Goal: Transaction & Acquisition: Purchase product/service

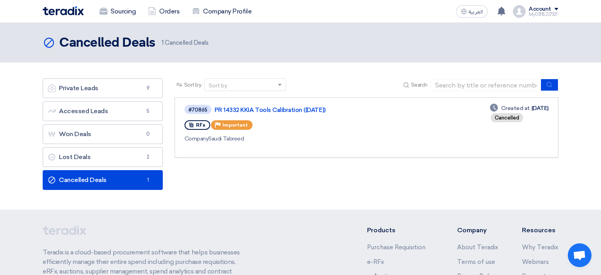
click at [100, 83] on link "Private Leads Private Leads 9" at bounding box center [103, 88] width 120 height 20
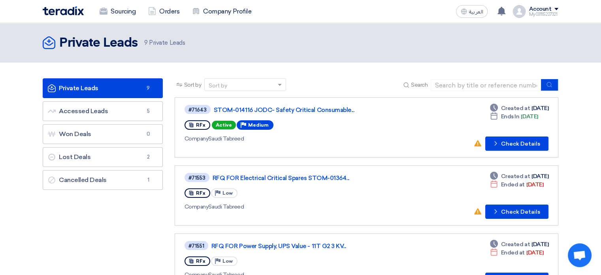
scroll to position [40, 0]
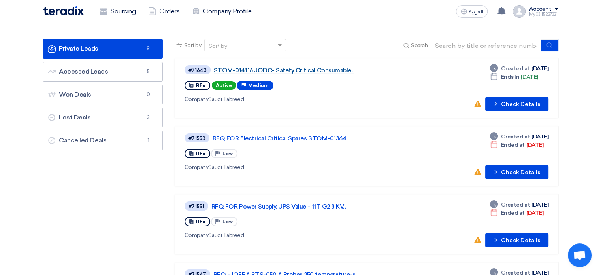
click at [310, 72] on link "STOM-014116 JODC- Safety Critical Consumable..." at bounding box center [313, 70] width 198 height 7
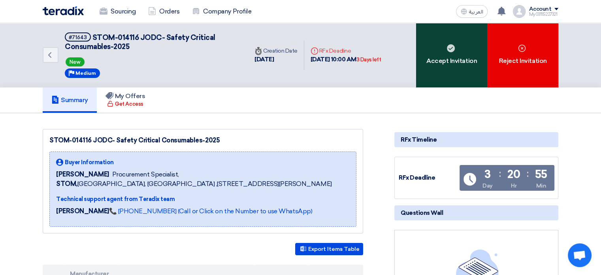
click at [448, 61] on div "Accept Invitation" at bounding box center [451, 55] width 71 height 64
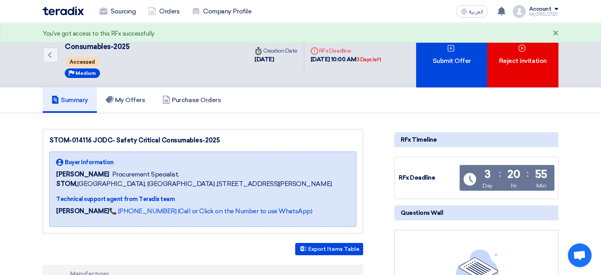
click at [557, 34] on div "×" at bounding box center [556, 33] width 6 height 9
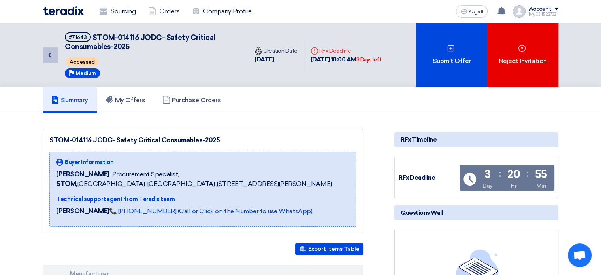
click at [50, 59] on icon "Back" at bounding box center [49, 54] width 9 height 9
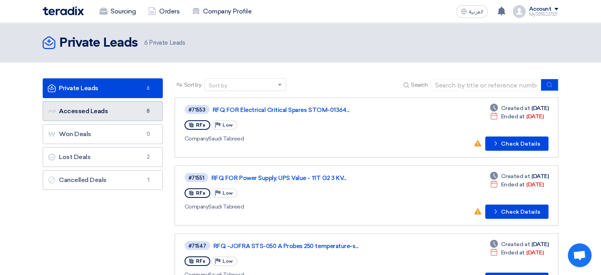
click at [92, 113] on link "Accessed Leads Accessed Leads 8" at bounding box center [103, 111] width 120 height 20
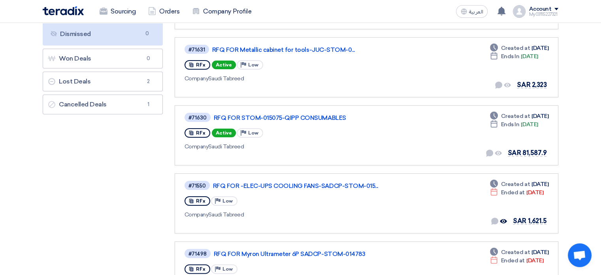
scroll to position [40, 0]
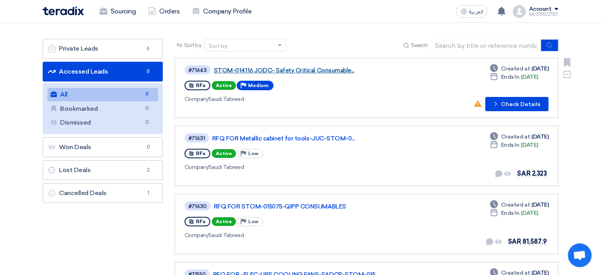
click at [297, 72] on link "STOM-014116 JODC- Safety Critical Consumable..." at bounding box center [313, 70] width 198 height 7
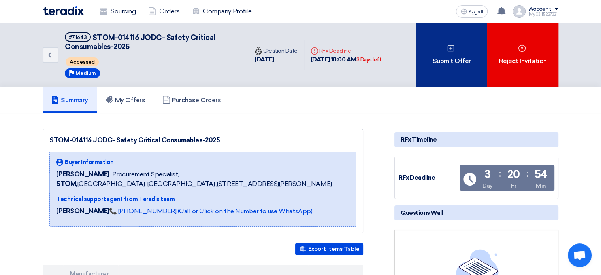
click at [444, 56] on div "Submit Offer" at bounding box center [451, 55] width 71 height 64
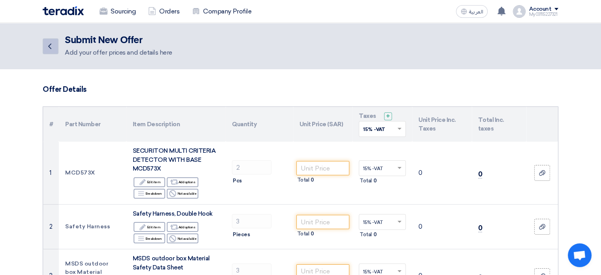
click at [49, 47] on icon "Back" at bounding box center [49, 46] width 9 height 9
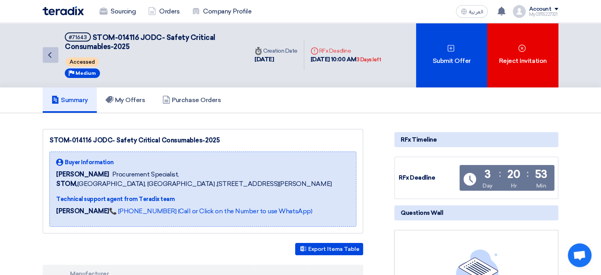
click at [51, 56] on icon "Back" at bounding box center [49, 54] width 9 height 9
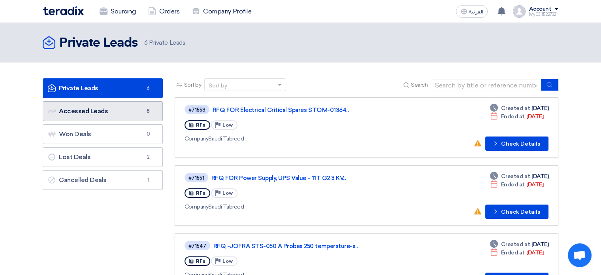
click at [127, 117] on link "Accessed Leads Accessed Leads 8" at bounding box center [103, 111] width 120 height 20
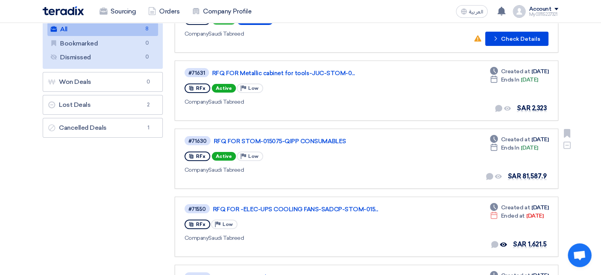
scroll to position [119, 0]
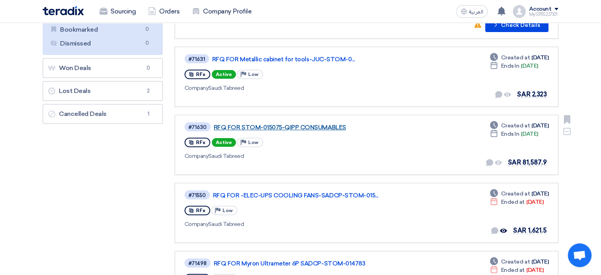
click at [308, 125] on link "RFQ FOR STOM-015075-QIPP CONSUMABLES" at bounding box center [313, 127] width 198 height 7
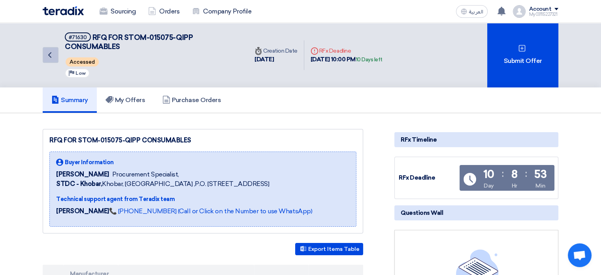
click at [50, 54] on icon "Back" at bounding box center [49, 54] width 9 height 9
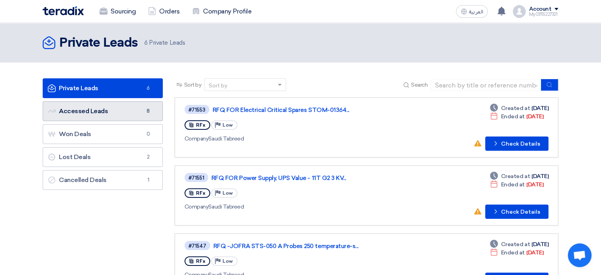
click at [131, 107] on link "Accessed Leads Accessed Leads 8" at bounding box center [103, 111] width 120 height 20
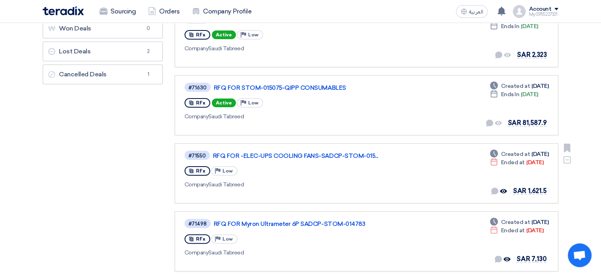
scroll to position [119, 0]
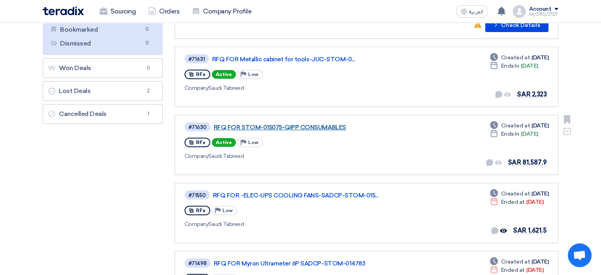
click at [292, 124] on link "RFQ FOR STOM-015075-QIPP CONSUMABLES" at bounding box center [313, 127] width 198 height 7
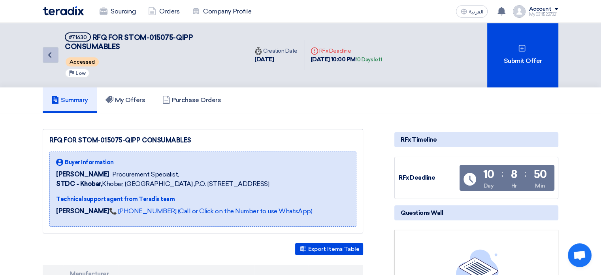
click at [51, 53] on icon "Back" at bounding box center [49, 54] width 9 height 9
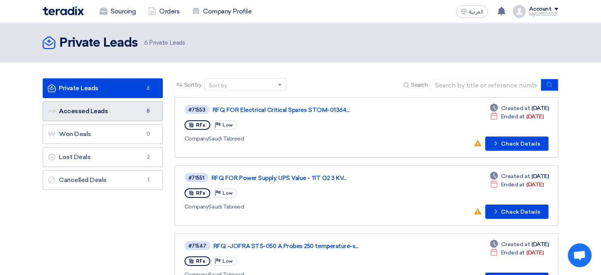
click at [125, 113] on link "Accessed Leads Accessed Leads 8" at bounding box center [103, 111] width 120 height 20
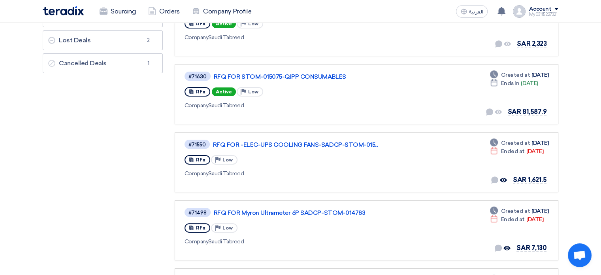
scroll to position [158, 0]
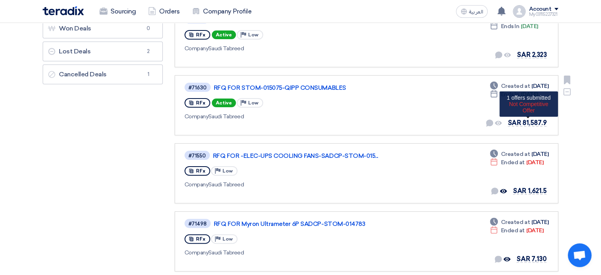
click at [532, 119] on span "SAR 81,587.9" at bounding box center [527, 123] width 39 height 8
click at [527, 121] on span "SAR 81,587.9" at bounding box center [527, 123] width 39 height 8
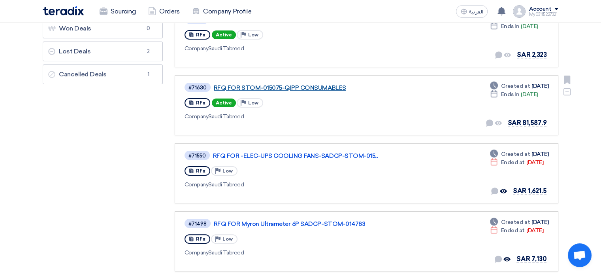
click at [296, 85] on link "RFQ FOR STOM-015075-QIPP CONSUMABLES" at bounding box center [313, 87] width 198 height 7
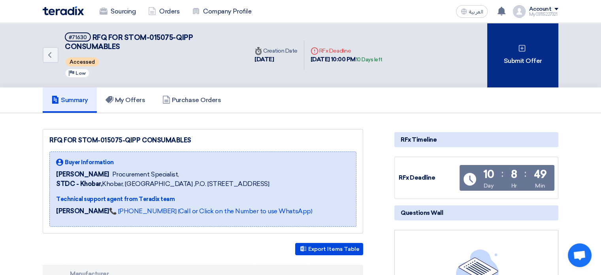
click at [508, 49] on div "Submit Offer" at bounding box center [522, 55] width 71 height 64
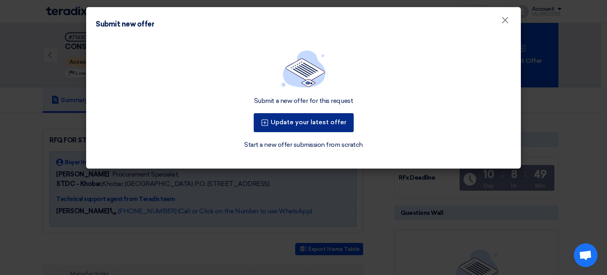
click at [298, 125] on button "Update your latest offer" at bounding box center [304, 122] width 100 height 19
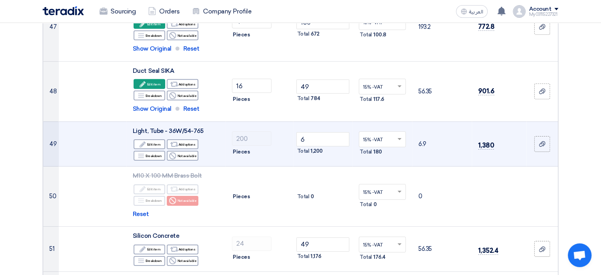
scroll to position [2372, 0]
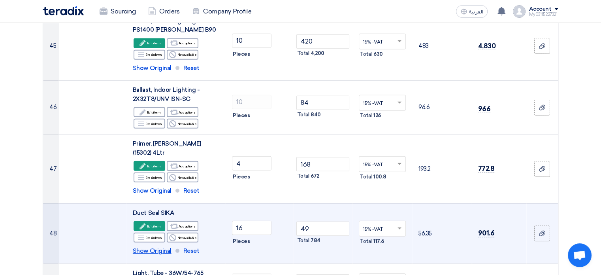
click at [160, 246] on span "Show Original" at bounding box center [152, 250] width 39 height 9
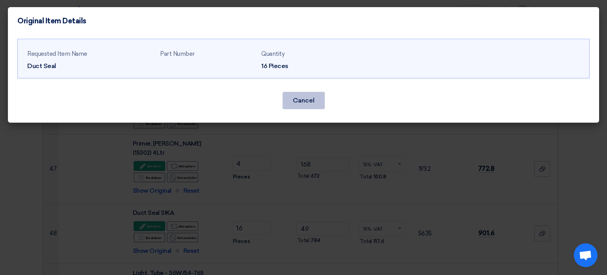
click at [308, 96] on button "Cancel" at bounding box center [304, 100] width 42 height 17
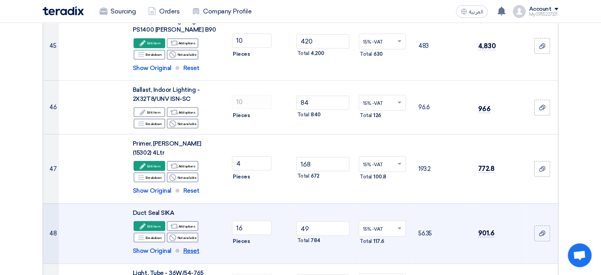
click at [185, 246] on span "Reset" at bounding box center [191, 250] width 16 height 9
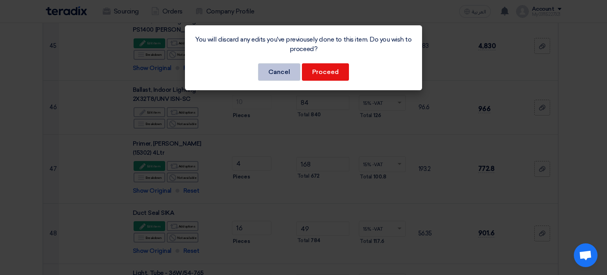
click at [292, 64] on button "Cancel" at bounding box center [279, 71] width 42 height 17
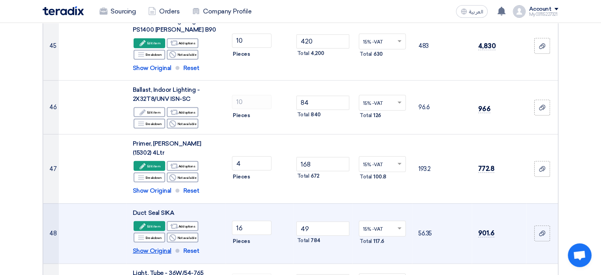
click at [149, 246] on span "Show Original" at bounding box center [152, 250] width 39 height 9
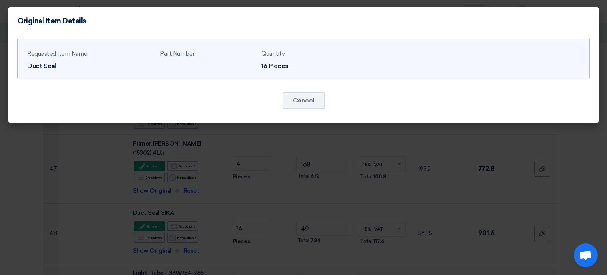
drag, startPoint x: 27, startPoint y: 64, endPoint x: 57, endPoint y: 68, distance: 29.4
click at [57, 68] on div "Duct Seal" at bounding box center [90, 65] width 127 height 9
click at [70, 65] on div "Duct Seal" at bounding box center [90, 65] width 127 height 9
drag, startPoint x: 296, startPoint y: 104, endPoint x: 285, endPoint y: 110, distance: 12.2
click at [296, 104] on button "Cancel" at bounding box center [304, 100] width 42 height 17
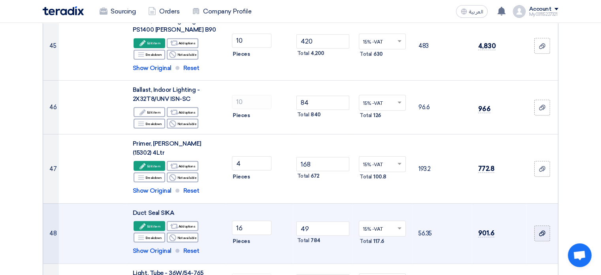
click at [544, 230] on use at bounding box center [542, 233] width 6 height 6
click at [0, 0] on input "file" at bounding box center [0, 0] width 0 height 0
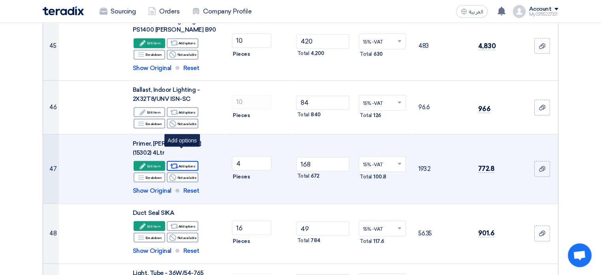
click at [185, 161] on div "Alternative Add options" at bounding box center [183, 166] width 32 height 10
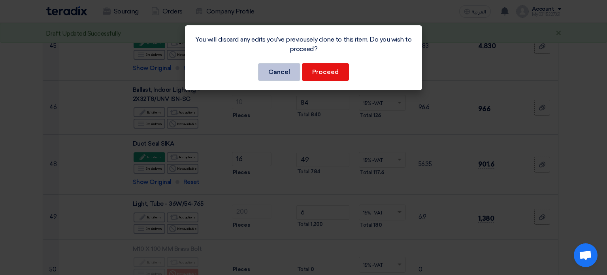
click at [289, 71] on button "Cancel" at bounding box center [279, 71] width 42 height 17
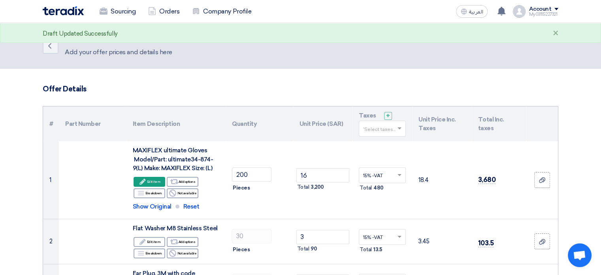
scroll to position [0, 0]
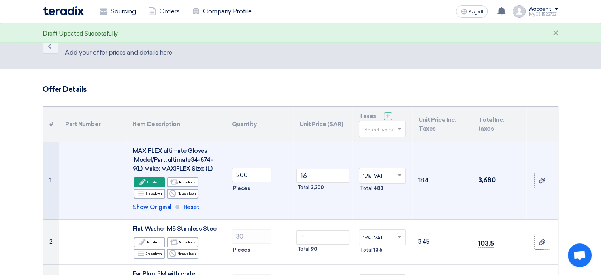
click at [486, 180] on span "3,680" at bounding box center [487, 180] width 18 height 8
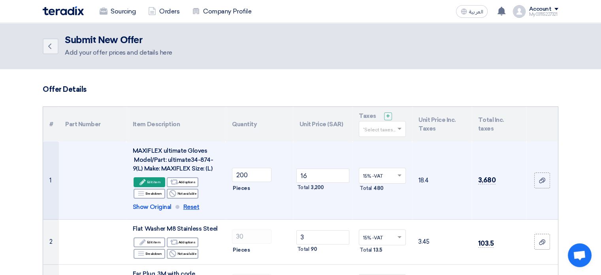
click at [188, 208] on span "Reset" at bounding box center [191, 206] width 16 height 9
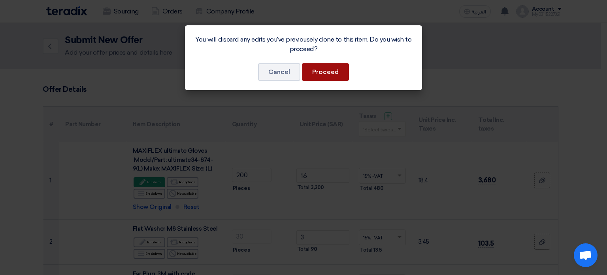
click at [319, 74] on button "Proceed" at bounding box center [325, 71] width 47 height 17
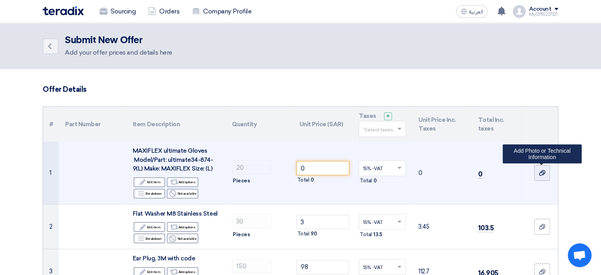
click at [543, 172] on icon at bounding box center [542, 173] width 6 height 6
click at [0, 0] on input "file" at bounding box center [0, 0] width 0 height 0
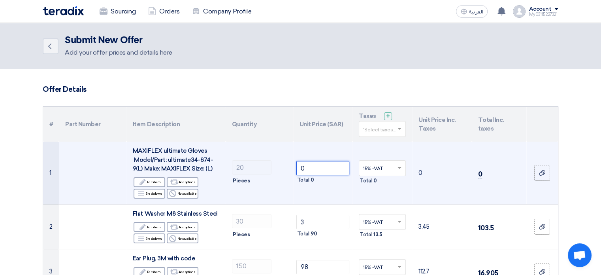
click at [314, 169] on input "0" at bounding box center [323, 168] width 53 height 14
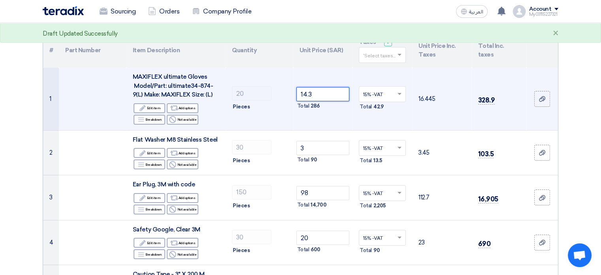
scroll to position [79, 0]
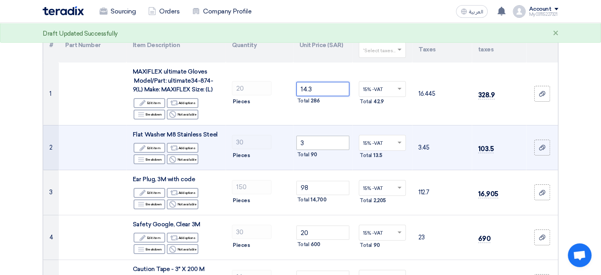
type input "14.3"
click at [316, 142] on input "3" at bounding box center [323, 143] width 53 height 14
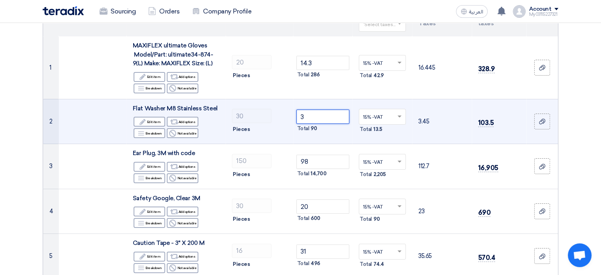
scroll to position [119, 0]
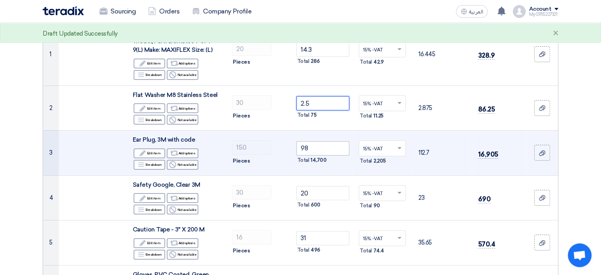
type input "2.5"
click at [311, 147] on input "98" at bounding box center [323, 148] width 53 height 14
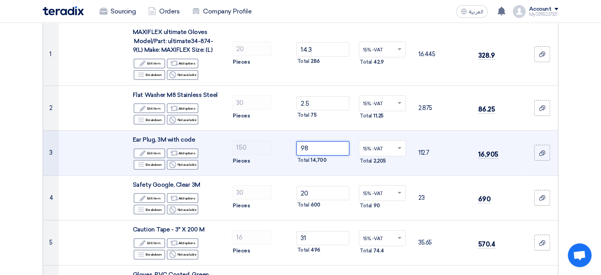
type input "9"
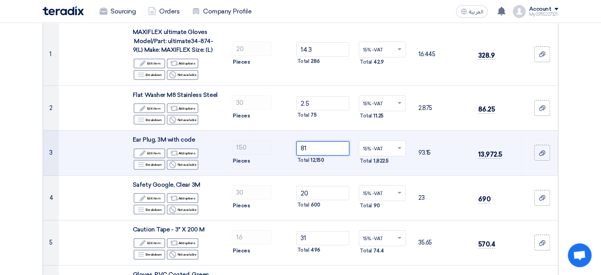
click at [317, 146] on input "81" at bounding box center [323, 148] width 53 height 14
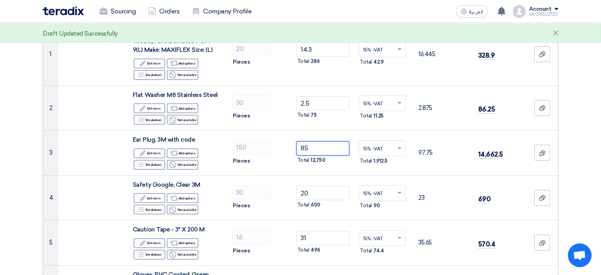
type input "85"
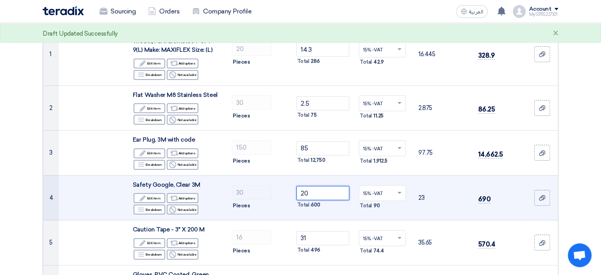
click at [319, 193] on input "20" at bounding box center [323, 193] width 53 height 14
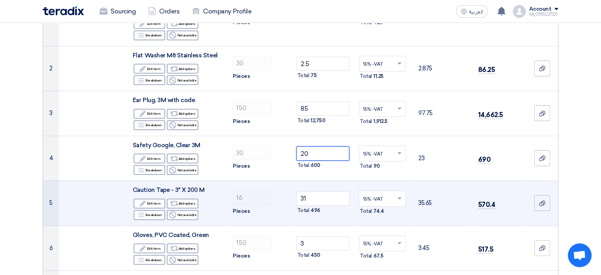
type input "2"
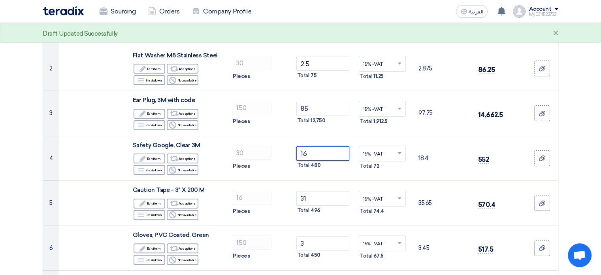
type input "16"
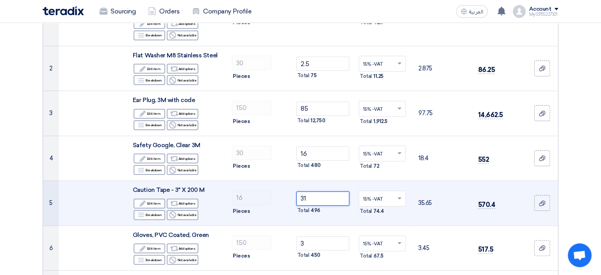
click at [311, 196] on input "31" at bounding box center [323, 198] width 53 height 14
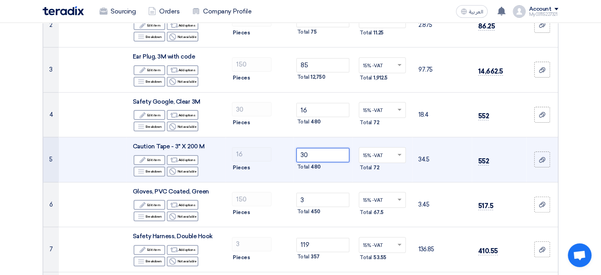
scroll to position [237, 0]
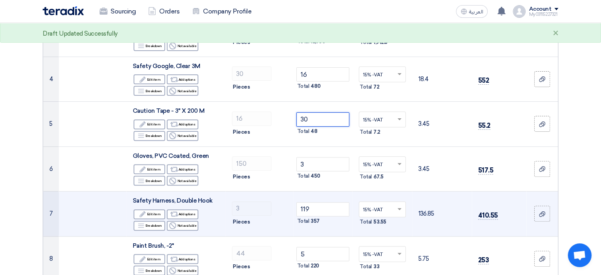
type input "3"
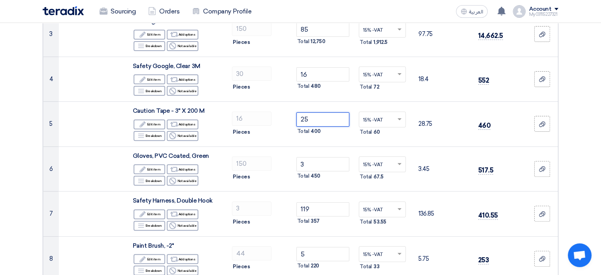
type input "25"
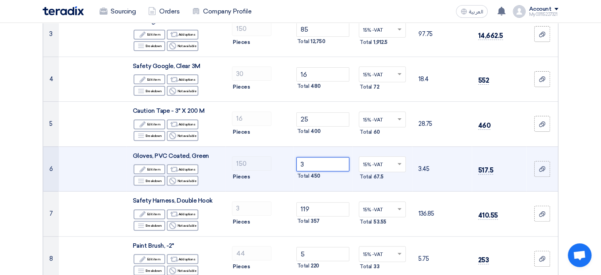
click at [312, 164] on input "3" at bounding box center [323, 164] width 53 height 14
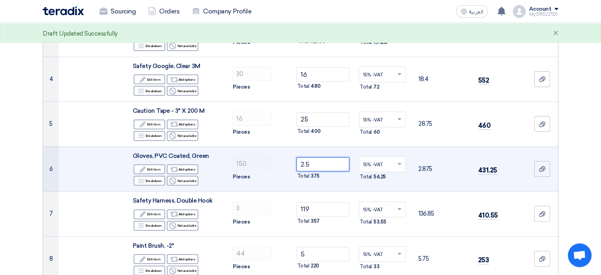
type input "2"
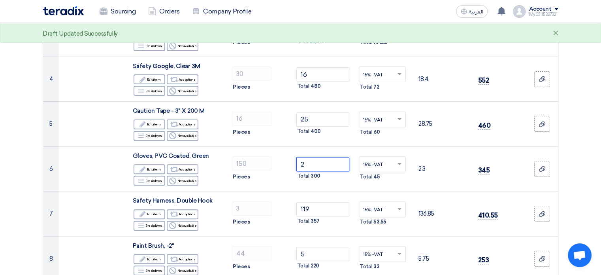
type input "2"
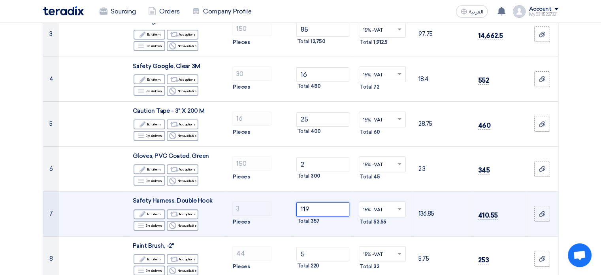
click at [315, 209] on input "119" at bounding box center [323, 209] width 53 height 14
type input "1"
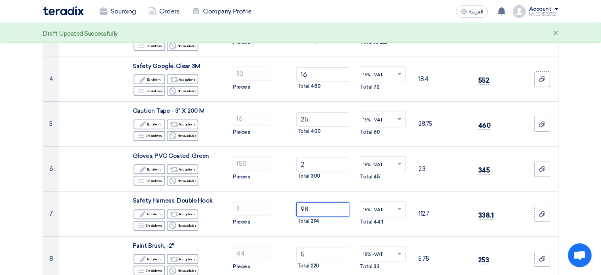
type input "98"
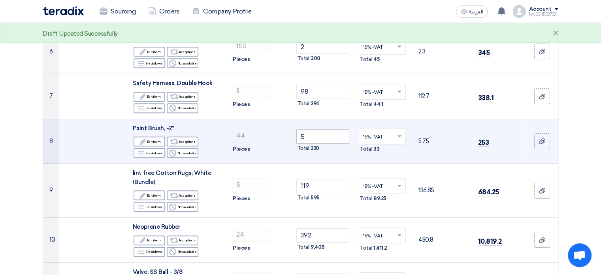
scroll to position [356, 0]
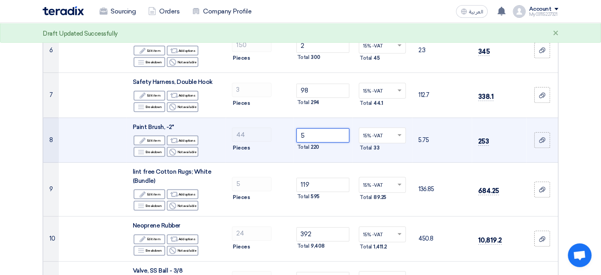
click at [313, 134] on input "5" at bounding box center [323, 135] width 53 height 14
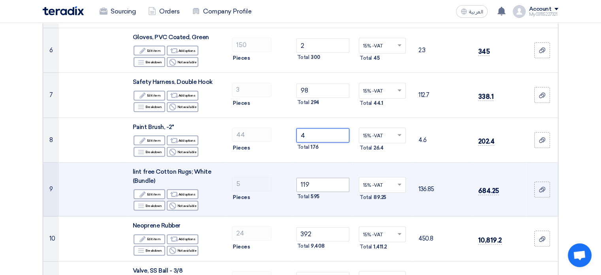
type input "4"
click at [318, 183] on input "119" at bounding box center [323, 185] width 53 height 14
type input "1"
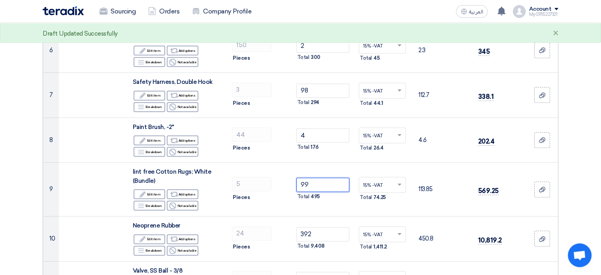
type input "99"
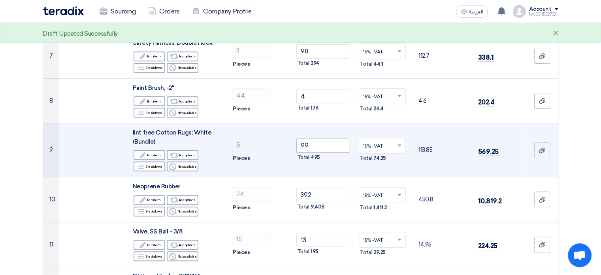
scroll to position [395, 0]
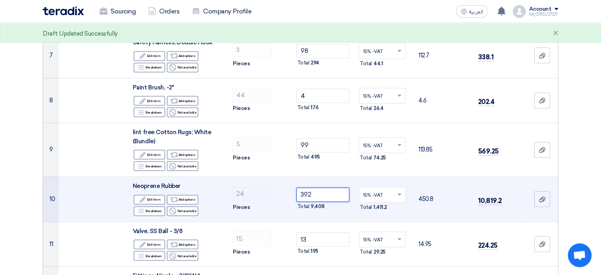
click at [317, 193] on input "392" at bounding box center [323, 194] width 53 height 14
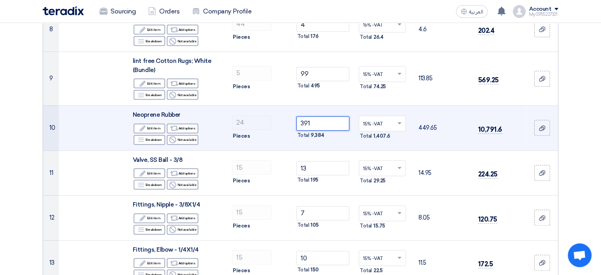
scroll to position [474, 0]
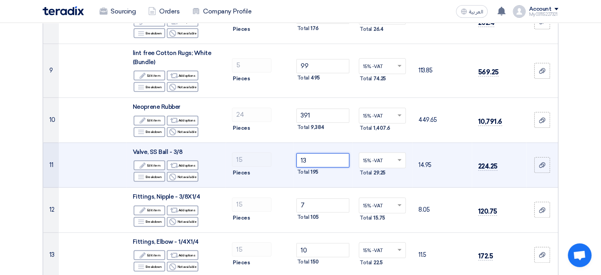
click at [319, 159] on input "13" at bounding box center [323, 160] width 53 height 14
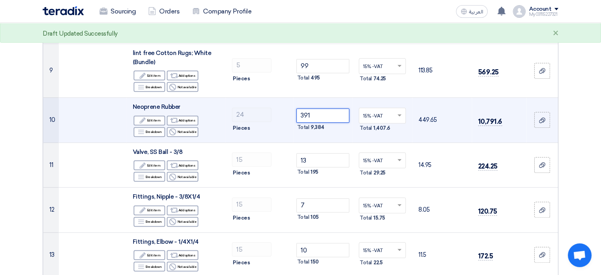
click at [319, 113] on input "391" at bounding box center [323, 115] width 53 height 14
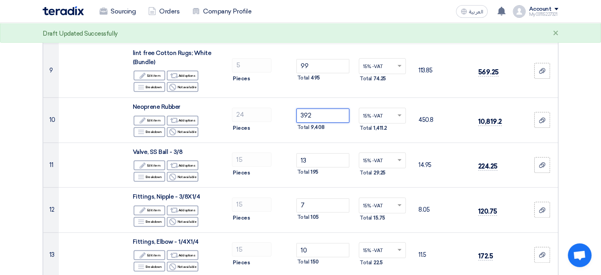
type input "392"
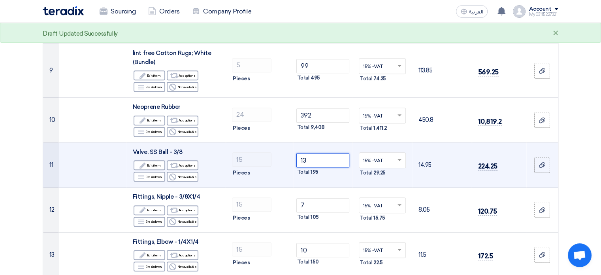
click at [315, 162] on input "13" at bounding box center [323, 160] width 53 height 14
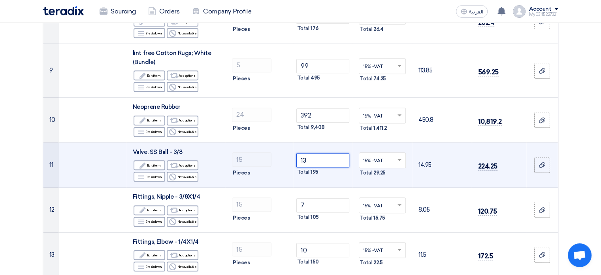
type input "1"
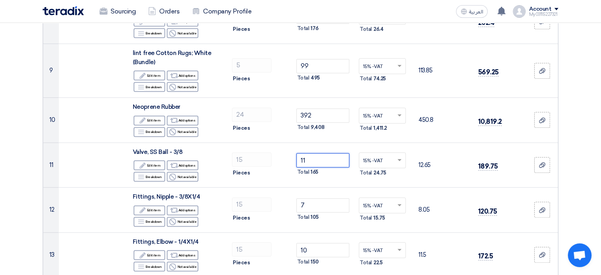
type input "11"
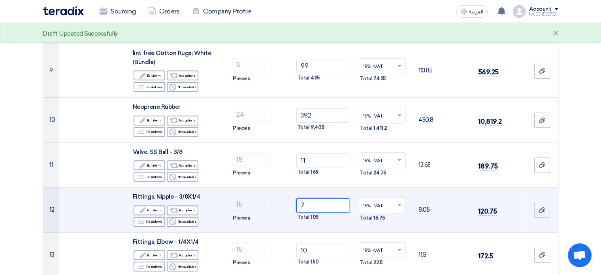
click at [310, 202] on input "7" at bounding box center [323, 205] width 53 height 14
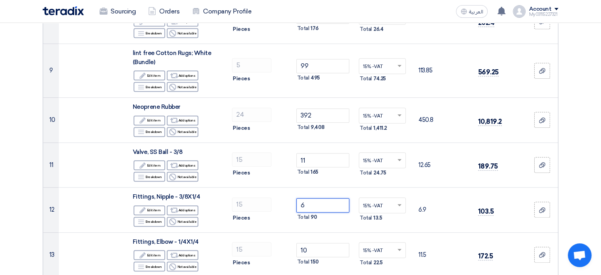
type input "6"
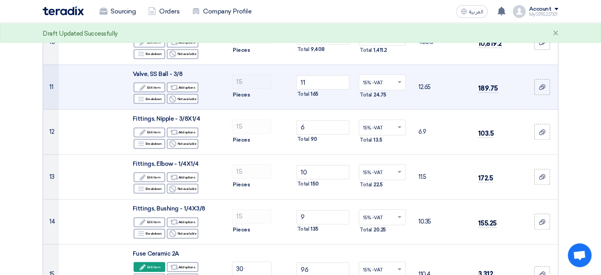
scroll to position [554, 0]
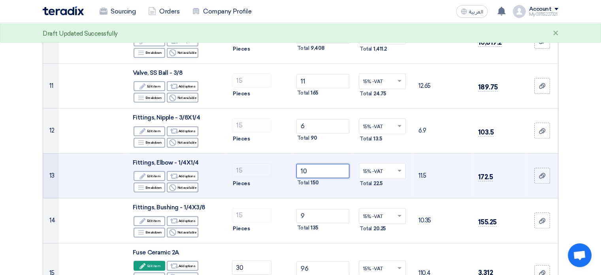
click at [316, 168] on input "10" at bounding box center [323, 171] width 53 height 14
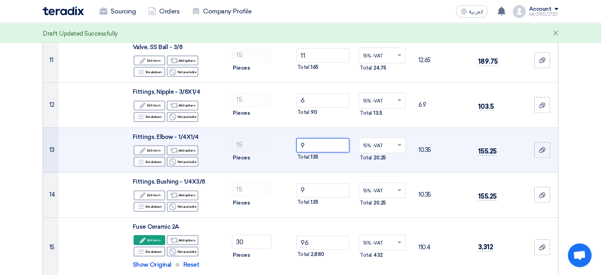
scroll to position [593, 0]
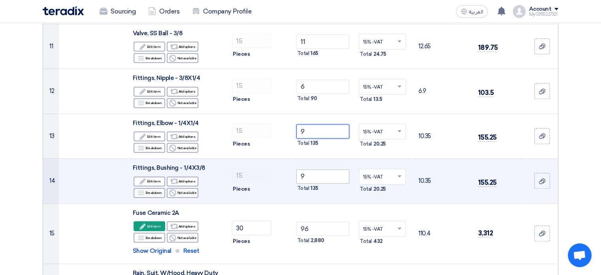
type input "9"
click at [317, 177] on input "9" at bounding box center [323, 176] width 53 height 14
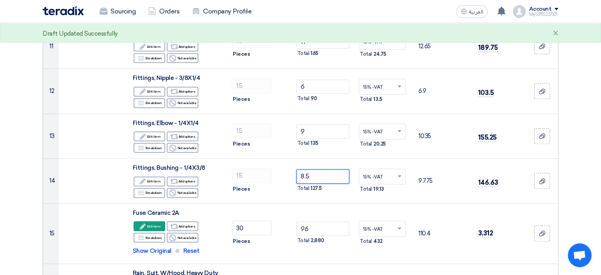
type input "8.5"
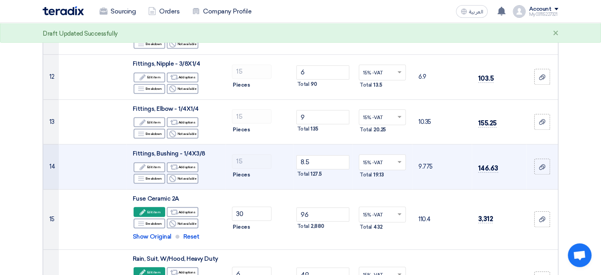
scroll to position [633, 0]
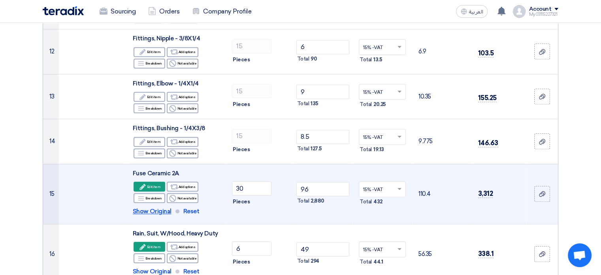
click at [160, 210] on span "Show Original" at bounding box center [152, 211] width 39 height 9
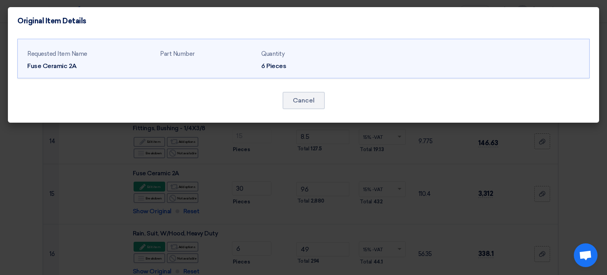
click at [180, 210] on modal-container "Original Item Details Requested Item Name Fuse Ceramic 2A Part Number Quantity" at bounding box center [303, 137] width 607 height 275
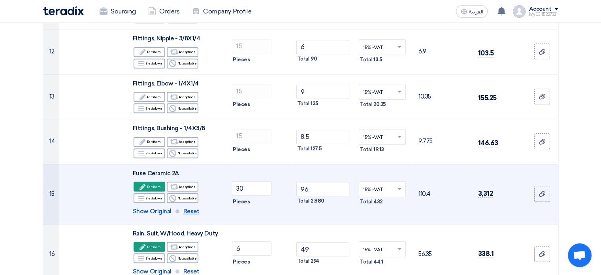
click at [188, 210] on span "Reset" at bounding box center [191, 211] width 16 height 9
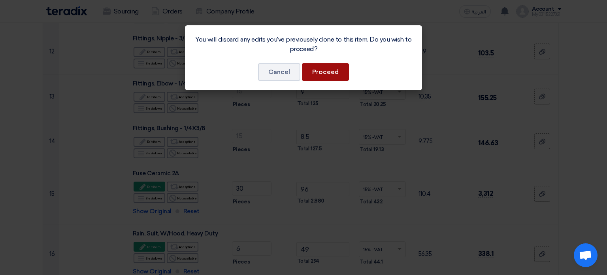
click at [323, 73] on button "Proceed" at bounding box center [325, 71] width 47 height 17
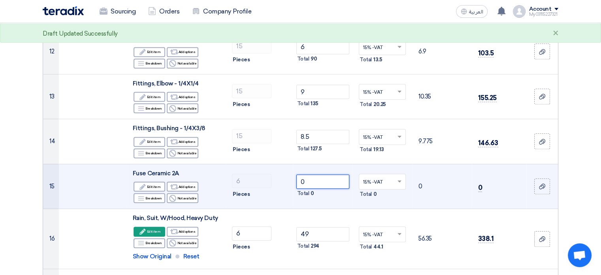
click at [332, 183] on input "0" at bounding box center [323, 181] width 53 height 14
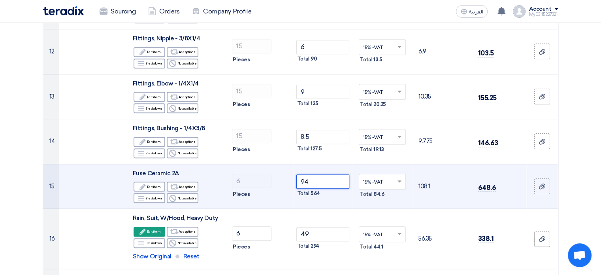
click at [323, 181] on input "94" at bounding box center [323, 181] width 53 height 14
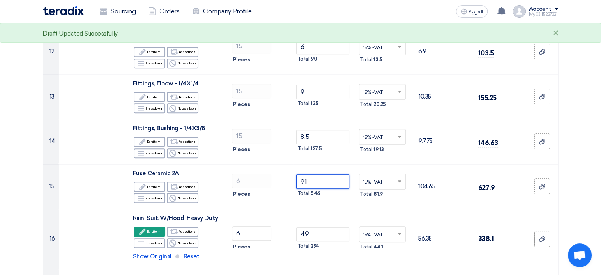
type input "91"
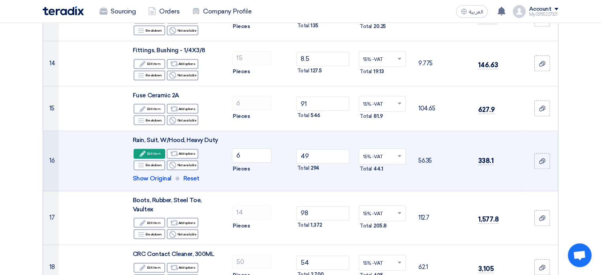
scroll to position [712, 0]
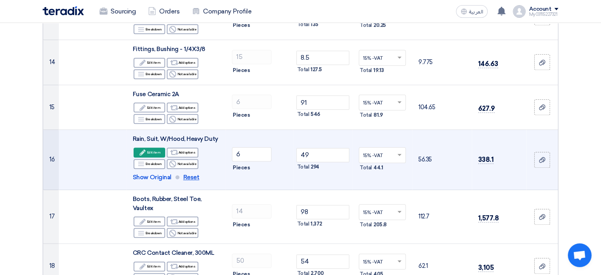
click at [188, 174] on span "Reset" at bounding box center [191, 177] width 16 height 9
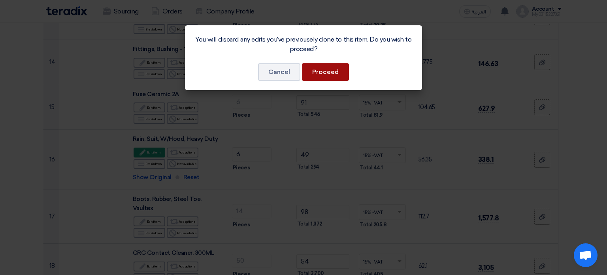
click at [323, 67] on button "Proceed" at bounding box center [325, 71] width 47 height 17
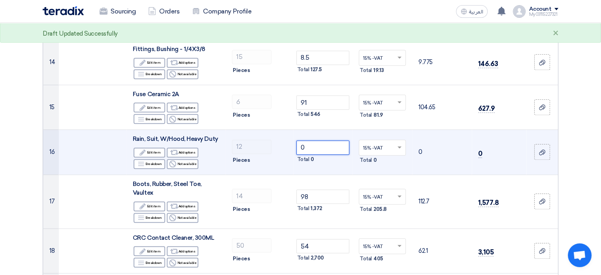
click at [317, 146] on input "0" at bounding box center [323, 147] width 53 height 14
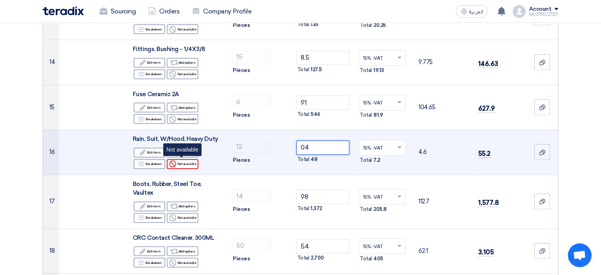
type input "0"
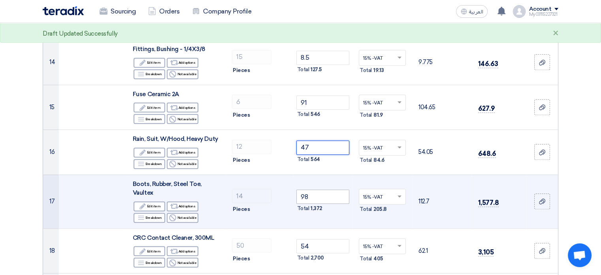
type input "47"
click at [323, 199] on input "98" at bounding box center [323, 196] width 53 height 14
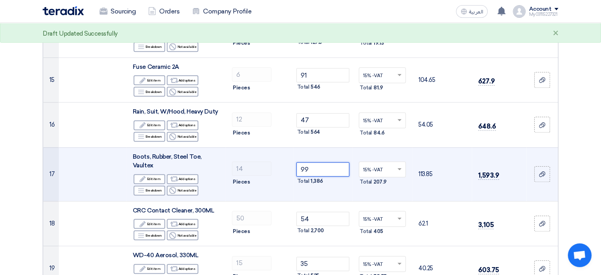
scroll to position [751, 0]
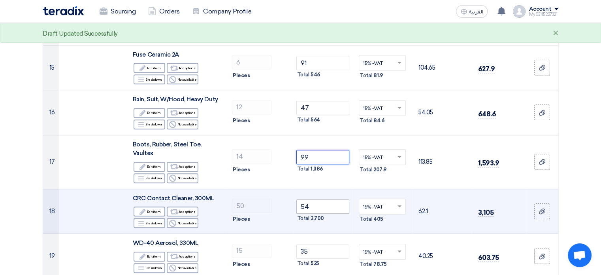
type input "99"
click at [315, 204] on input "54" at bounding box center [323, 206] width 53 height 14
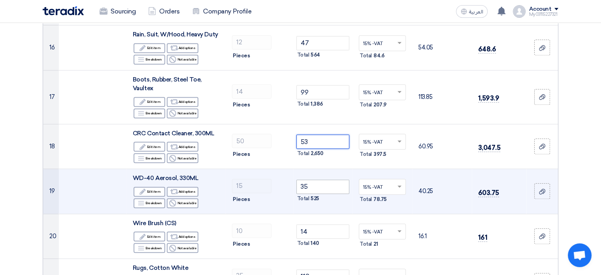
scroll to position [830, 0]
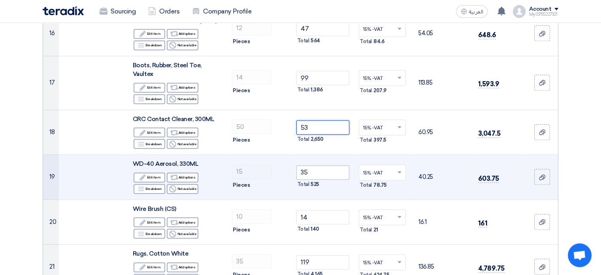
type input "53"
click at [319, 172] on input "35" at bounding box center [323, 172] width 53 height 14
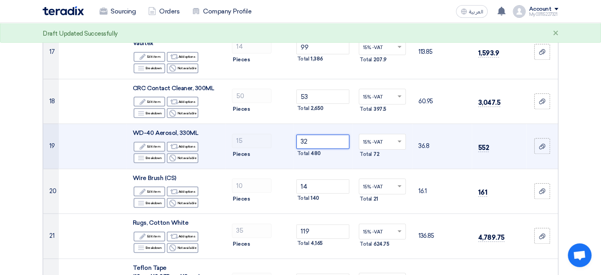
scroll to position [870, 0]
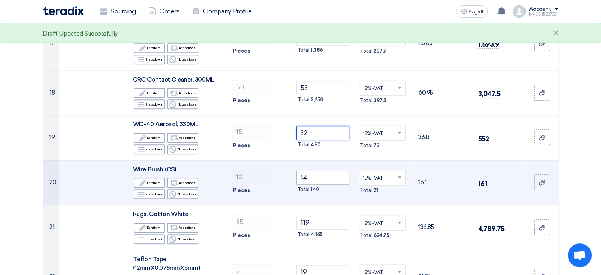
type input "32"
click at [315, 177] on input "14" at bounding box center [323, 177] width 53 height 14
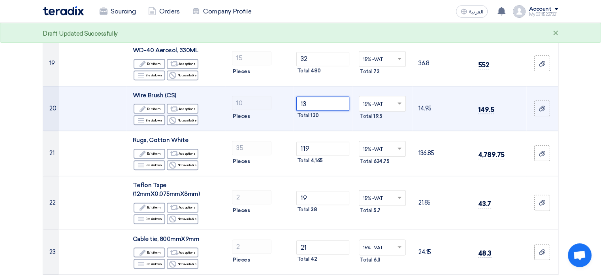
scroll to position [949, 0]
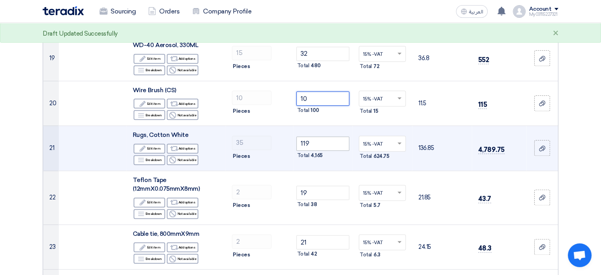
type input "10"
click at [321, 140] on input "119" at bounding box center [323, 143] width 53 height 14
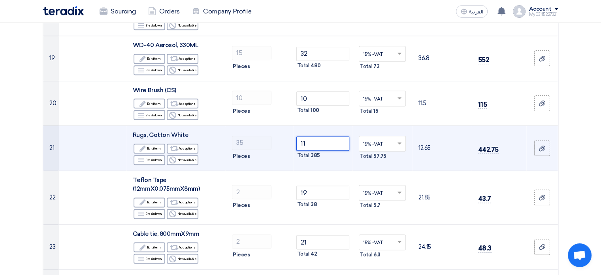
type input "119"
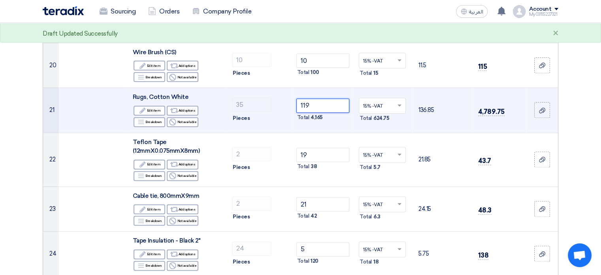
scroll to position [988, 0]
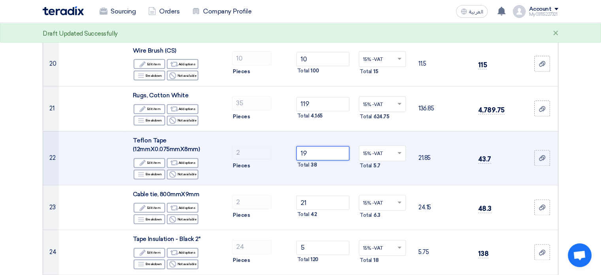
click at [315, 149] on input "19" at bounding box center [323, 153] width 53 height 14
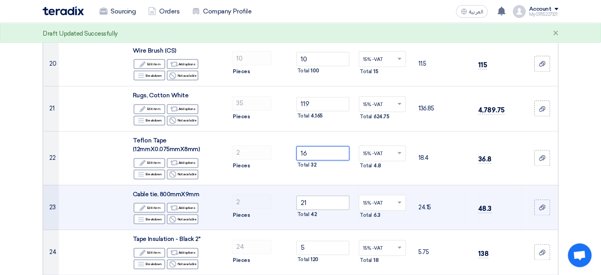
type input "16"
click at [320, 204] on input "21" at bounding box center [323, 202] width 53 height 14
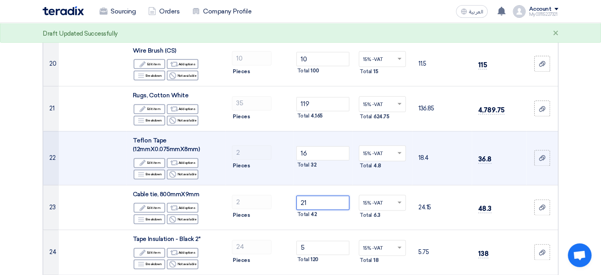
scroll to position [1028, 0]
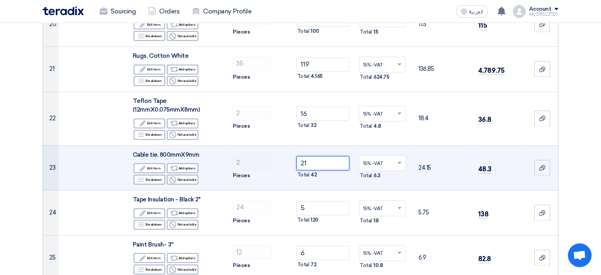
type input "2"
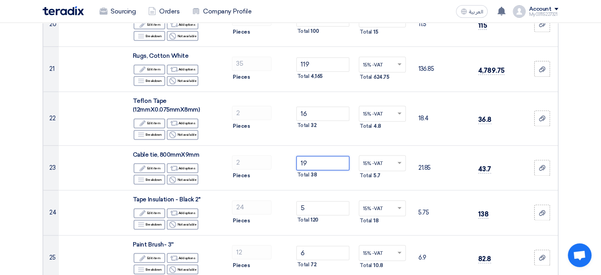
type input "19"
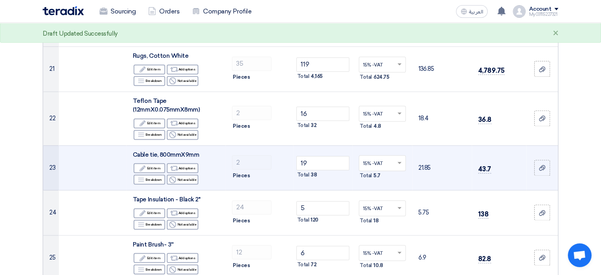
scroll to position [1067, 0]
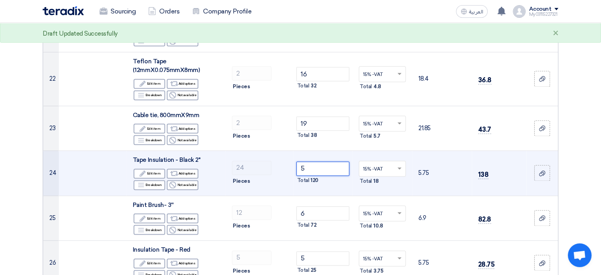
click at [321, 166] on input "5" at bounding box center [323, 168] width 53 height 14
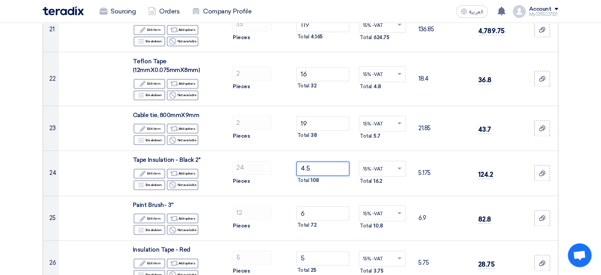
type input "4.5"
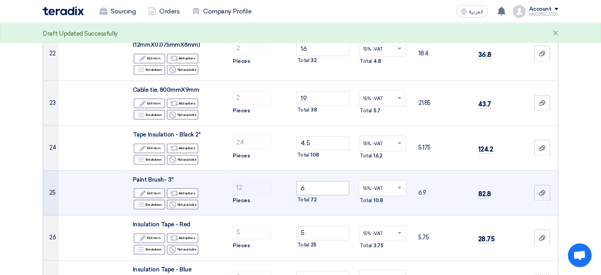
scroll to position [1107, 0]
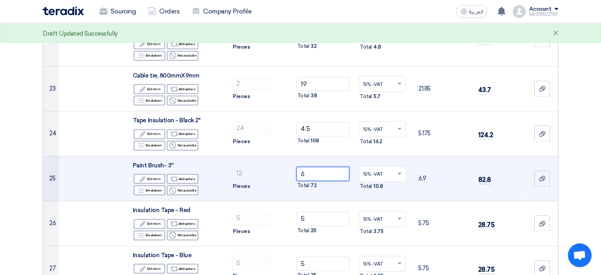
click at [316, 172] on input "6" at bounding box center [323, 173] width 53 height 14
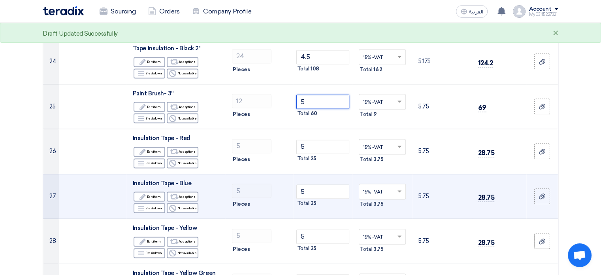
scroll to position [1186, 0]
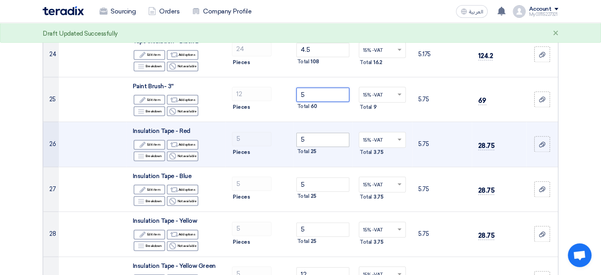
type input "5"
click at [318, 136] on input "5" at bounding box center [323, 139] width 53 height 14
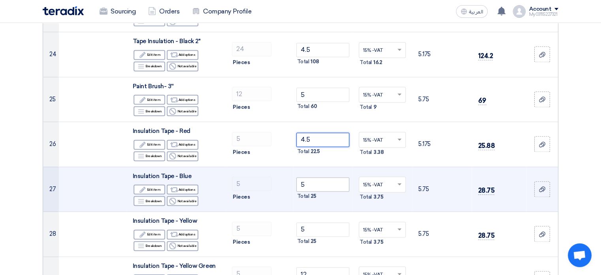
type input "4.5"
click at [324, 183] on input "5" at bounding box center [323, 184] width 53 height 14
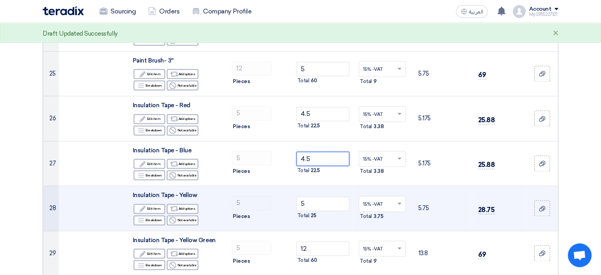
scroll to position [1226, 0]
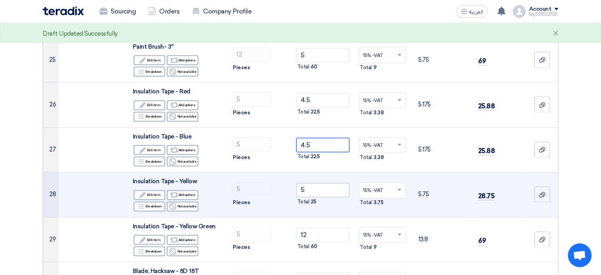
type input "4.5"
click at [314, 189] on input "5" at bounding box center [323, 190] width 53 height 14
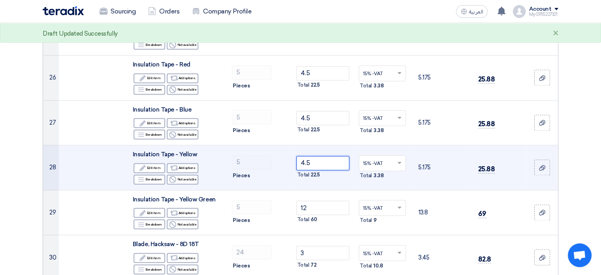
scroll to position [1265, 0]
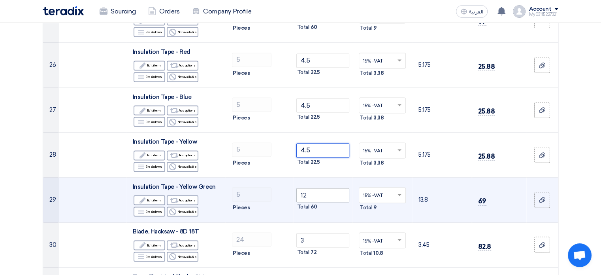
type input "4.5"
click at [317, 193] on input "12" at bounding box center [323, 195] width 53 height 14
type input "1"
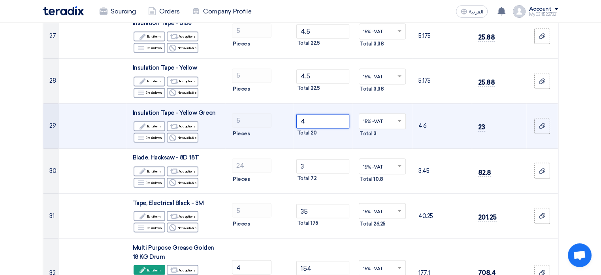
scroll to position [1344, 0]
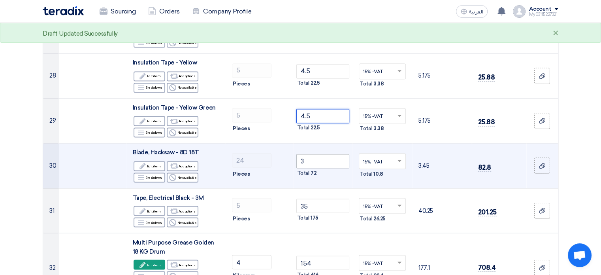
type input "4.5"
click at [319, 157] on input "3" at bounding box center [323, 161] width 53 height 14
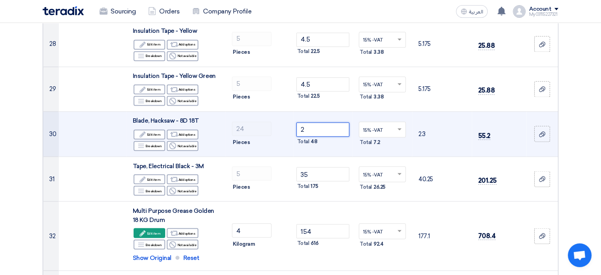
scroll to position [1384, 0]
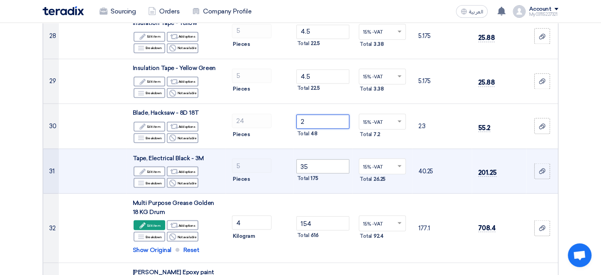
type input "2"
click at [317, 165] on input "35" at bounding box center [323, 166] width 53 height 14
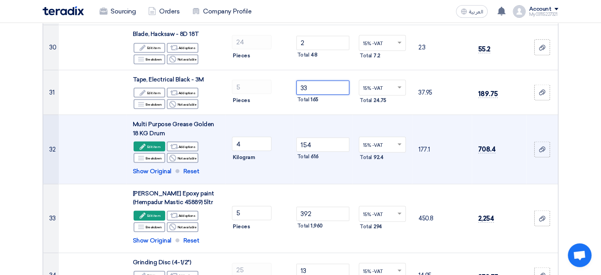
scroll to position [1463, 0]
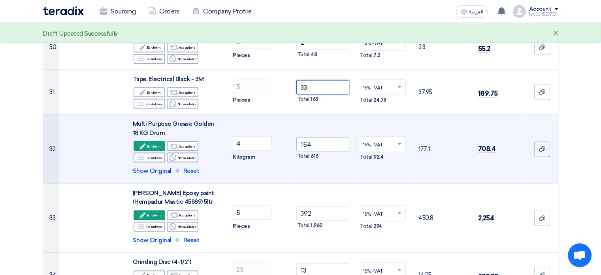
type input "33"
click at [322, 139] on input "154" at bounding box center [323, 144] width 53 height 14
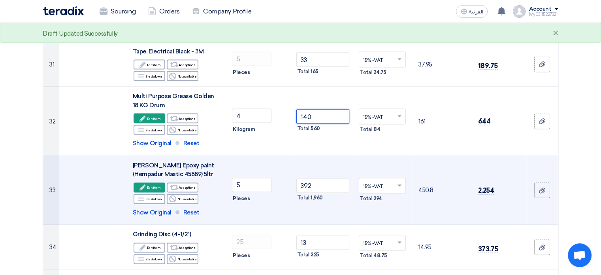
scroll to position [1502, 0]
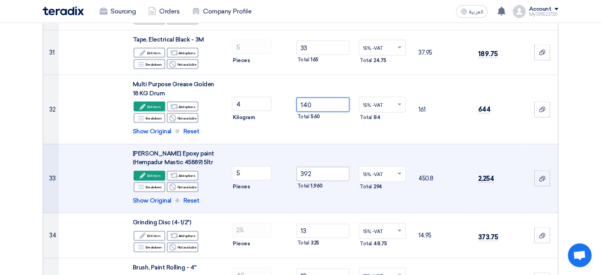
type input "140"
click at [321, 169] on input "392" at bounding box center [323, 173] width 53 height 14
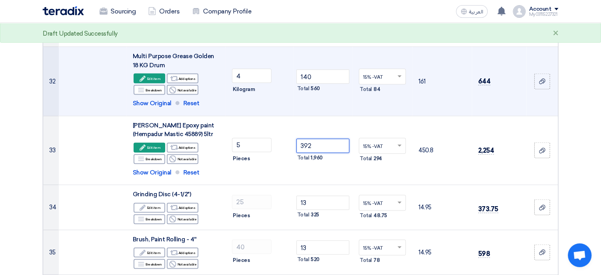
scroll to position [1542, 0]
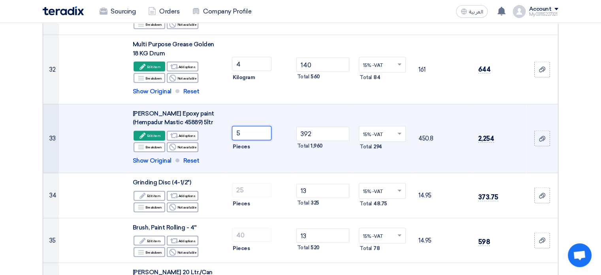
click at [242, 133] on input "5" at bounding box center [252, 133] width 40 height 14
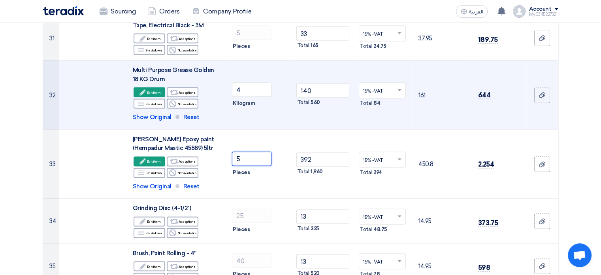
scroll to position [1502, 0]
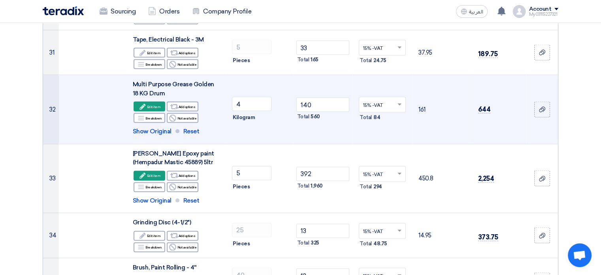
click at [247, 114] on span "Kilogram" at bounding box center [244, 117] width 22 height 8
click at [153, 127] on span "Show Original" at bounding box center [152, 131] width 39 height 9
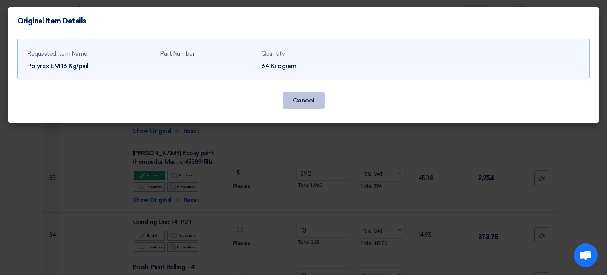
click at [294, 102] on button "Cancel" at bounding box center [304, 100] width 42 height 17
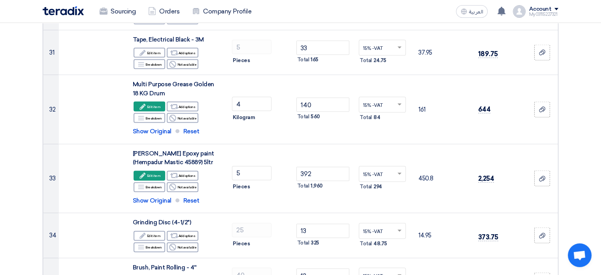
drag, startPoint x: 294, startPoint y: 102, endPoint x: 574, endPoint y: 117, distance: 280.3
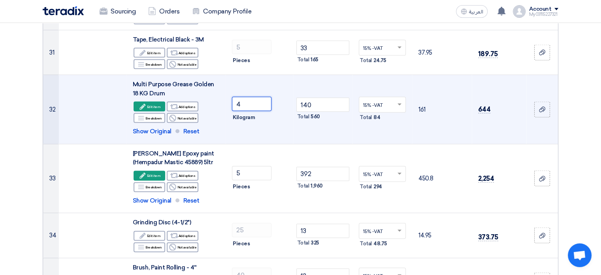
click at [246, 102] on input "4" at bounding box center [252, 103] width 40 height 14
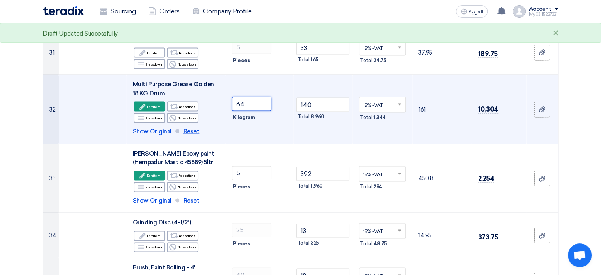
type input "64"
click at [187, 128] on span "Reset" at bounding box center [191, 131] width 16 height 9
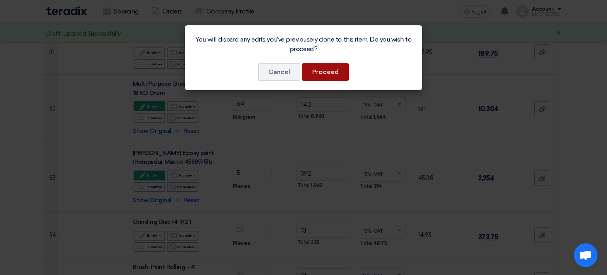
click at [317, 70] on button "Proceed" at bounding box center [325, 71] width 47 height 17
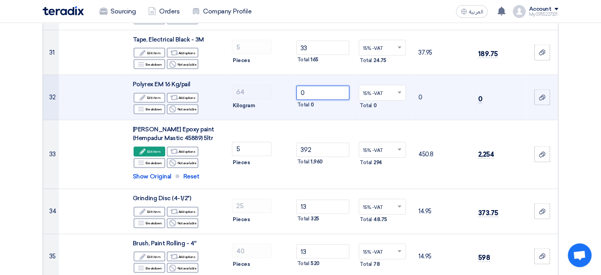
click at [325, 89] on input "0" at bounding box center [323, 92] width 53 height 14
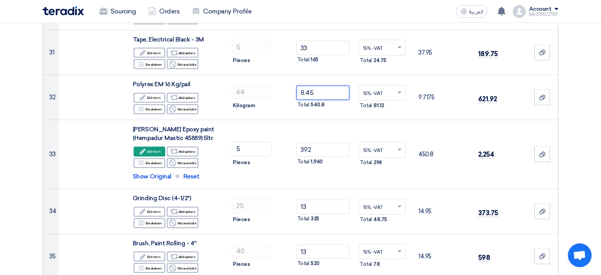
type input "8.45"
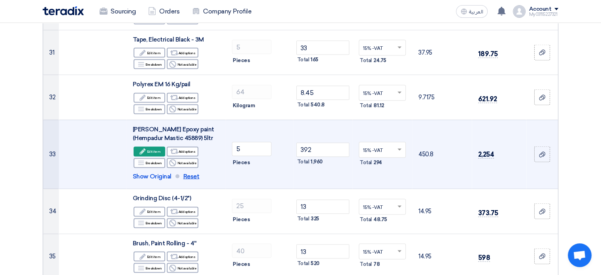
click at [188, 172] on span "Reset" at bounding box center [191, 176] width 16 height 9
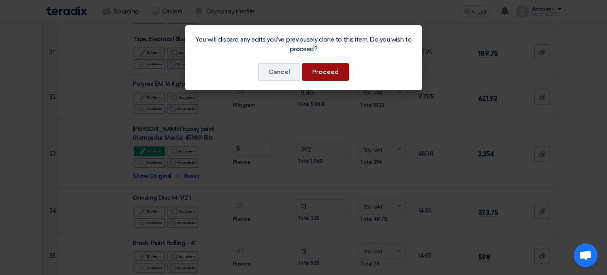
click at [318, 72] on button "Proceed" at bounding box center [325, 71] width 47 height 17
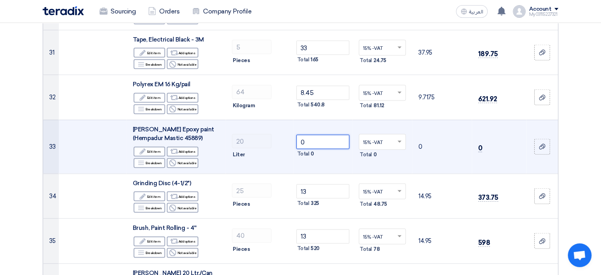
click at [311, 136] on input "0" at bounding box center [323, 141] width 53 height 14
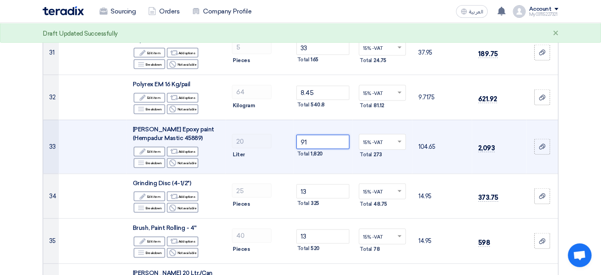
click at [314, 138] on input "91" at bounding box center [323, 141] width 53 height 14
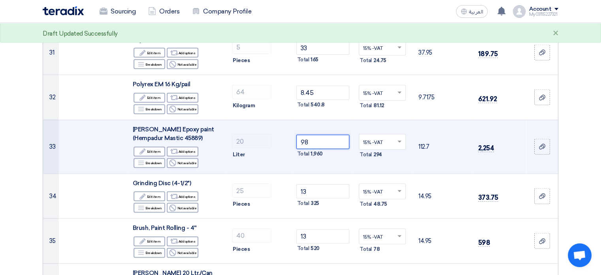
click at [330, 141] on input "98" at bounding box center [323, 141] width 53 height 14
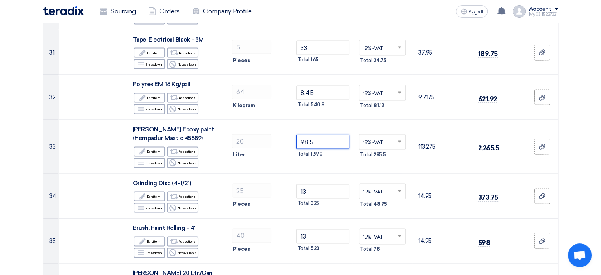
type input "98.5"
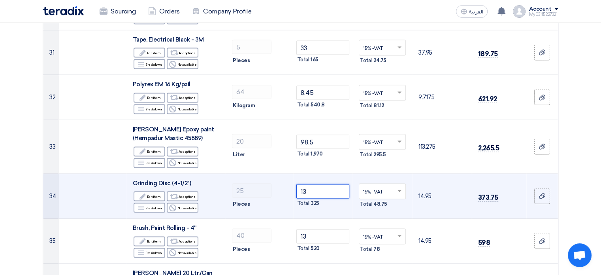
click at [317, 186] on input "13" at bounding box center [323, 191] width 53 height 14
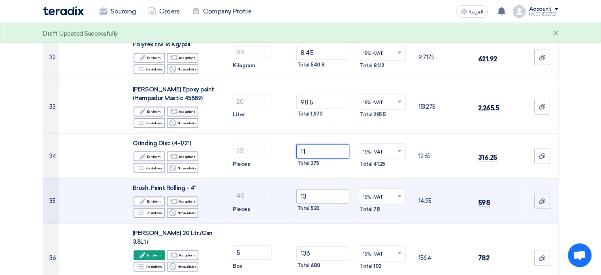
type input "11"
click at [319, 195] on input "13" at bounding box center [323, 196] width 53 height 14
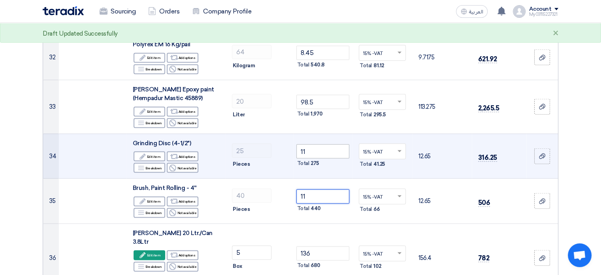
type input "11"
click at [334, 148] on input "11" at bounding box center [323, 151] width 53 height 14
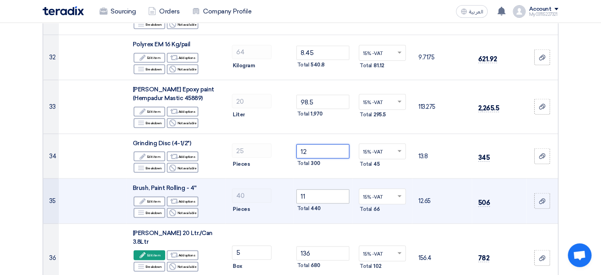
type input "12"
click at [318, 191] on input "11" at bounding box center [323, 196] width 53 height 14
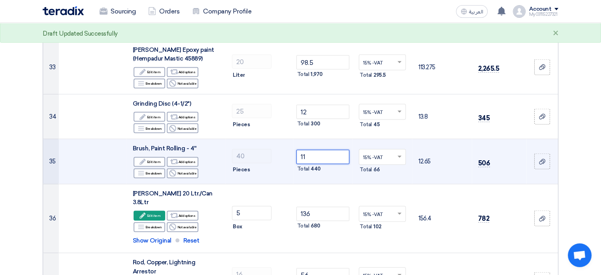
scroll to position [1621, 0]
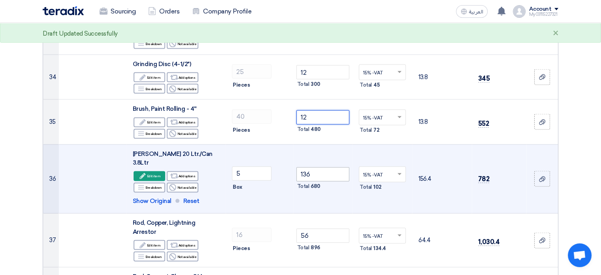
type input "12"
click at [323, 173] on input "136" at bounding box center [323, 174] width 53 height 14
click at [191, 196] on span "Reset" at bounding box center [191, 200] width 16 height 9
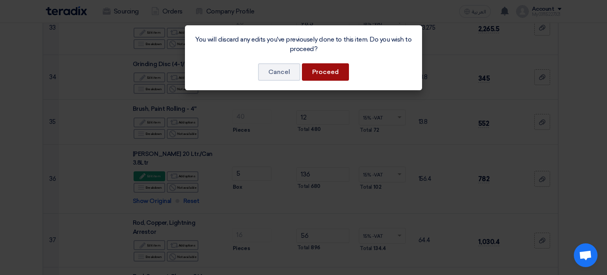
click at [318, 68] on button "Proceed" at bounding box center [325, 71] width 47 height 17
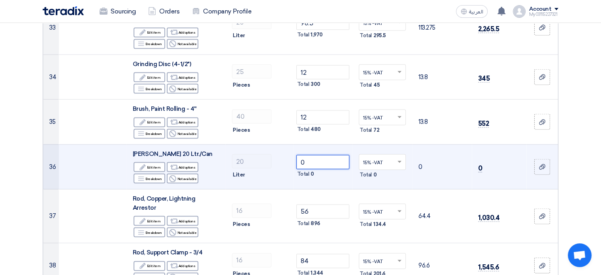
click at [312, 160] on input "0" at bounding box center [323, 162] width 53 height 14
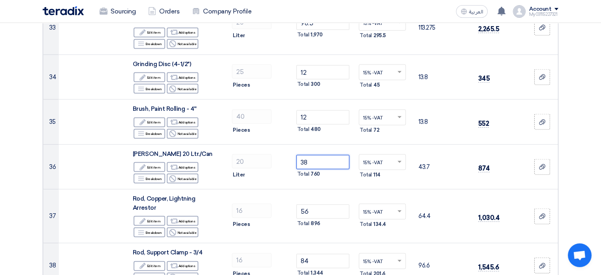
type input "38"
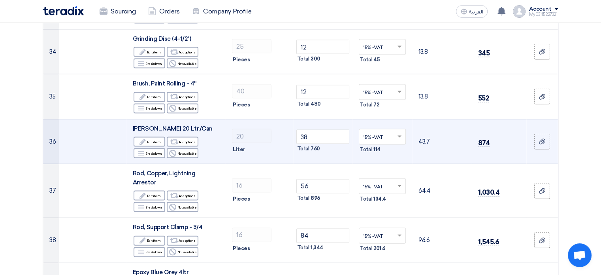
scroll to position [1661, 0]
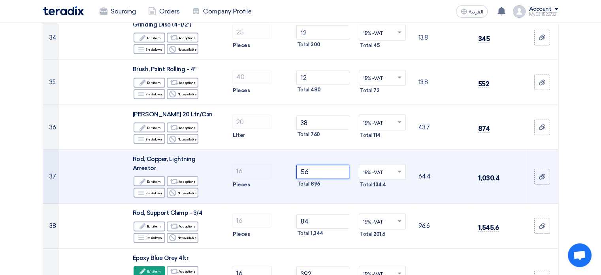
click at [314, 165] on input "56" at bounding box center [323, 172] width 53 height 14
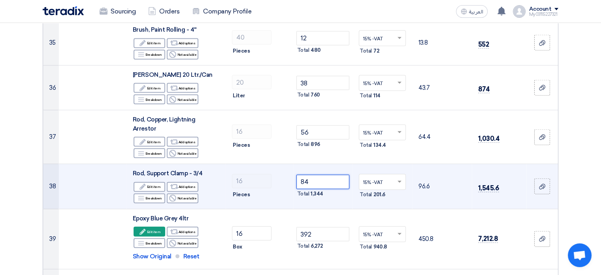
click at [316, 175] on input "84" at bounding box center [323, 182] width 53 height 14
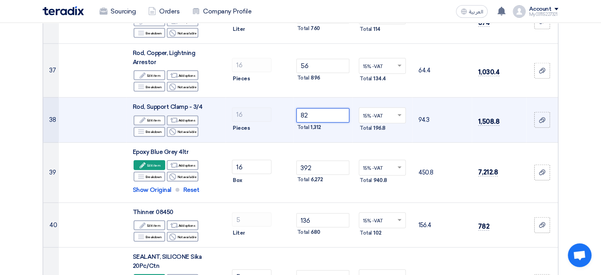
scroll to position [1779, 0]
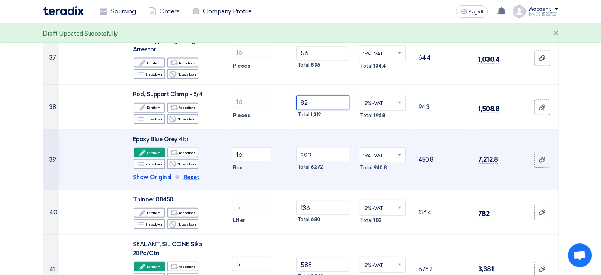
type input "82"
click at [186, 173] on span "Reset" at bounding box center [191, 177] width 16 height 9
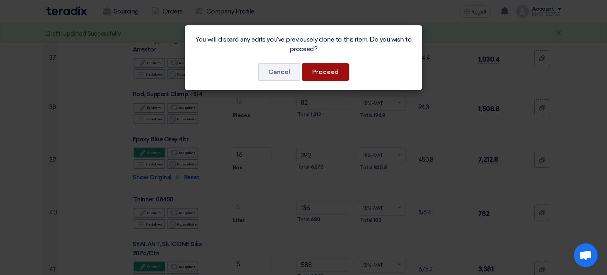
click at [332, 71] on button "Proceed" at bounding box center [325, 71] width 47 height 17
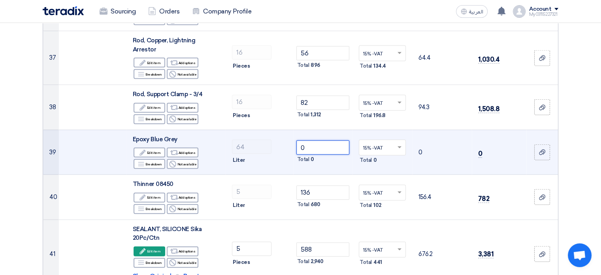
click at [312, 140] on input "0" at bounding box center [323, 147] width 53 height 14
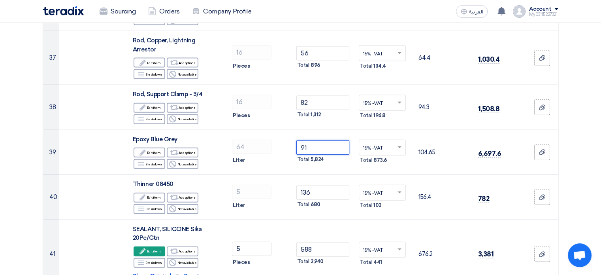
type input "91"
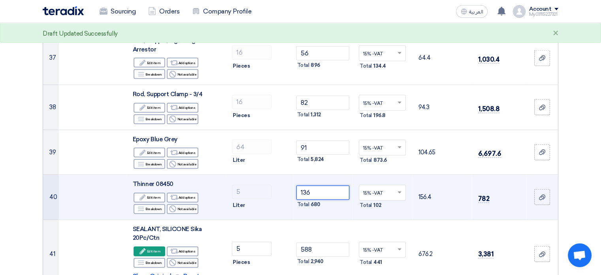
click at [323, 185] on input "136" at bounding box center [323, 192] width 53 height 14
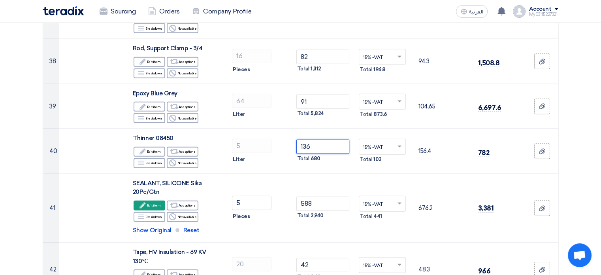
scroll to position [1819, 0]
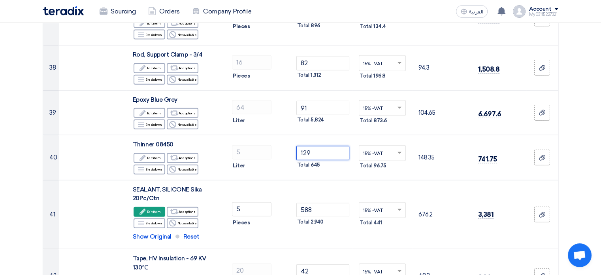
type input "129"
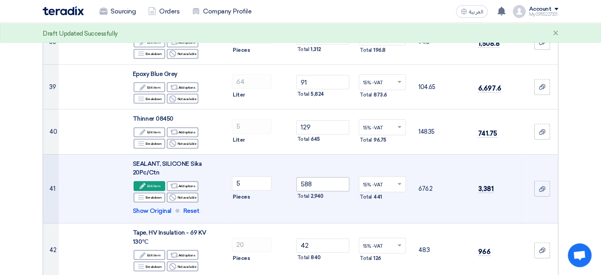
scroll to position [1858, 0]
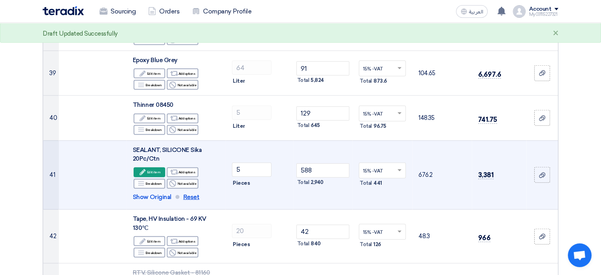
click at [188, 193] on span "Reset" at bounding box center [191, 197] width 16 height 9
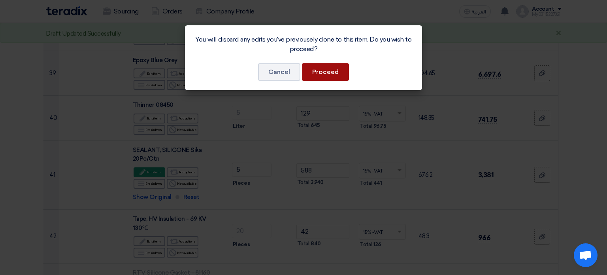
click at [318, 74] on button "Proceed" at bounding box center [325, 71] width 47 height 17
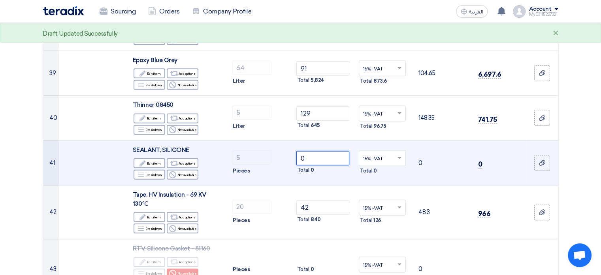
click at [326, 151] on input "0" at bounding box center [323, 158] width 53 height 14
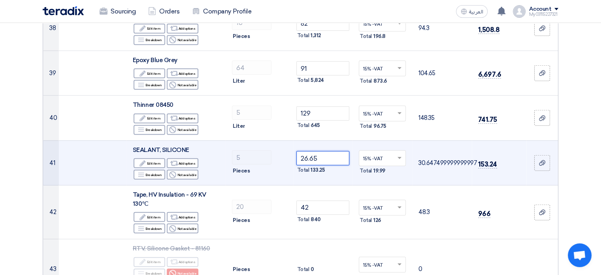
click at [323, 151] on input "26.65" at bounding box center [323, 158] width 53 height 14
type input "2"
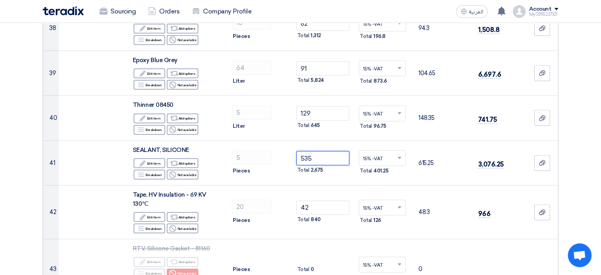
type input "535"
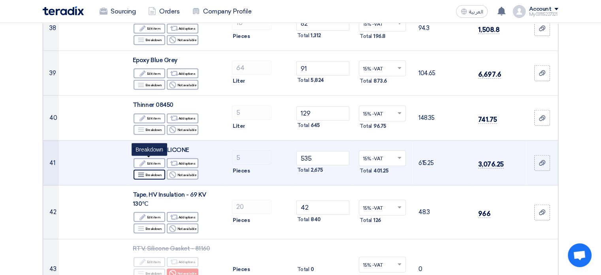
click at [159, 170] on div "Breakdown Breakdown" at bounding box center [150, 175] width 32 height 10
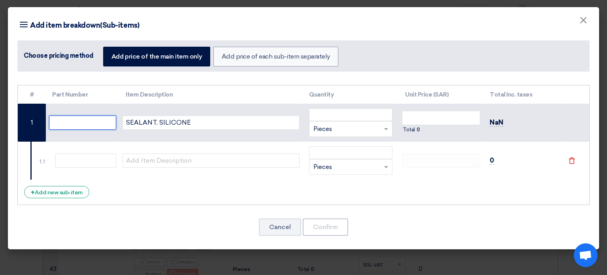
click at [85, 119] on input "text" at bounding box center [82, 122] width 67 height 14
click at [272, 223] on button "Cancel" at bounding box center [280, 226] width 42 height 17
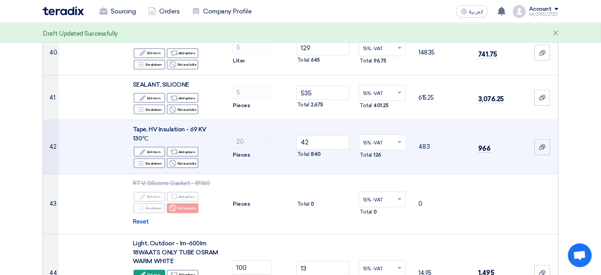
scroll to position [1937, 0]
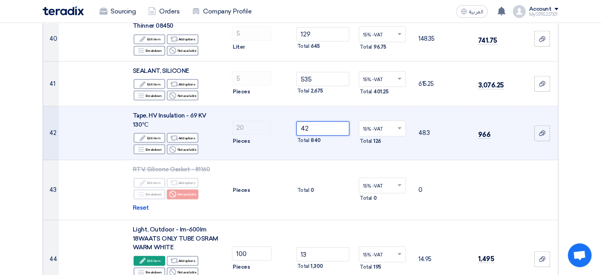
click at [317, 121] on input "42" at bounding box center [323, 128] width 53 height 14
type input "4"
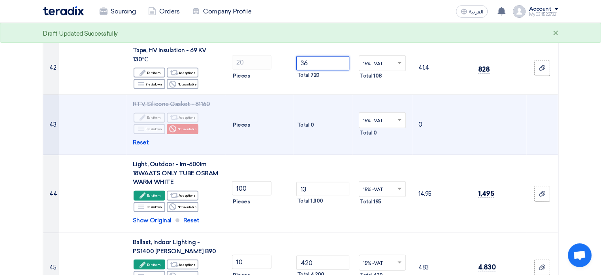
scroll to position [2016, 0]
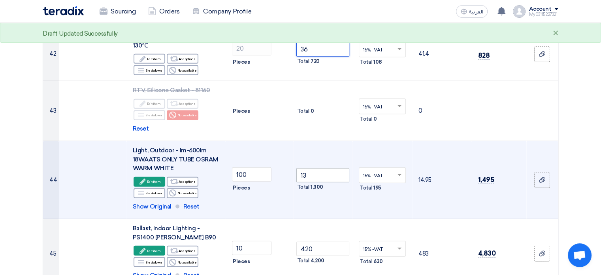
type input "36"
click at [313, 168] on input "13" at bounding box center [323, 175] width 53 height 14
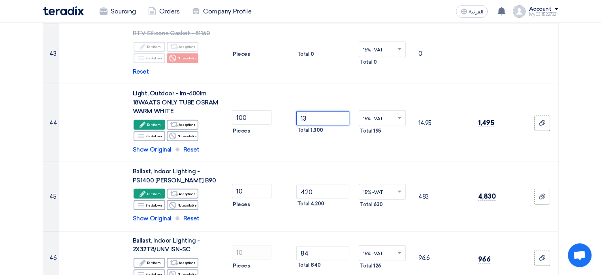
scroll to position [2056, 0]
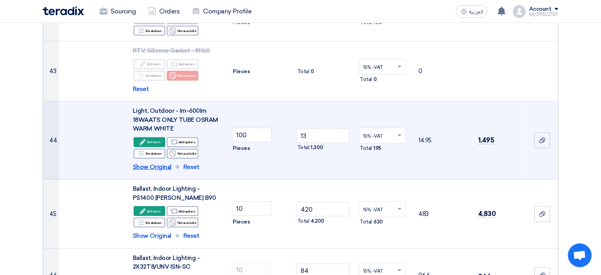
click at [149, 162] on span "Show Original" at bounding box center [152, 166] width 39 height 9
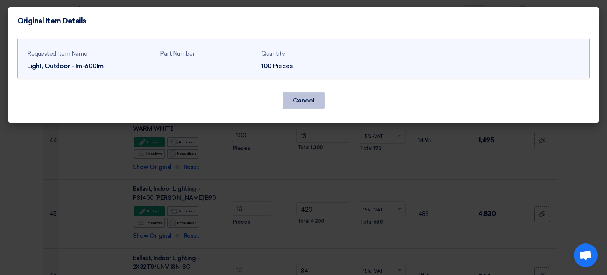
click at [309, 99] on button "Cancel" at bounding box center [304, 100] width 42 height 17
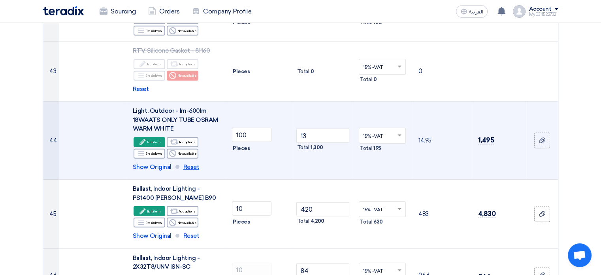
click at [190, 162] on span "Reset" at bounding box center [191, 166] width 16 height 9
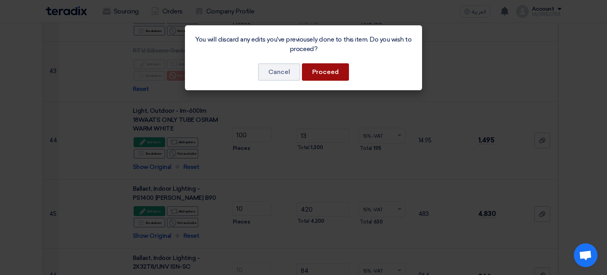
click at [322, 72] on button "Proceed" at bounding box center [325, 71] width 47 height 17
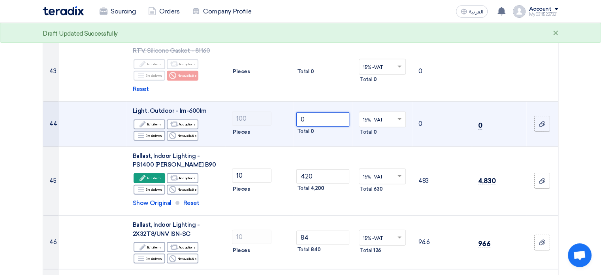
click at [318, 112] on input "0" at bounding box center [323, 119] width 53 height 14
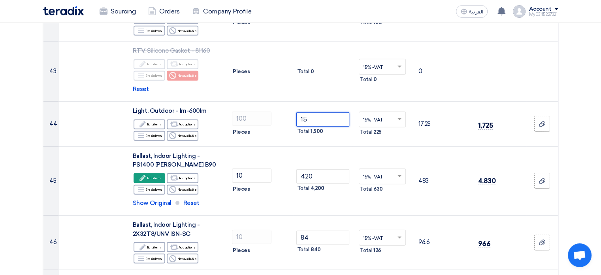
type input "15"
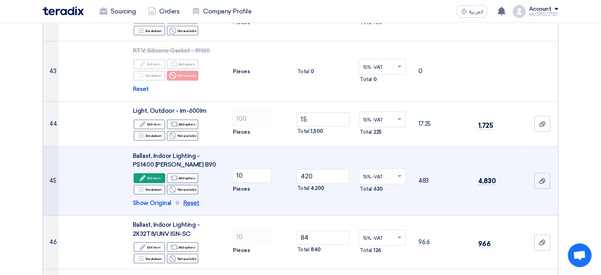
click at [189, 198] on span "Reset" at bounding box center [191, 202] width 16 height 9
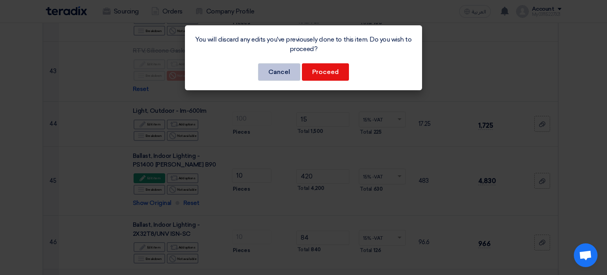
click at [276, 74] on button "Cancel" at bounding box center [279, 71] width 42 height 17
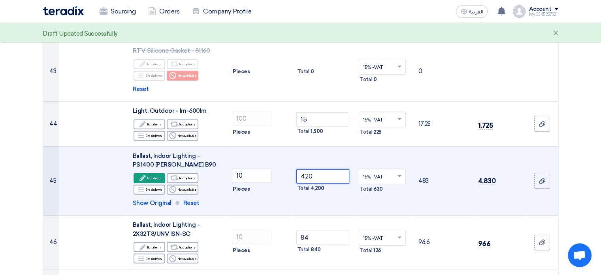
click at [316, 169] on input "420" at bounding box center [323, 176] width 53 height 14
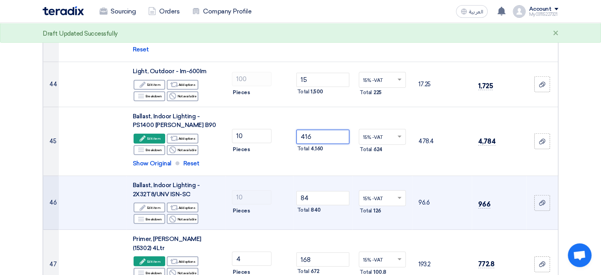
scroll to position [2135, 0]
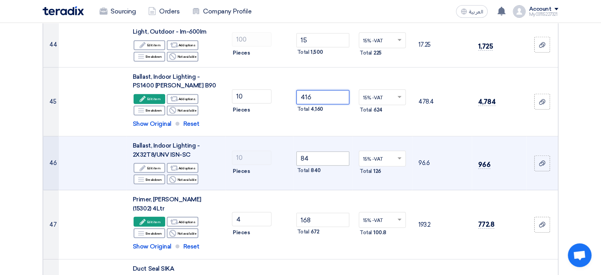
type input "416"
click at [315, 151] on input "84" at bounding box center [323, 158] width 53 height 14
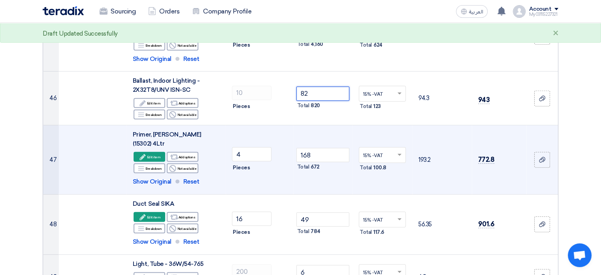
scroll to position [2214, 0]
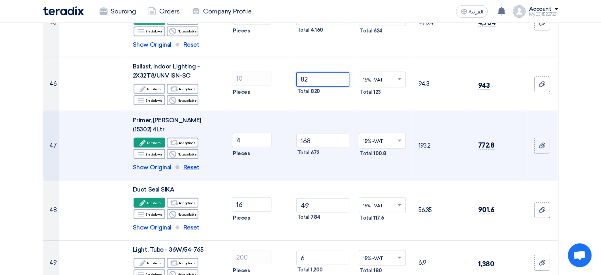
type input "82"
click at [191, 163] on span "Reset" at bounding box center [191, 167] width 16 height 9
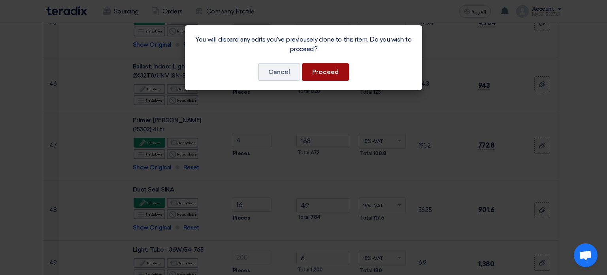
click at [327, 72] on button "Proceed" at bounding box center [325, 71] width 47 height 17
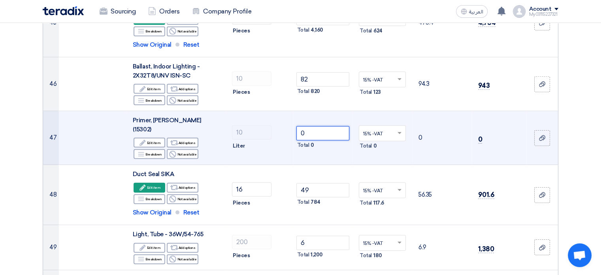
click at [315, 126] on input "0" at bounding box center [323, 133] width 53 height 14
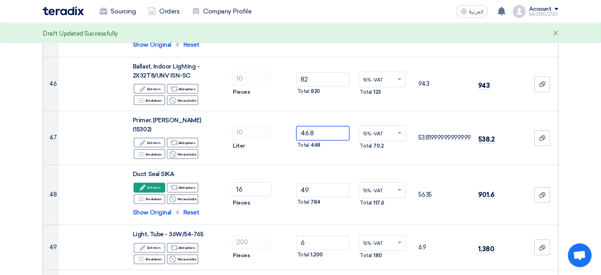
type input "46.8"
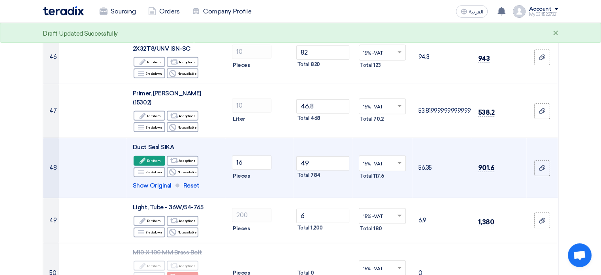
scroll to position [2254, 0]
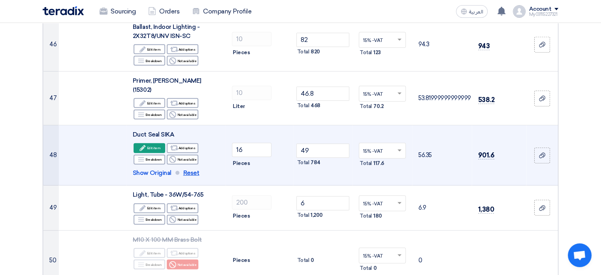
click at [188, 168] on span "Reset" at bounding box center [191, 172] width 16 height 9
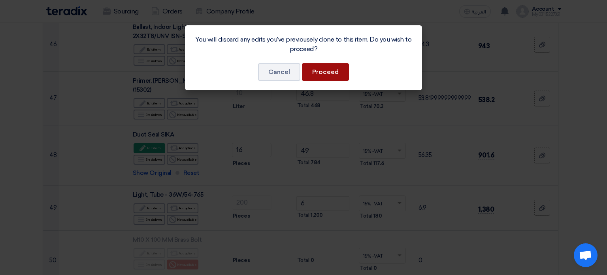
click at [344, 72] on button "Proceed" at bounding box center [325, 71] width 47 height 17
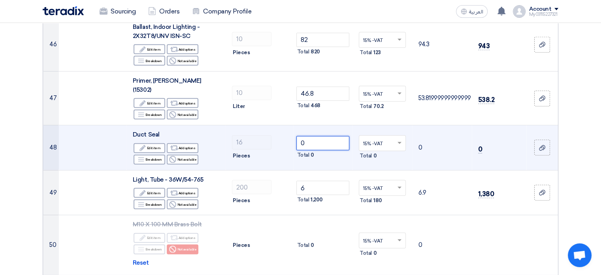
click at [310, 136] on input "0" at bounding box center [323, 143] width 53 height 14
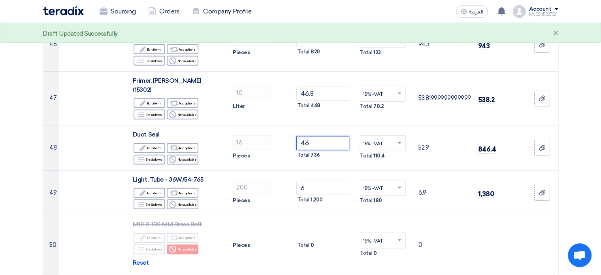
type input "46"
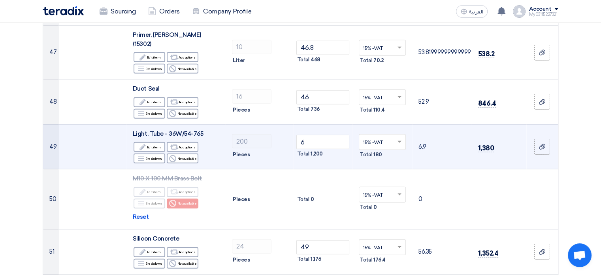
scroll to position [2333, 0]
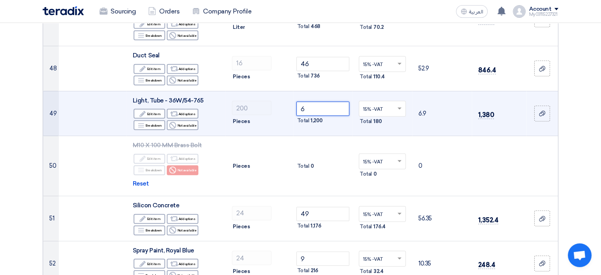
click at [307, 102] on input "6" at bounding box center [323, 109] width 53 height 14
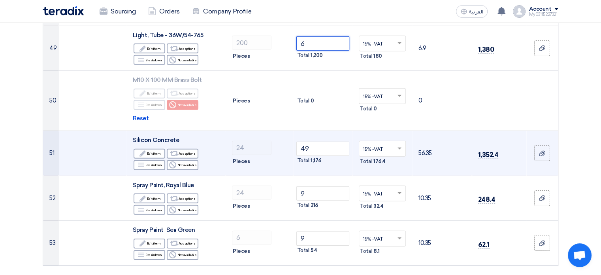
scroll to position [2412, 0]
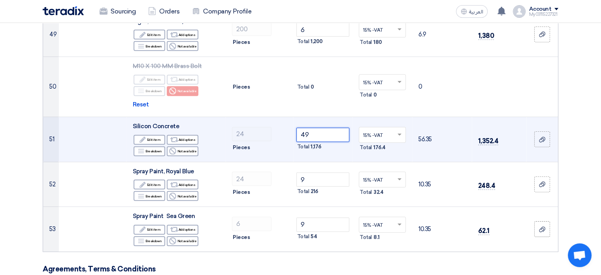
click at [313, 128] on input "49" at bounding box center [323, 135] width 53 height 14
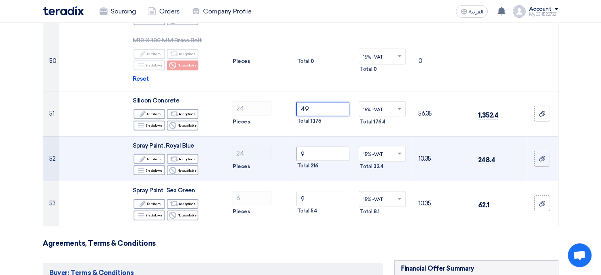
scroll to position [2451, 0]
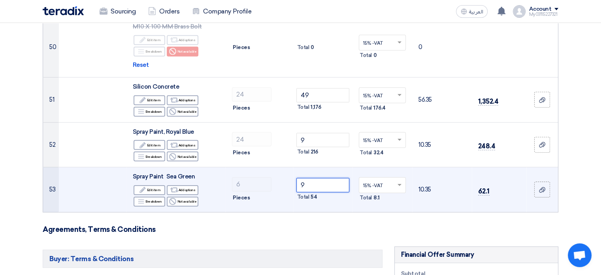
click at [319, 178] on input "9" at bounding box center [323, 185] width 53 height 14
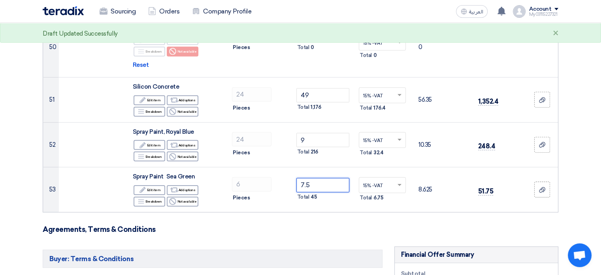
type input "7.5"
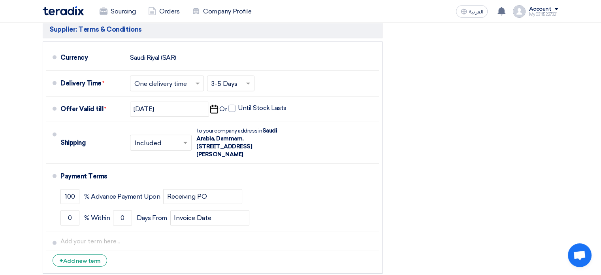
scroll to position [5179, 0]
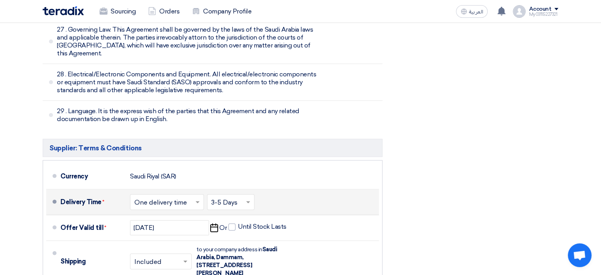
click at [242, 197] on input "text" at bounding box center [232, 202] width 40 height 11
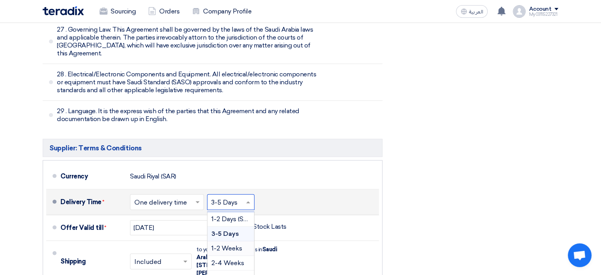
click at [226, 244] on span "1-2 Weeks" at bounding box center [227, 248] width 31 height 8
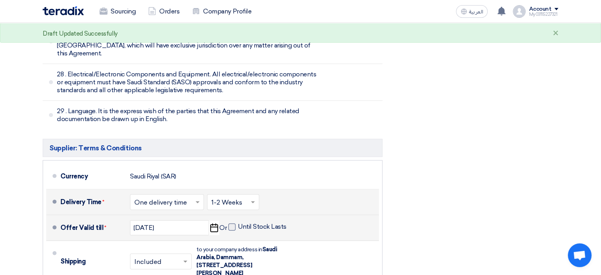
click at [232, 223] on span at bounding box center [232, 226] width 7 height 7
click at [238, 223] on input "Until Stock Lasts" at bounding box center [263, 230] width 50 height 15
checkbox input "true"
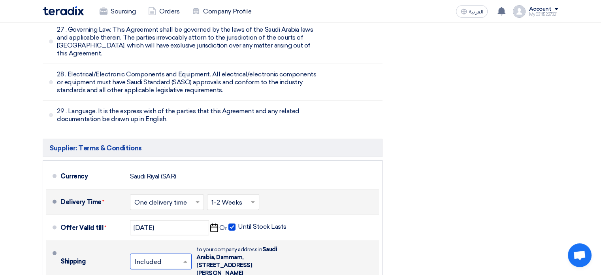
click at [181, 257] on span at bounding box center [186, 261] width 10 height 8
click at [184, 261] on span at bounding box center [185, 262] width 4 height 2
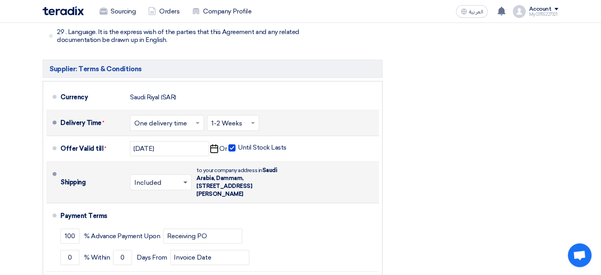
scroll to position [5298, 0]
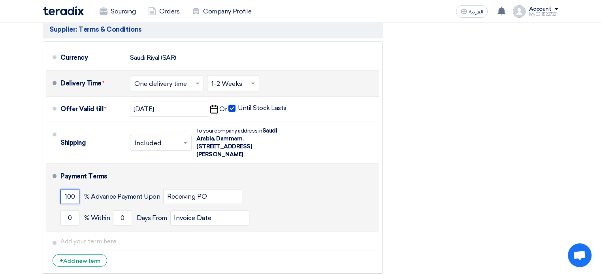
click at [76, 189] on input "100" at bounding box center [69, 196] width 19 height 15
type input "1"
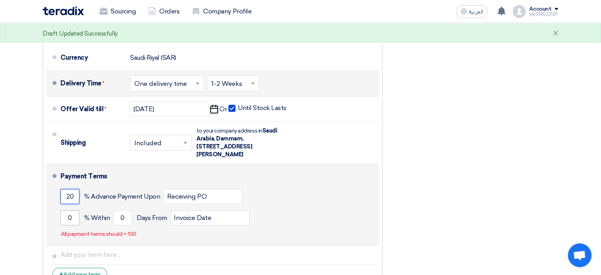
type input "20"
click at [74, 210] on input "0" at bounding box center [69, 217] width 19 height 15
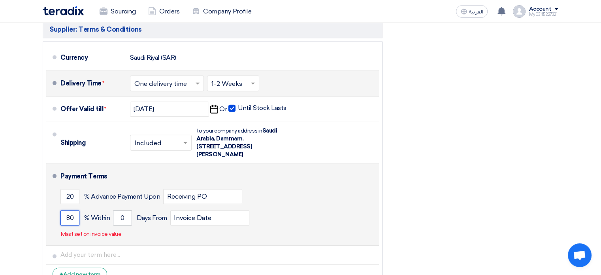
type input "80"
click at [128, 210] on input "0" at bounding box center [122, 217] width 19 height 15
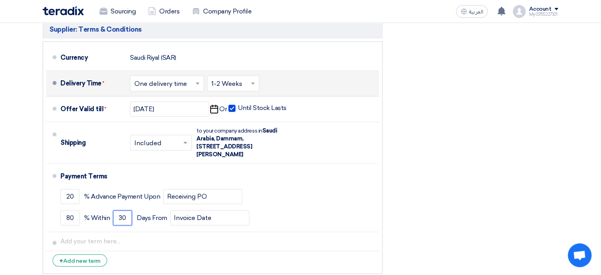
type input "30"
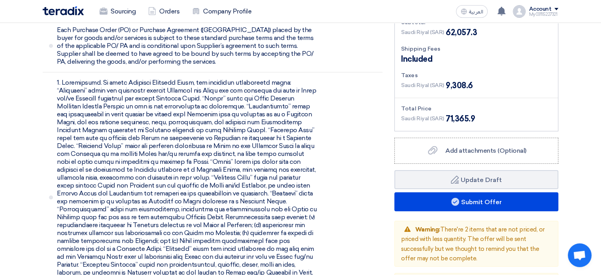
scroll to position [2688, 0]
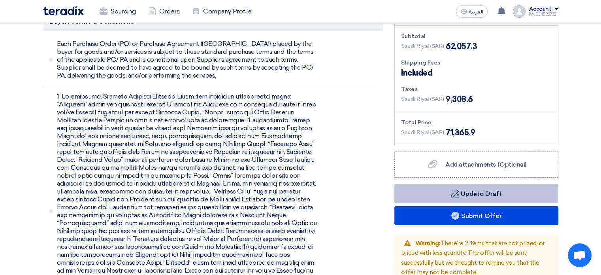
click at [474, 184] on button "Draft Update Draft" at bounding box center [477, 193] width 164 height 19
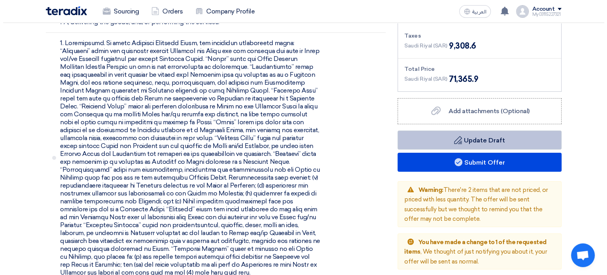
scroll to position [2728, 0]
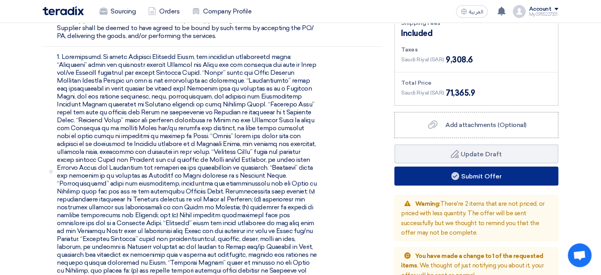
click at [484, 166] on button "Submit Offer" at bounding box center [477, 175] width 164 height 19
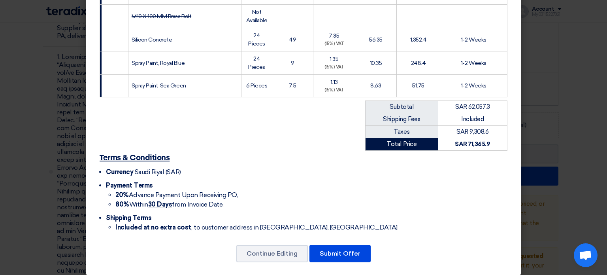
scroll to position [1328, 0]
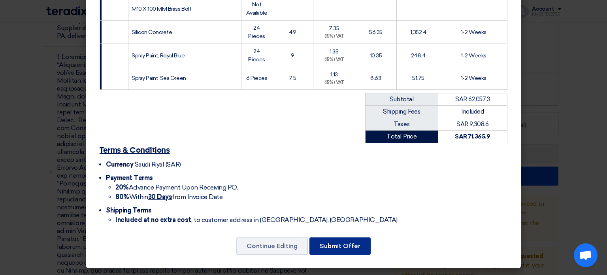
click at [335, 245] on button "Submit Offer" at bounding box center [340, 245] width 61 height 17
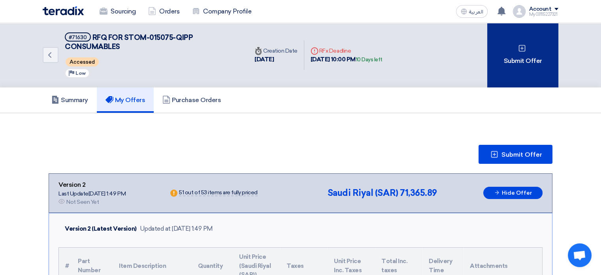
click at [524, 54] on div "Submit Offer" at bounding box center [522, 55] width 71 height 64
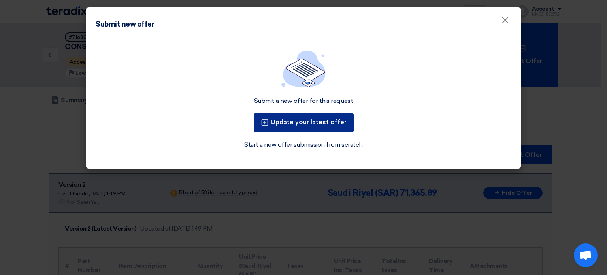
click at [304, 121] on button "Update your latest offer" at bounding box center [304, 122] width 100 height 19
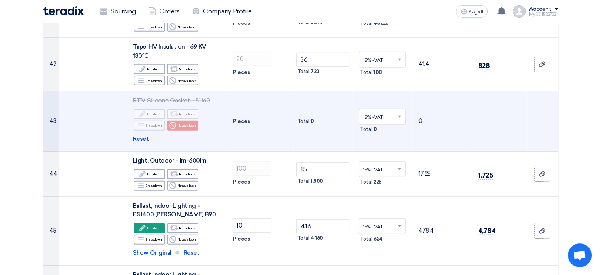
scroll to position [2056, 0]
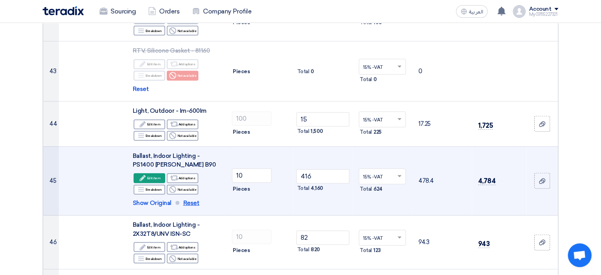
click at [186, 198] on span "Reset" at bounding box center [191, 202] width 16 height 9
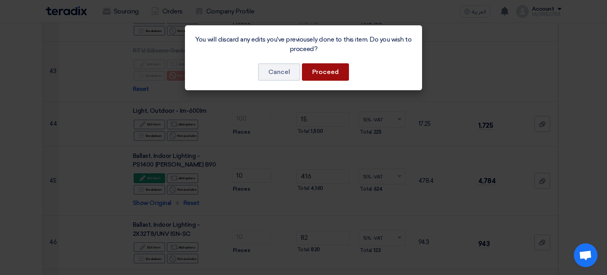
click at [322, 74] on button "Proceed" at bounding box center [325, 71] width 47 height 17
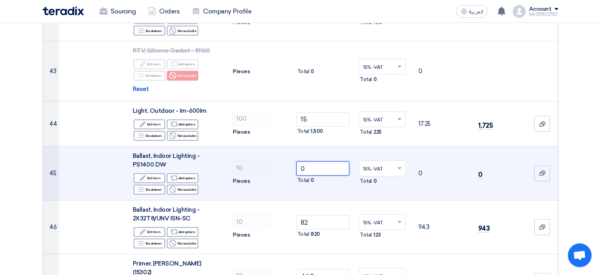
click at [315, 161] on input "0" at bounding box center [323, 168] width 53 height 14
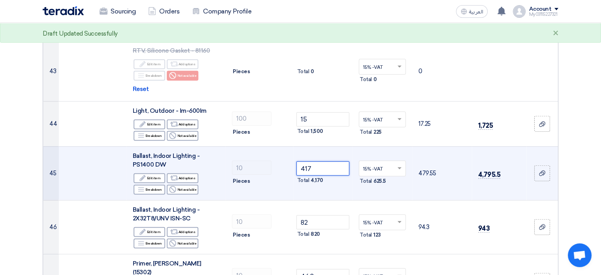
click at [325, 161] on input "417" at bounding box center [323, 168] width 53 height 14
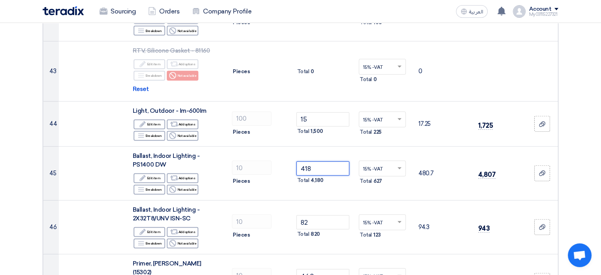
type input "418"
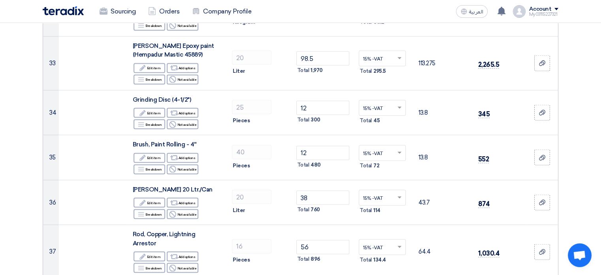
scroll to position [1581, 0]
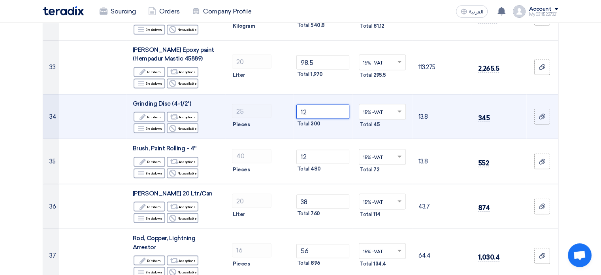
click at [325, 107] on input "12" at bounding box center [323, 112] width 53 height 14
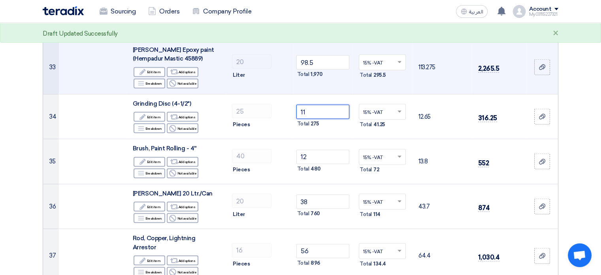
type input "12"
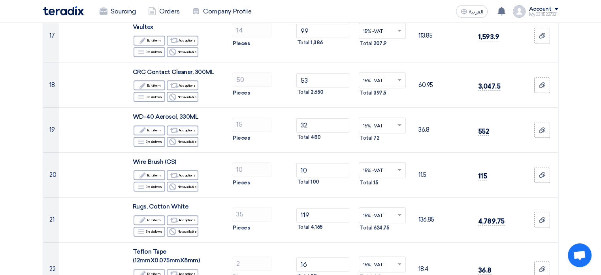
scroll to position [870, 0]
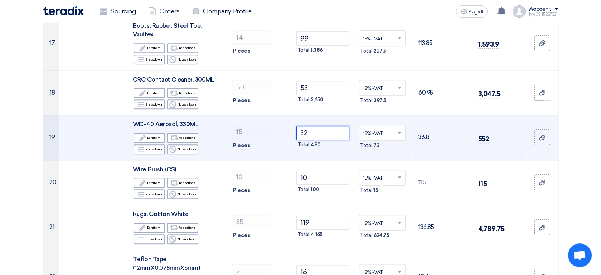
click at [325, 131] on input "32" at bounding box center [323, 133] width 53 height 14
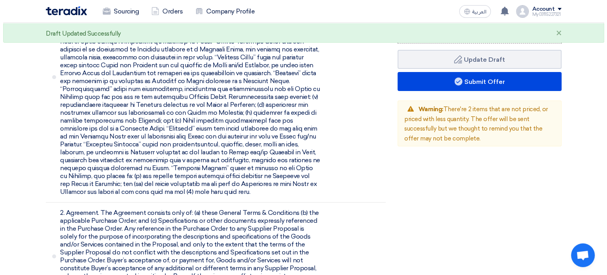
scroll to position [2688, 0]
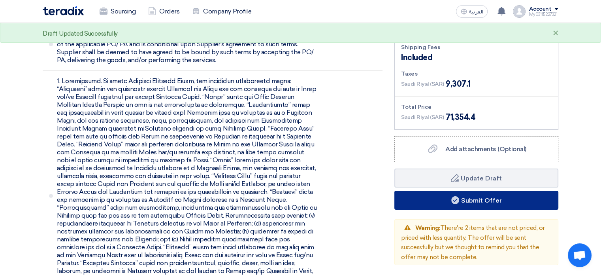
type input "30"
click at [456, 196] on use at bounding box center [456, 200] width 8 height 8
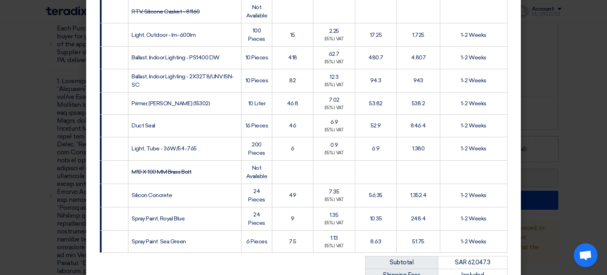
scroll to position [1328, 0]
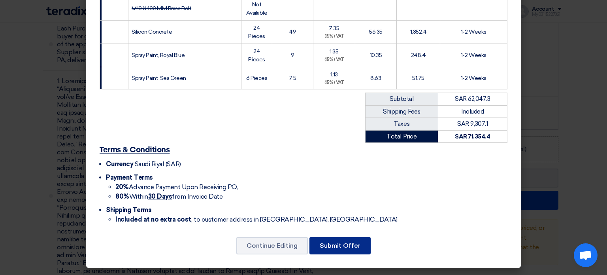
click at [338, 248] on button "Submit Offer" at bounding box center [340, 245] width 61 height 17
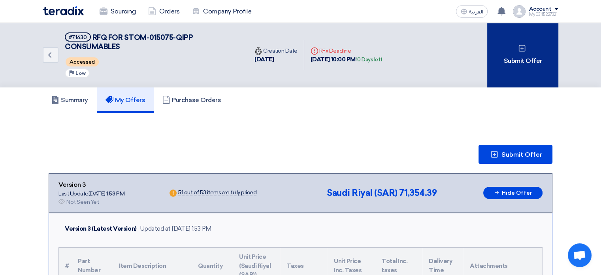
click at [521, 60] on div "Submit Offer" at bounding box center [522, 55] width 71 height 64
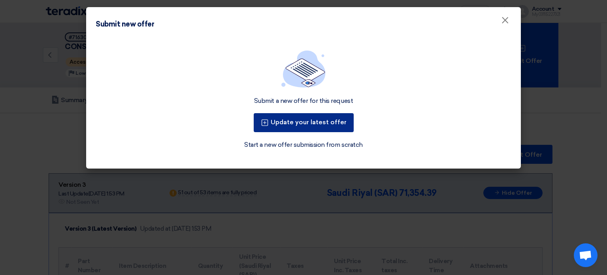
click at [304, 127] on button "Update your latest offer" at bounding box center [304, 122] width 100 height 19
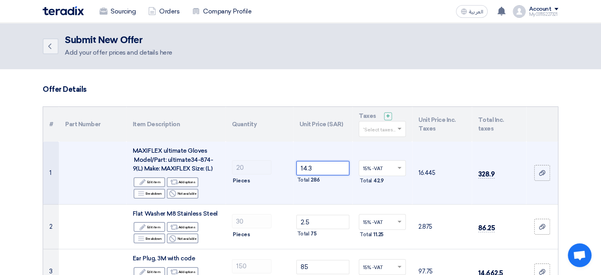
click at [316, 169] on input "14.3" at bounding box center [323, 168] width 53 height 14
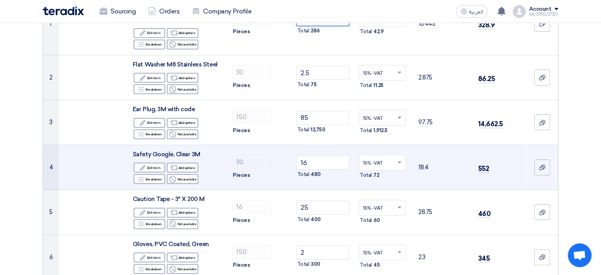
scroll to position [158, 0]
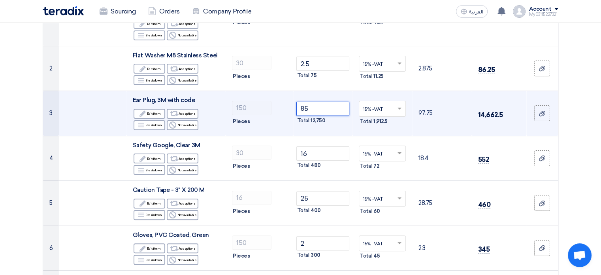
click at [317, 107] on input "85" at bounding box center [323, 109] width 53 height 14
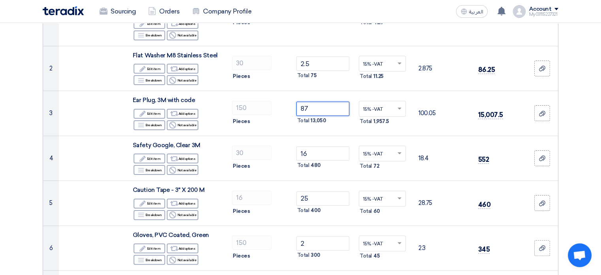
type input "87"
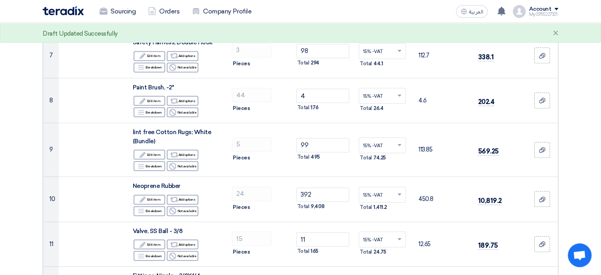
scroll to position [435, 0]
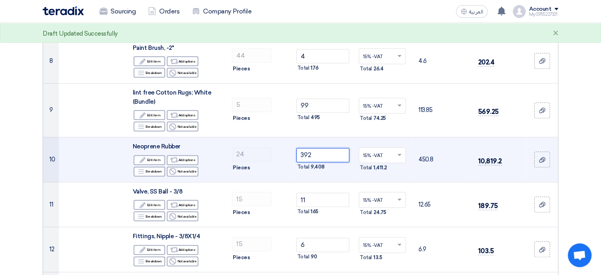
click at [319, 153] on input "392" at bounding box center [323, 155] width 53 height 14
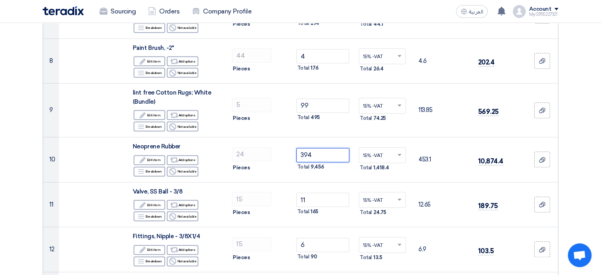
type input "394"
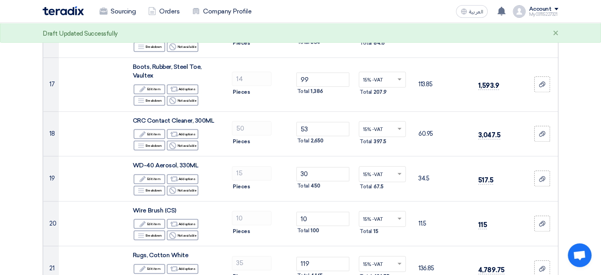
scroll to position [830, 0]
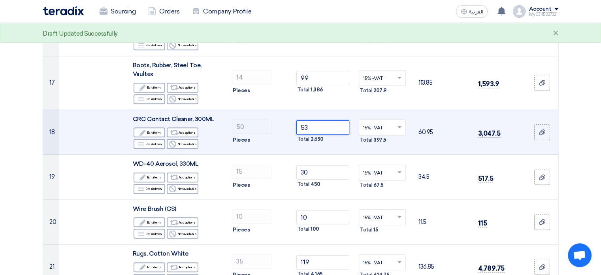
click at [313, 125] on input "53" at bounding box center [323, 127] width 53 height 14
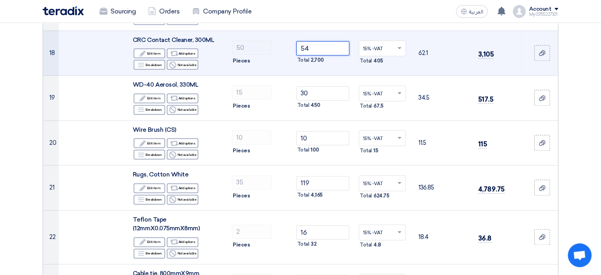
scroll to position [949, 0]
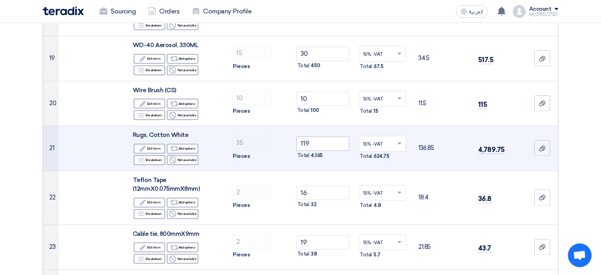
type input "54"
click at [313, 141] on input "119" at bounding box center [323, 143] width 53 height 14
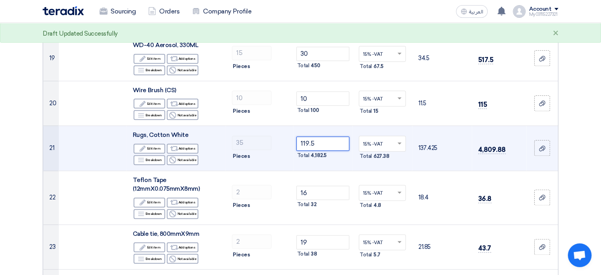
type input "119"
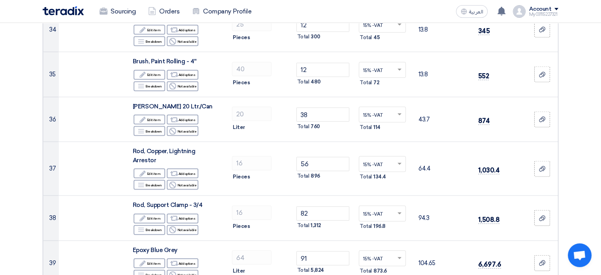
scroll to position [1700, 0]
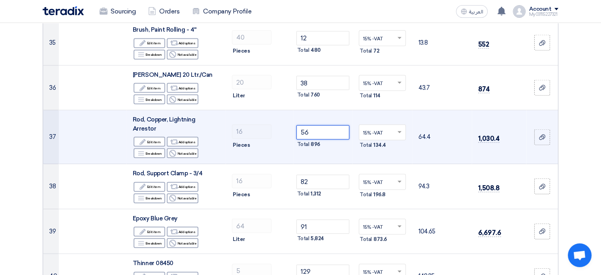
click at [311, 125] on input "56" at bounding box center [323, 132] width 53 height 14
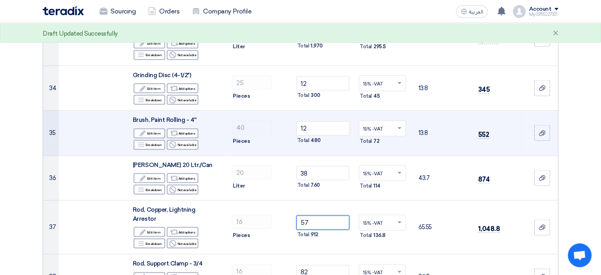
scroll to position [1581, 0]
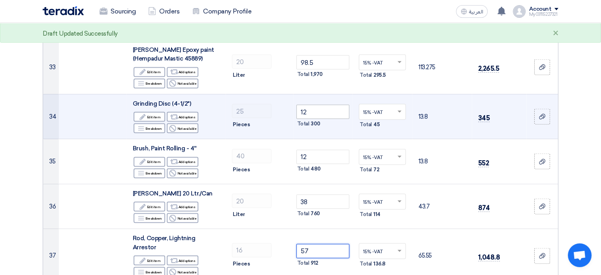
type input "57"
click at [321, 110] on input "12" at bounding box center [323, 112] width 53 height 14
type input "1"
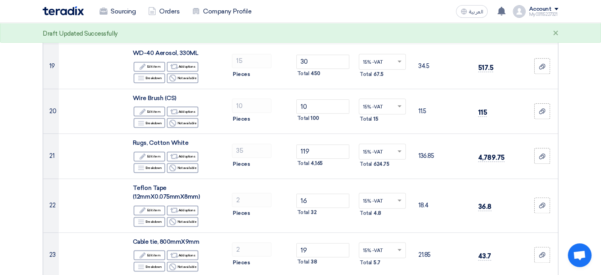
scroll to position [870, 0]
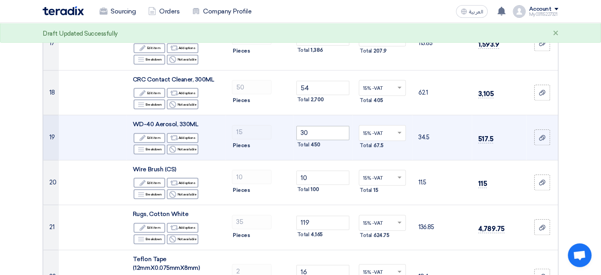
type input "9.5"
click at [324, 132] on input "30" at bounding box center [323, 133] width 53 height 14
type input "3"
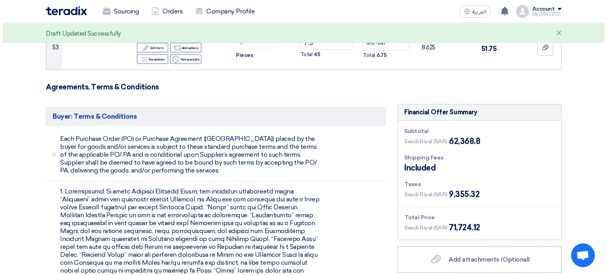
scroll to position [2649, 0]
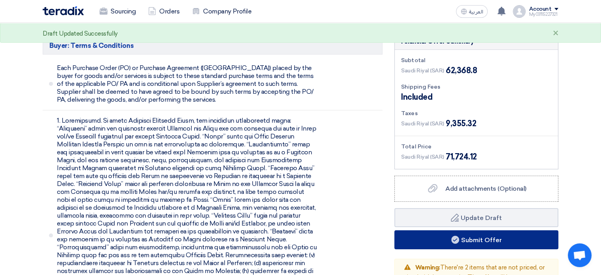
type input "28"
click at [455, 236] on icon at bounding box center [456, 240] width 8 height 8
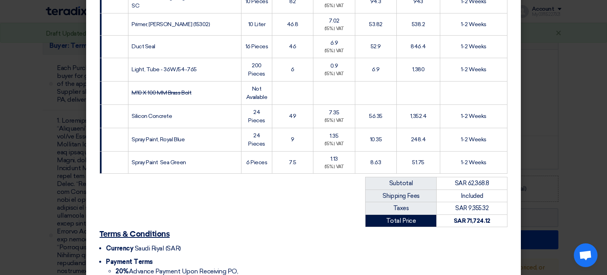
scroll to position [1328, 0]
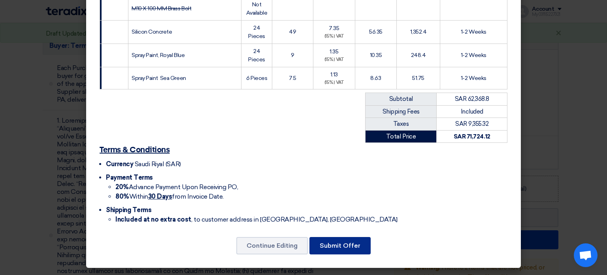
click at [329, 246] on button "Submit Offer" at bounding box center [340, 245] width 61 height 17
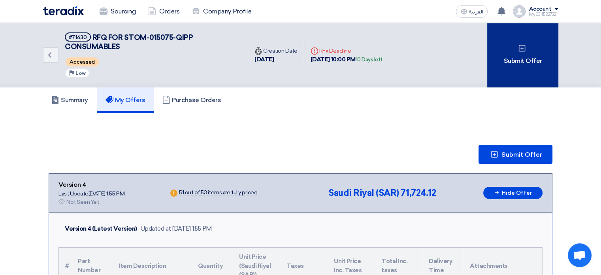
click at [508, 66] on div "Submit Offer" at bounding box center [522, 55] width 71 height 64
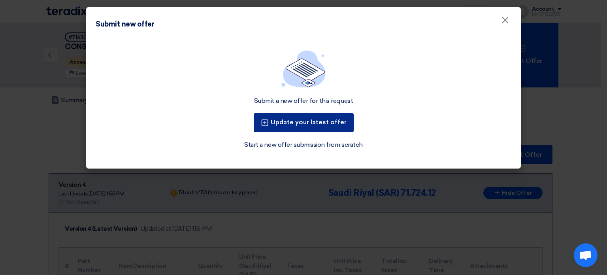
click at [303, 123] on button "Update your latest offer" at bounding box center [304, 122] width 100 height 19
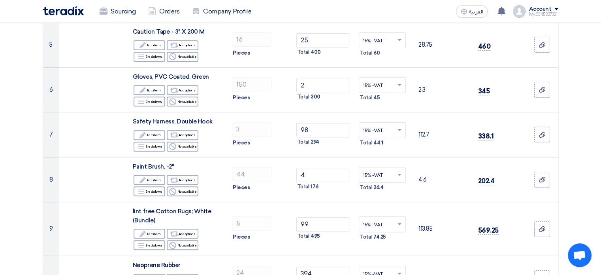
scroll to position [198, 0]
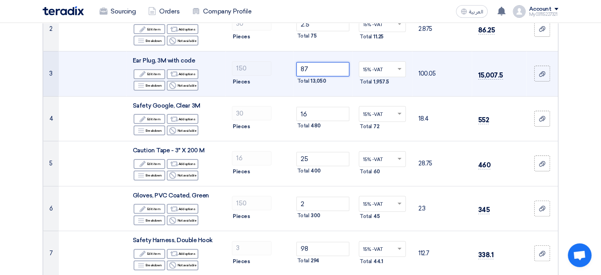
click at [316, 69] on input "87" at bounding box center [323, 69] width 53 height 14
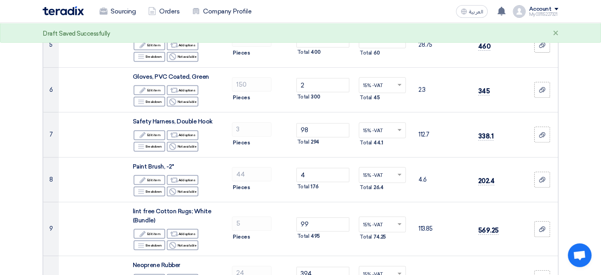
scroll to position [237, 0]
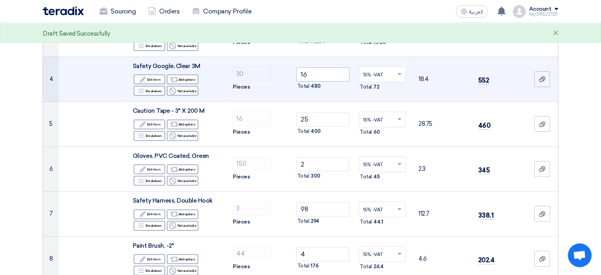
type input "88"
click at [315, 75] on input "16" at bounding box center [323, 74] width 53 height 14
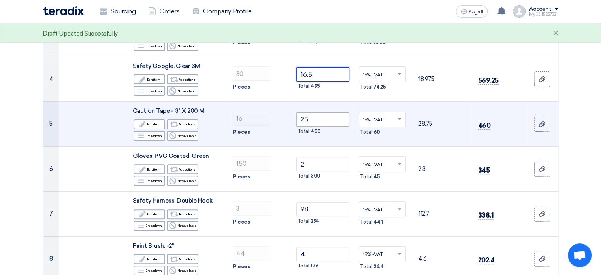
type input "16.5"
click at [320, 121] on input "25" at bounding box center [323, 119] width 53 height 14
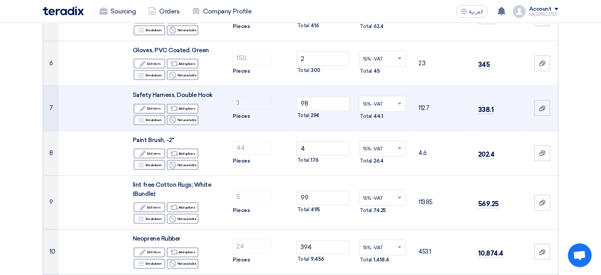
scroll to position [356, 0]
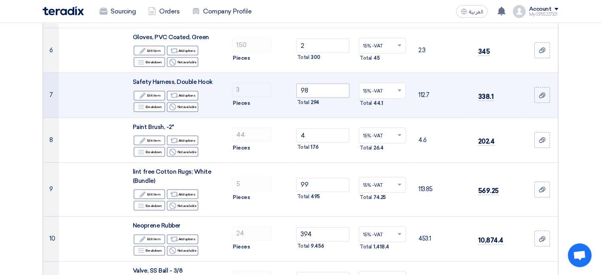
type input "26"
click at [321, 87] on input "98" at bounding box center [323, 90] width 53 height 14
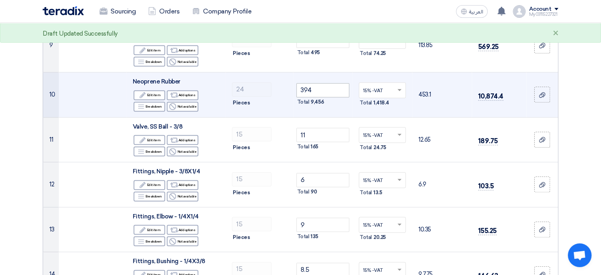
scroll to position [514, 0]
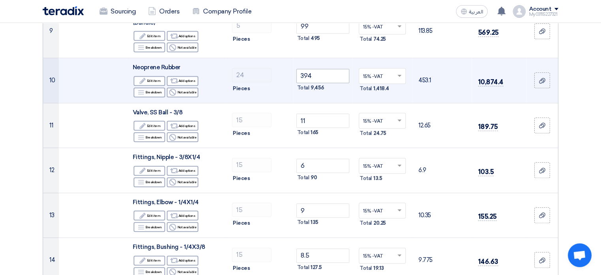
type input "99"
click at [319, 75] on input "394" at bounding box center [323, 76] width 53 height 14
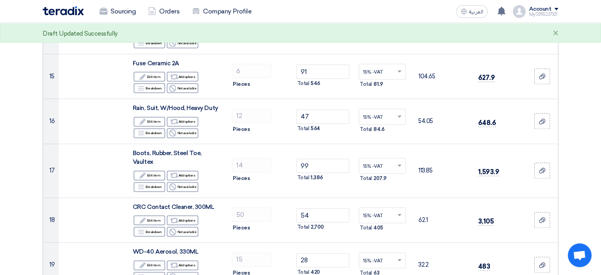
scroll to position [751, 0]
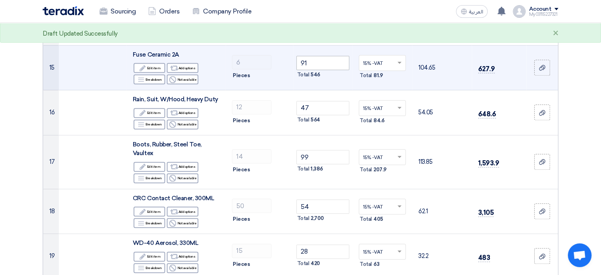
type input "395"
click at [315, 62] on input "91" at bounding box center [323, 63] width 53 height 14
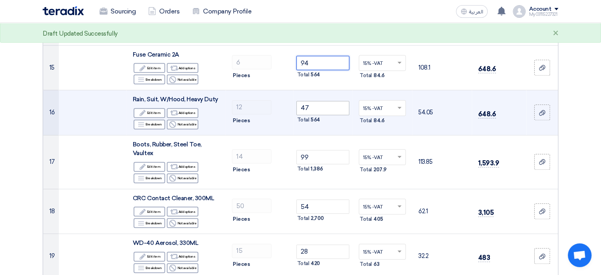
type input "94"
click at [314, 106] on input "47" at bounding box center [323, 108] width 53 height 14
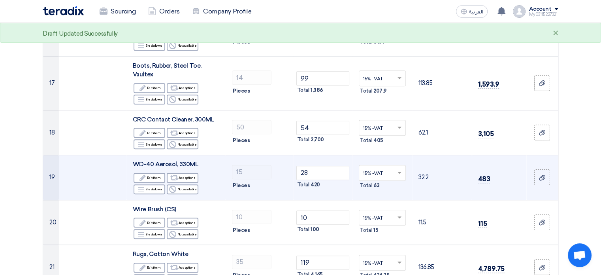
scroll to position [830, 0]
type input "48"
click at [312, 170] on input "28" at bounding box center [323, 172] width 53 height 14
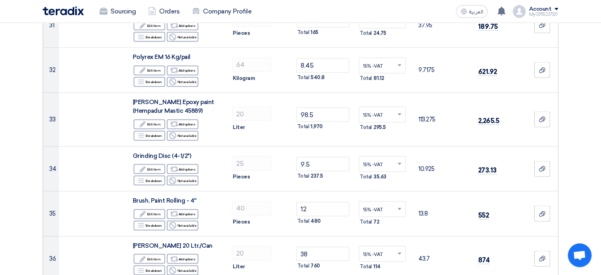
scroll to position [1542, 0]
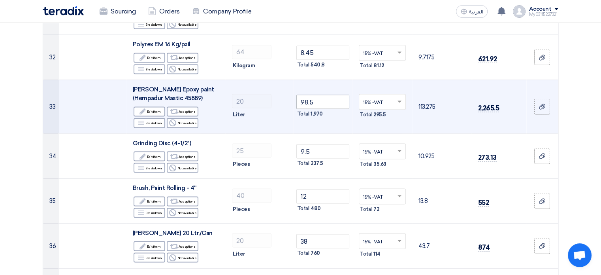
type input "25"
click at [306, 100] on input "98.5" at bounding box center [323, 102] width 53 height 14
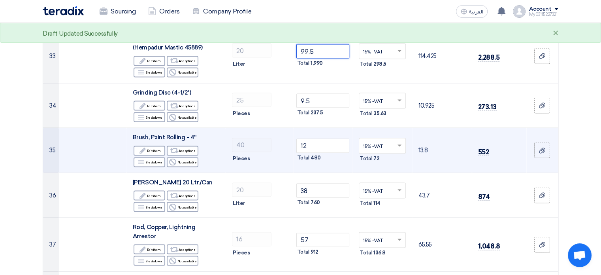
scroll to position [1581, 0]
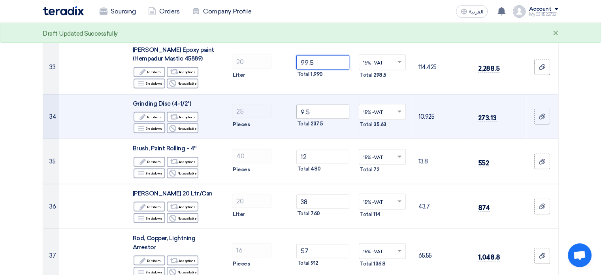
type input "99.5"
click at [315, 110] on input "9.5" at bounding box center [323, 112] width 53 height 14
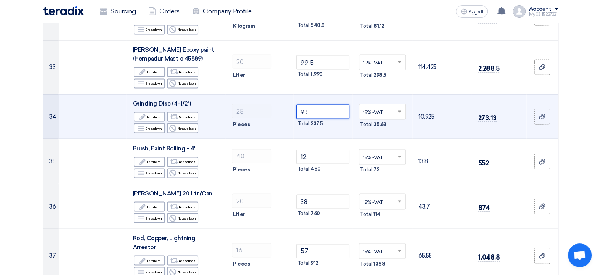
type input "9"
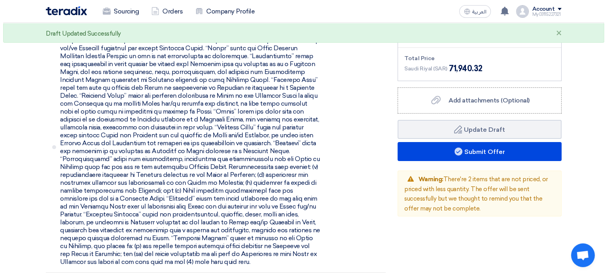
scroll to position [2688, 0]
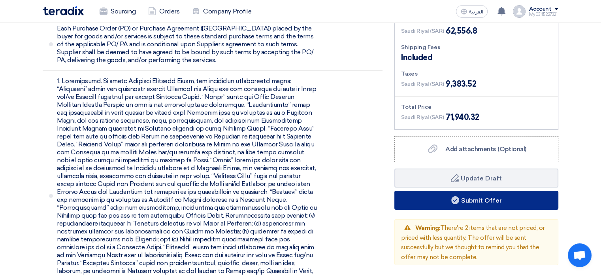
type input "8.5"
click at [465, 191] on button "Submit Offer" at bounding box center [477, 200] width 164 height 19
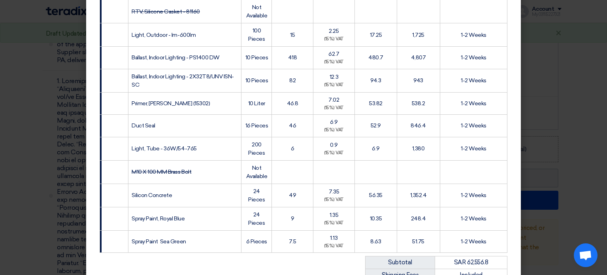
scroll to position [1328, 0]
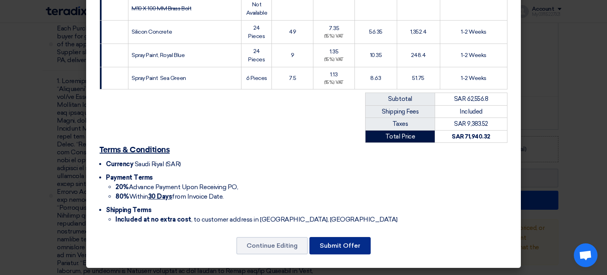
click at [332, 242] on button "Submit Offer" at bounding box center [340, 245] width 61 height 17
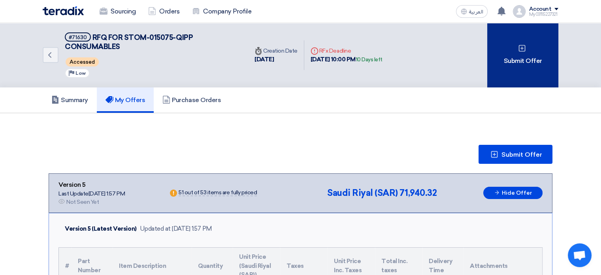
click at [496, 70] on div "Submit Offer" at bounding box center [522, 55] width 71 height 64
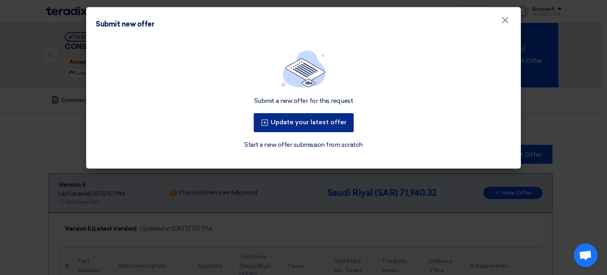
click at [336, 118] on button "Update your latest offer" at bounding box center [304, 122] width 100 height 19
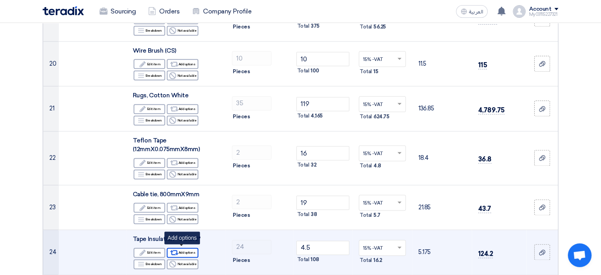
scroll to position [830, 0]
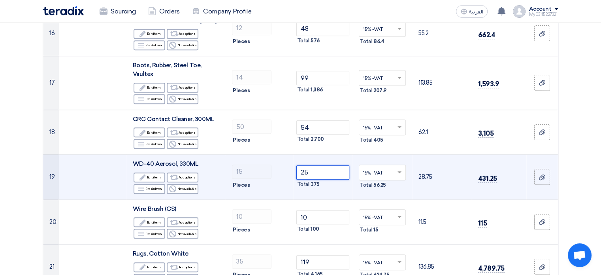
click at [312, 172] on input "25" at bounding box center [323, 172] width 53 height 14
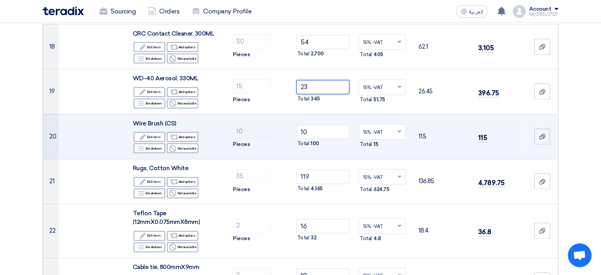
scroll to position [909, 0]
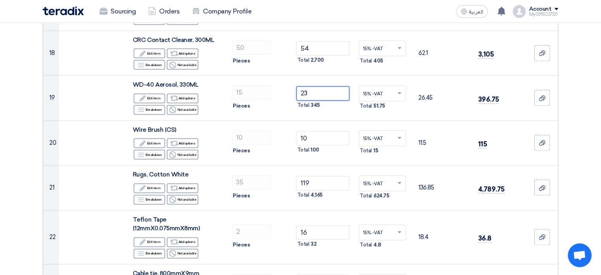
type input "23"
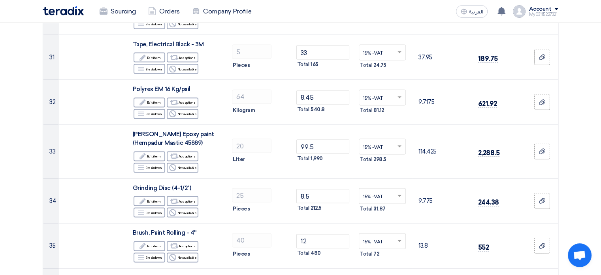
scroll to position [1502, 0]
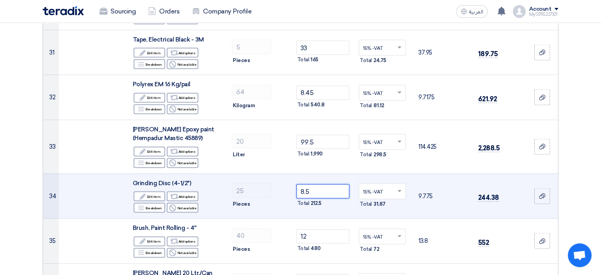
click at [324, 189] on input "8.5" at bounding box center [323, 191] width 53 height 14
type input "8"
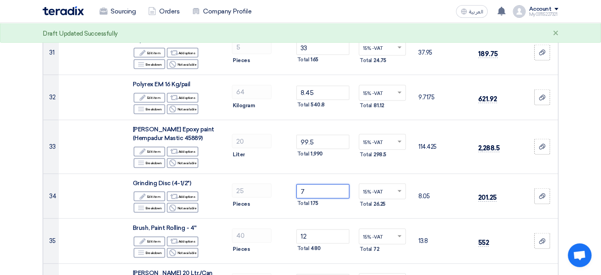
type input "7"
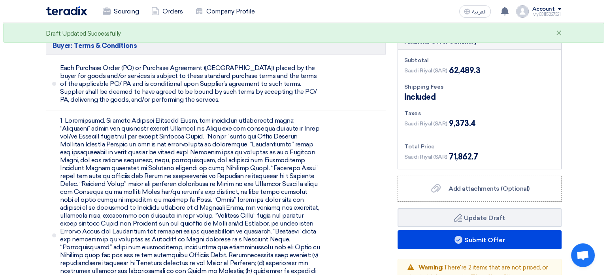
scroll to position [2728, 0]
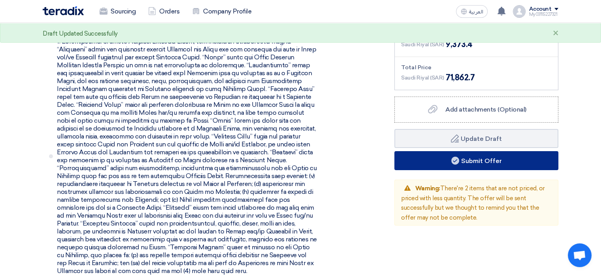
click at [487, 151] on button "Submit Offer" at bounding box center [477, 160] width 164 height 19
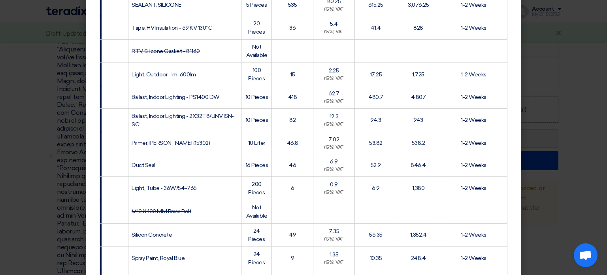
scroll to position [1328, 0]
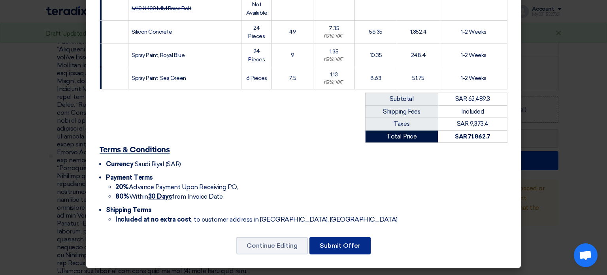
click at [346, 248] on button "Submit Offer" at bounding box center [340, 245] width 61 height 17
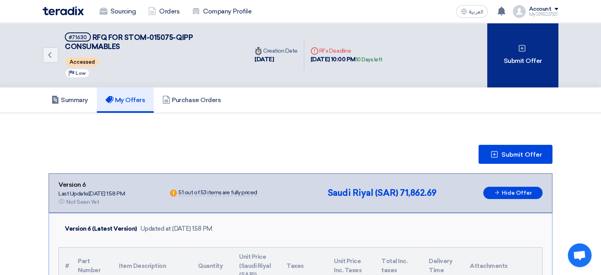
click at [520, 64] on div "Submit Offer" at bounding box center [522, 55] width 71 height 64
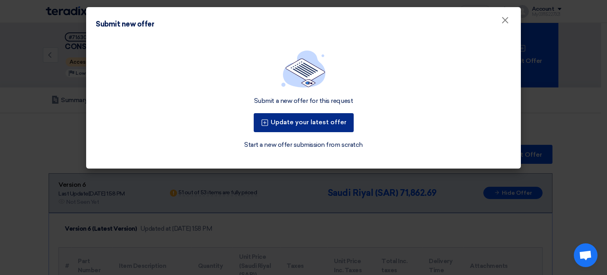
click at [321, 124] on button "Update your latest offer" at bounding box center [304, 122] width 100 height 19
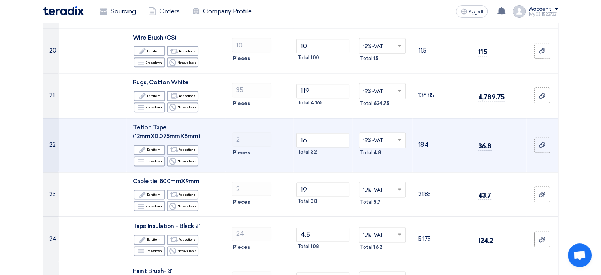
scroll to position [909, 0]
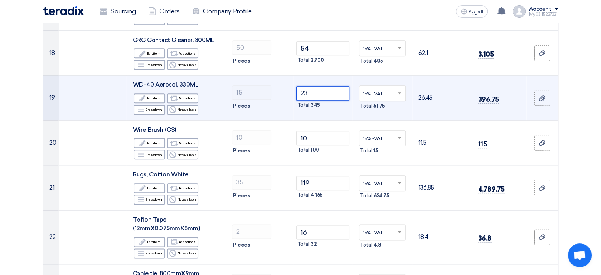
click at [323, 93] on input "23" at bounding box center [323, 93] width 53 height 14
type input "2"
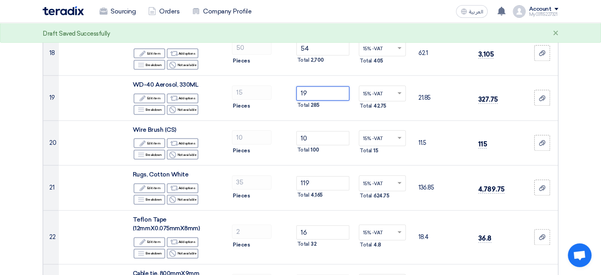
type input "19"
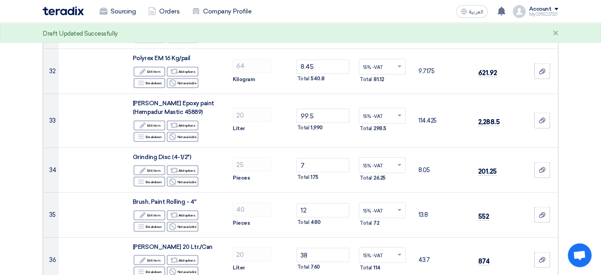
scroll to position [1542, 0]
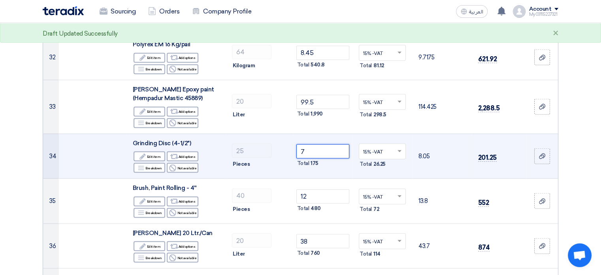
click at [311, 144] on input "7" at bounding box center [323, 151] width 53 height 14
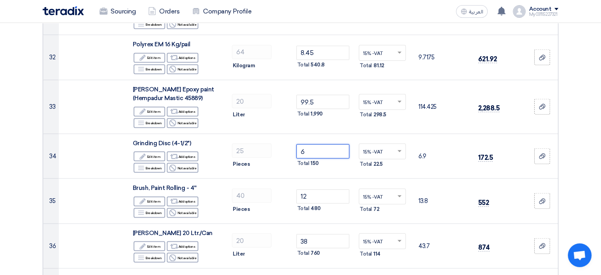
type input "6"
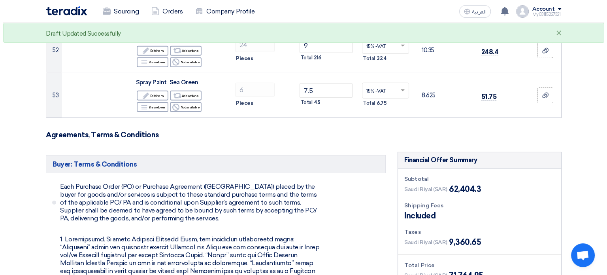
scroll to position [2728, 0]
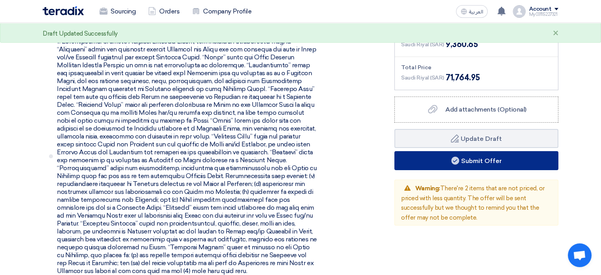
click at [499, 151] on button "Submit Offer" at bounding box center [477, 160] width 164 height 19
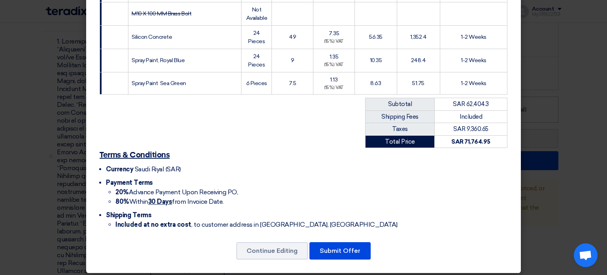
scroll to position [1328, 0]
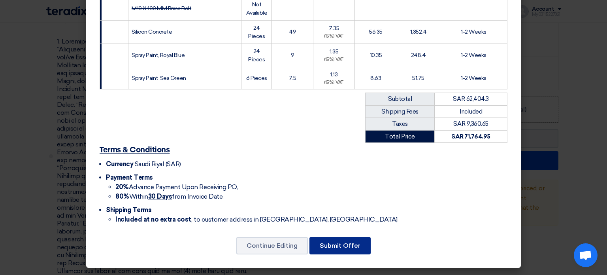
click at [334, 245] on button "Submit Offer" at bounding box center [340, 245] width 61 height 17
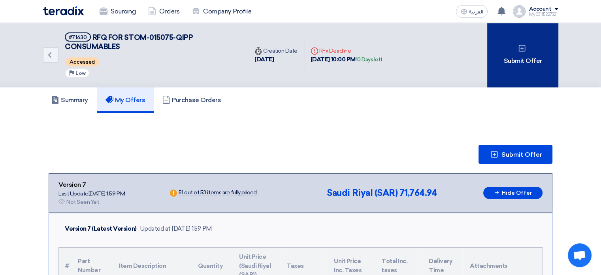
click at [507, 61] on div "Submit Offer" at bounding box center [522, 55] width 71 height 64
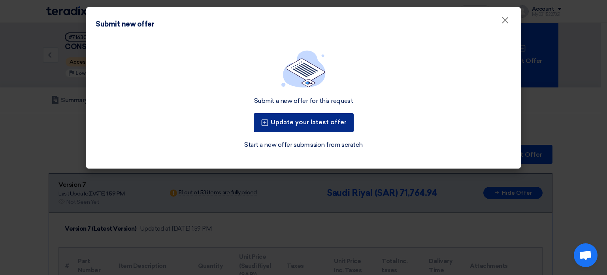
click at [312, 121] on button "Update your latest offer" at bounding box center [304, 122] width 100 height 19
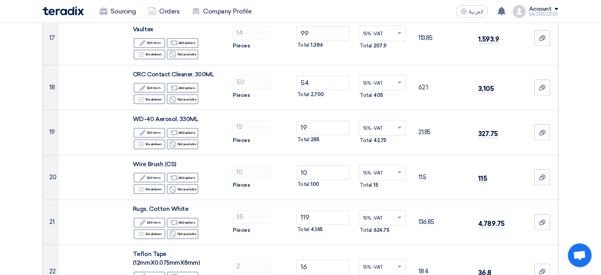
scroll to position [870, 0]
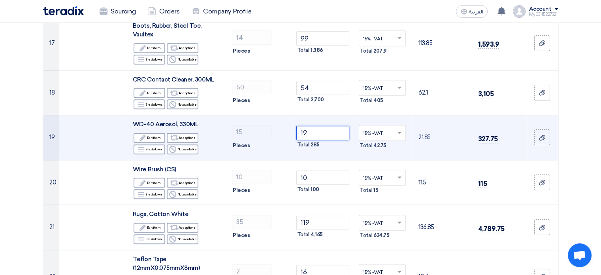
click at [320, 133] on input "19" at bounding box center [323, 133] width 53 height 14
type input "1"
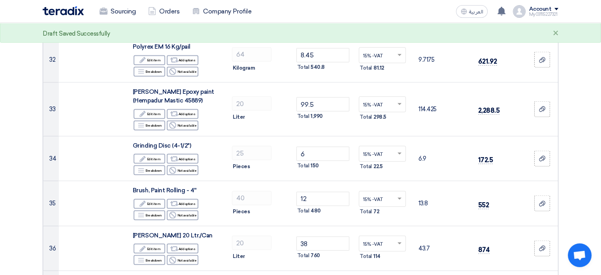
scroll to position [1542, 0]
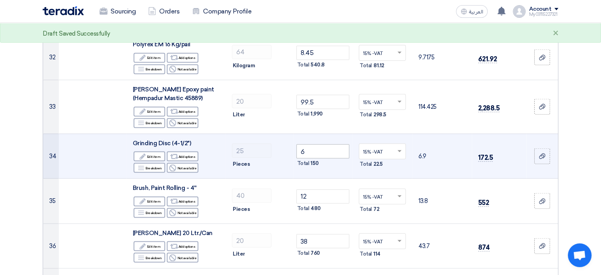
type input "15"
click at [324, 147] on input "6" at bounding box center [323, 151] width 53 height 14
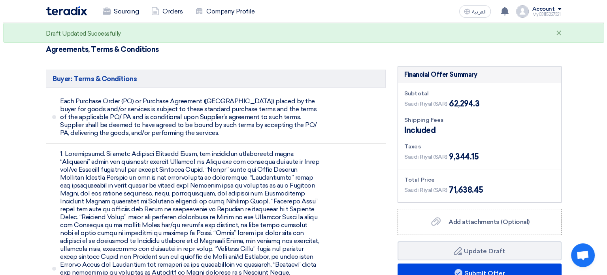
scroll to position [2688, 0]
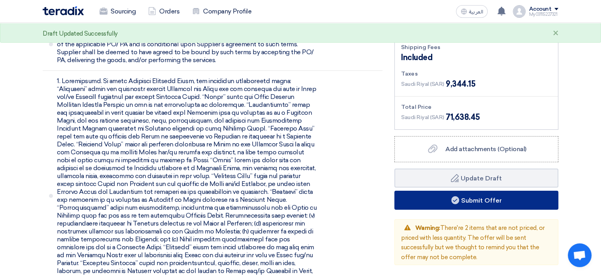
type input "4"
click at [454, 191] on button "Submit Offer" at bounding box center [477, 200] width 164 height 19
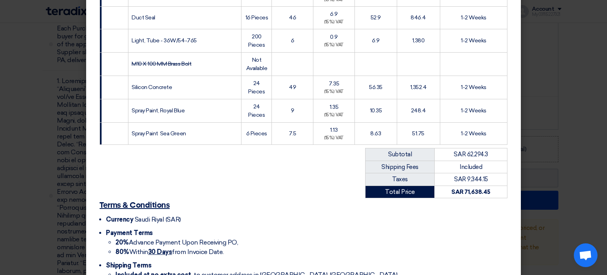
scroll to position [1328, 0]
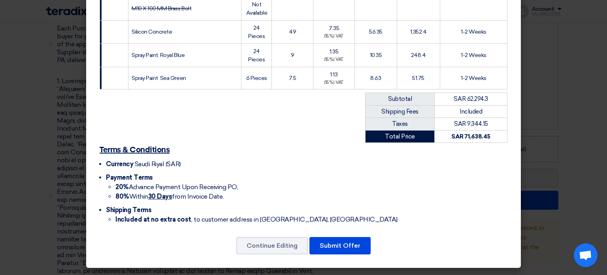
click at [335, 247] on button "Submit Offer" at bounding box center [340, 245] width 61 height 17
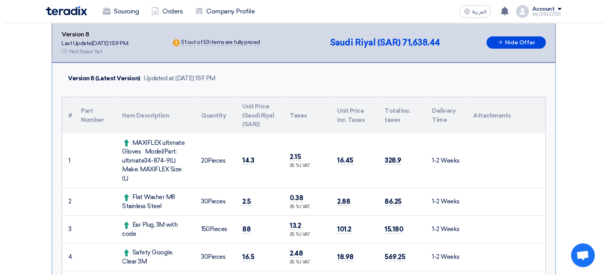
scroll to position [3, 0]
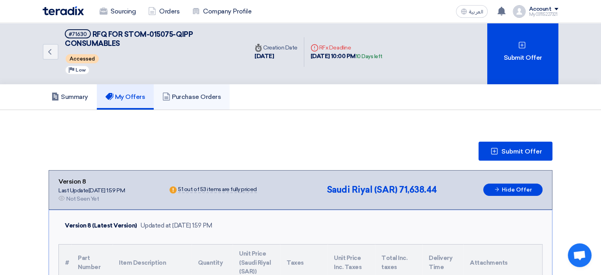
click at [196, 96] on h5 "Purchase Orders" at bounding box center [191, 97] width 59 height 8
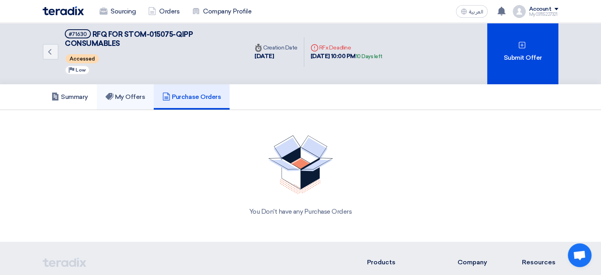
click at [135, 98] on h5 "My Offers" at bounding box center [126, 97] width 40 height 8
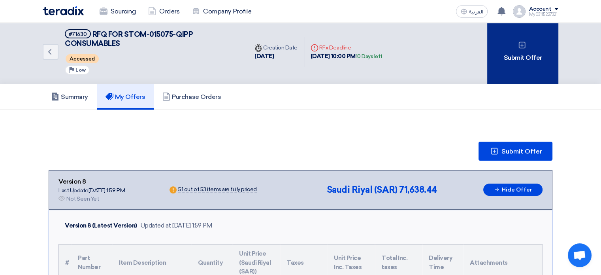
click at [516, 55] on div "Submit Offer" at bounding box center [522, 52] width 71 height 64
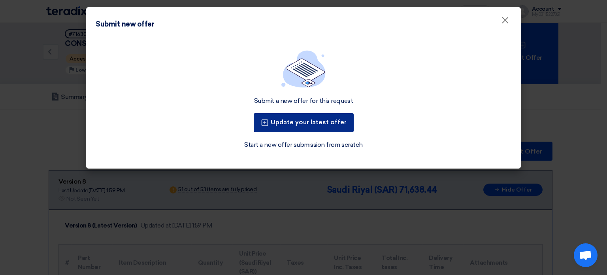
click at [288, 123] on button "Update your latest offer" at bounding box center [304, 122] width 100 height 19
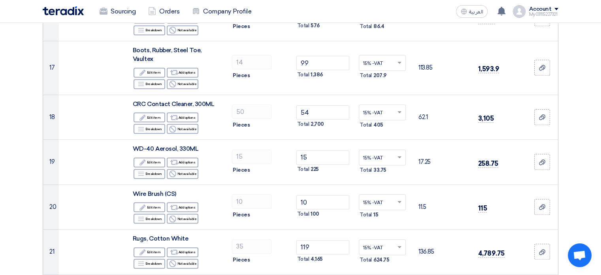
scroll to position [870, 0]
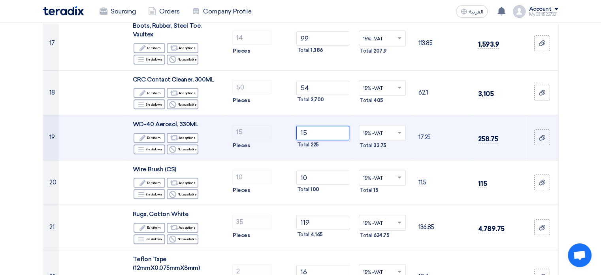
click at [339, 126] on input "15" at bounding box center [323, 133] width 53 height 14
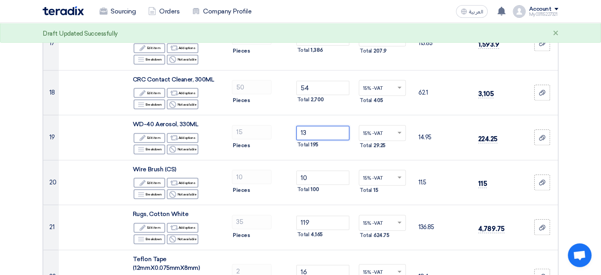
type input "13"
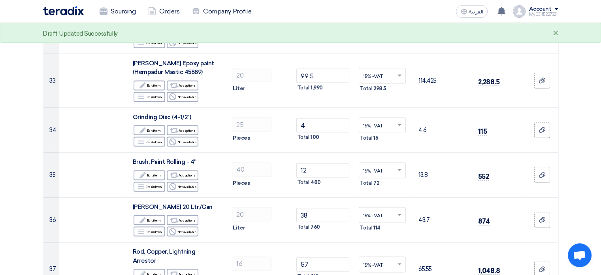
scroll to position [1581, 0]
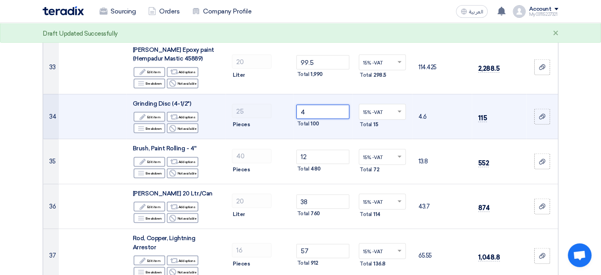
click at [318, 108] on input "4" at bounding box center [323, 112] width 53 height 14
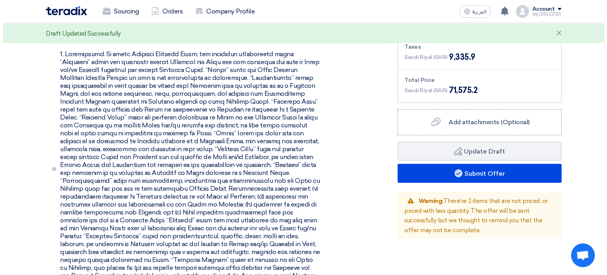
scroll to position [2728, 0]
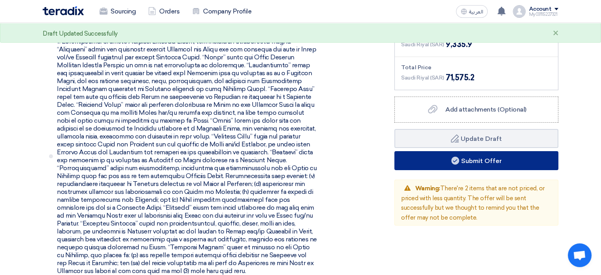
type input "3"
click at [473, 151] on button "Submit Offer" at bounding box center [477, 160] width 164 height 19
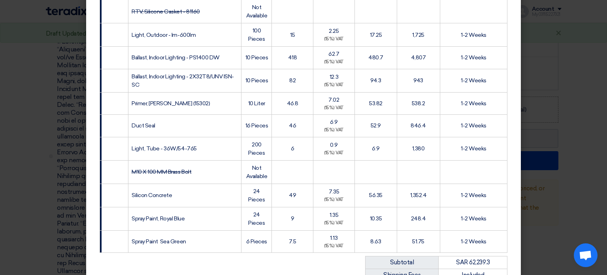
scroll to position [1328, 0]
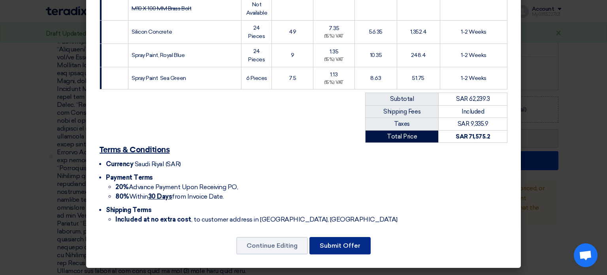
click at [336, 249] on button "Submit Offer" at bounding box center [340, 245] width 61 height 17
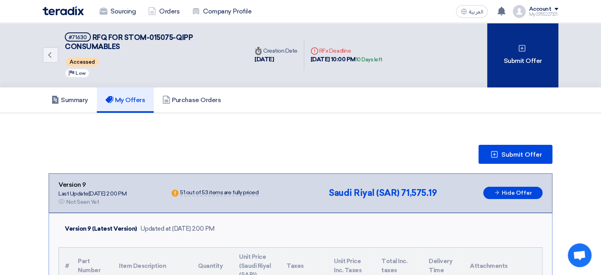
click at [514, 63] on div "Submit Offer" at bounding box center [522, 55] width 71 height 64
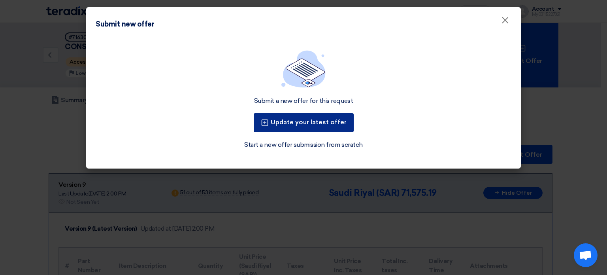
click at [304, 119] on button "Update your latest offer" at bounding box center [304, 122] width 100 height 19
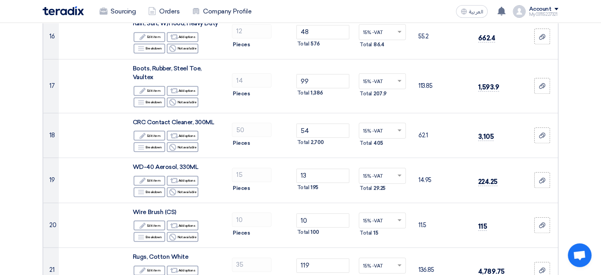
scroll to position [870, 0]
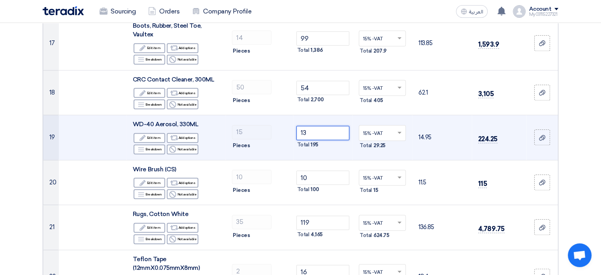
click at [311, 130] on input "13" at bounding box center [323, 133] width 53 height 14
type input "1"
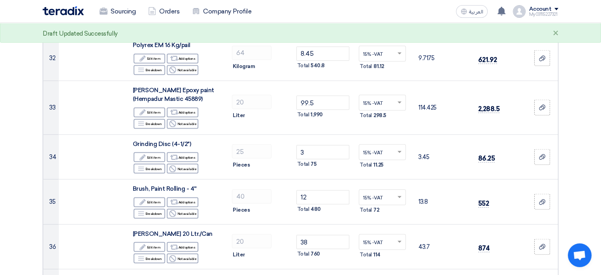
scroll to position [1542, 0]
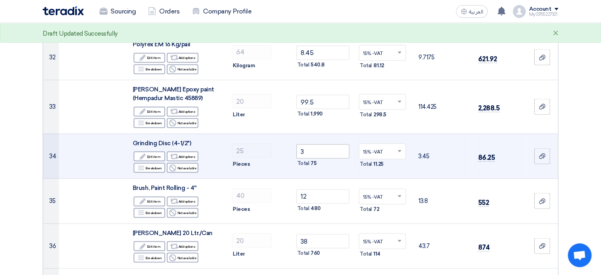
type input "7"
click at [327, 150] on input "3" at bounding box center [323, 151] width 53 height 14
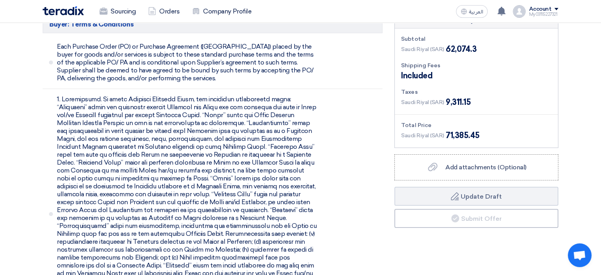
scroll to position [2649, 0]
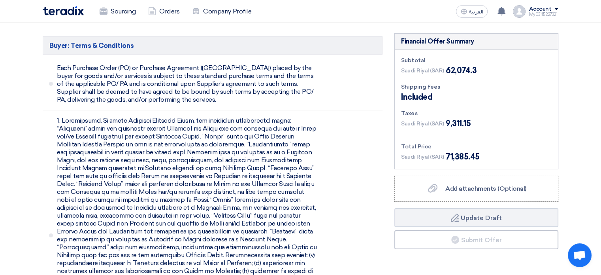
type input "0"
click at [569, 132] on section "Offer Details # Part Number Item Description Quantity Unit Price (SAR) Taxes + …" at bounding box center [300, 178] width 601 height 5516
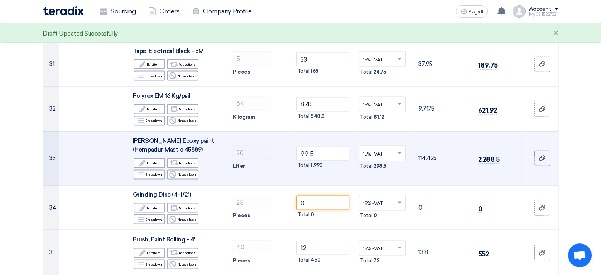
scroll to position [1502, 0]
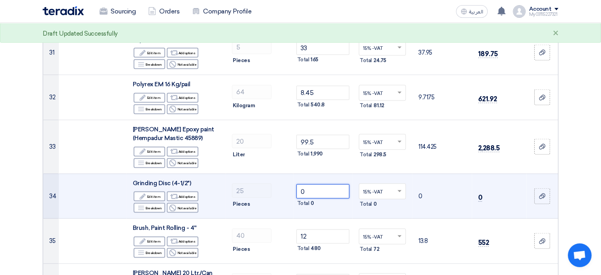
click at [325, 189] on input "0" at bounding box center [323, 191] width 53 height 14
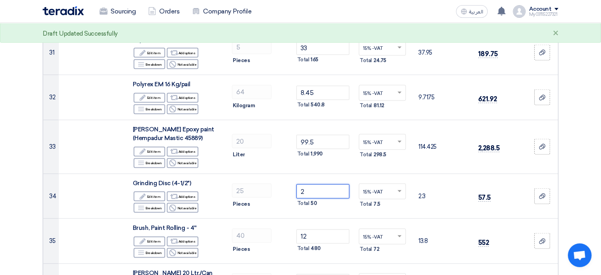
type input "2"
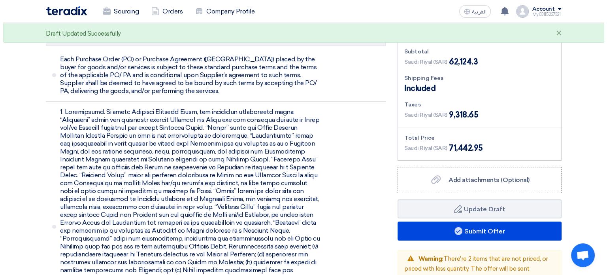
scroll to position [2728, 0]
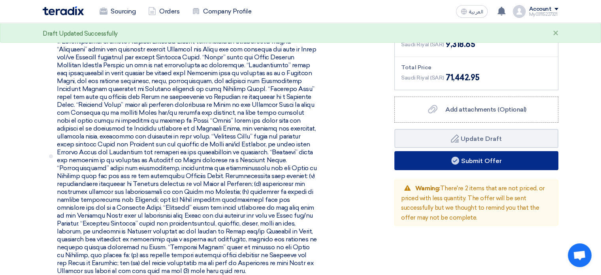
click at [484, 151] on button "Submit Offer" at bounding box center [477, 160] width 164 height 19
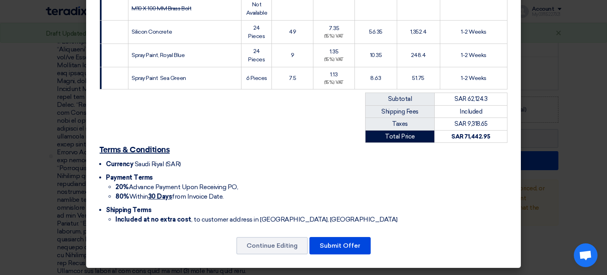
scroll to position [1328, 0]
click at [336, 254] on button "Submit Offer" at bounding box center [340, 245] width 61 height 17
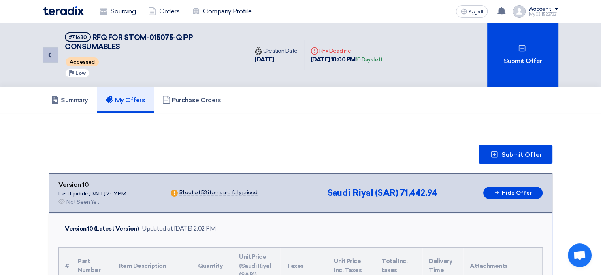
click at [54, 55] on link "Back" at bounding box center [51, 55] width 16 height 16
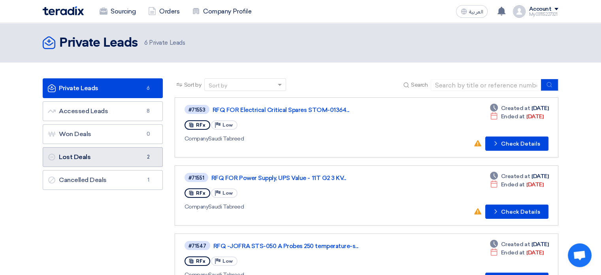
click at [133, 154] on link "Lost Deals Lost Deals 2" at bounding box center [103, 157] width 120 height 20
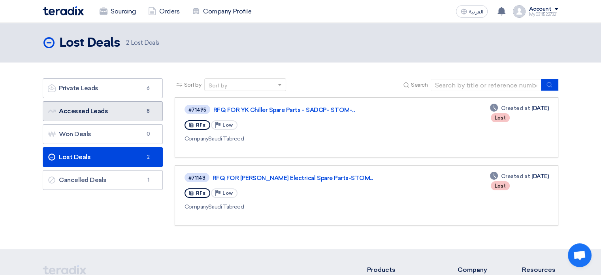
click at [125, 110] on link "Accessed Leads Accessed Leads 8" at bounding box center [103, 111] width 120 height 20
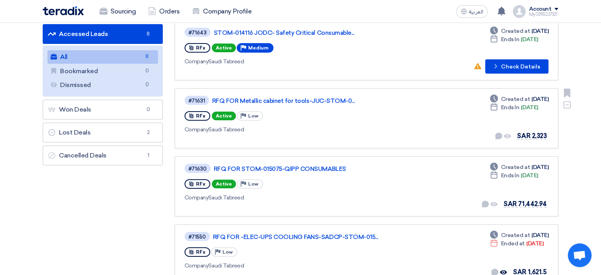
scroll to position [79, 0]
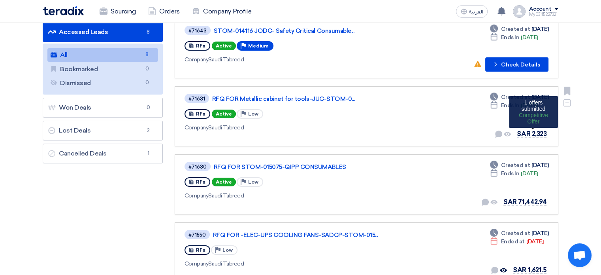
click at [538, 132] on span "SAR 2,323" at bounding box center [532, 134] width 30 height 8
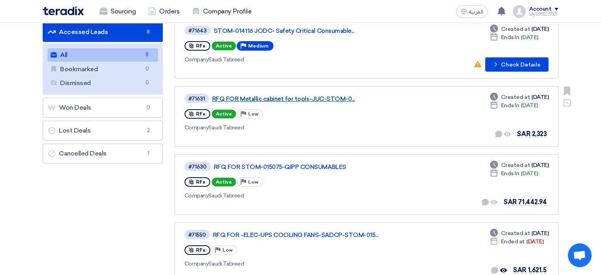
click at [297, 95] on link "RFQ FOR Metallic cabinet for tools-JUC-STOM-0..." at bounding box center [311, 98] width 198 height 7
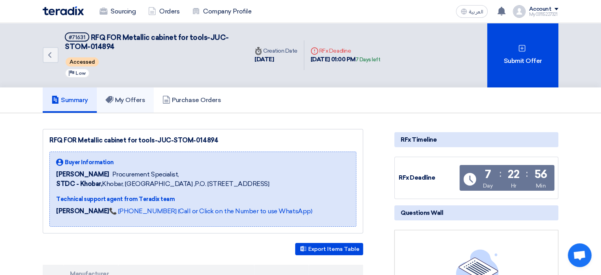
click at [130, 104] on link "My Offers" at bounding box center [125, 99] width 57 height 25
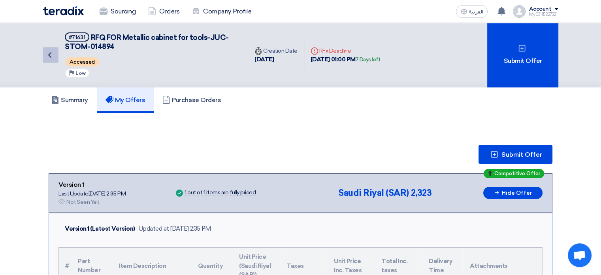
click at [46, 57] on icon "Back" at bounding box center [49, 54] width 9 height 9
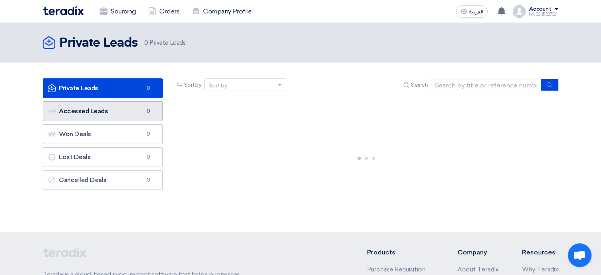
click at [124, 113] on link "Accessed Leads Accessed Leads 0" at bounding box center [103, 111] width 120 height 20
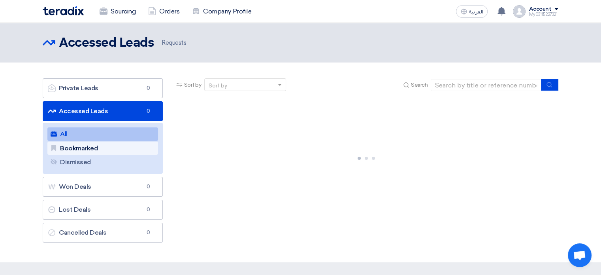
click at [114, 149] on link "Bookmarked Bookmarked" at bounding box center [102, 148] width 111 height 13
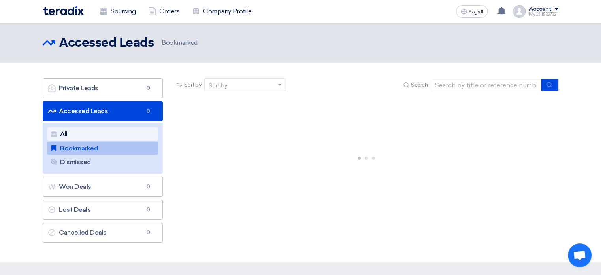
click at [109, 140] on link "All All" at bounding box center [102, 133] width 111 height 13
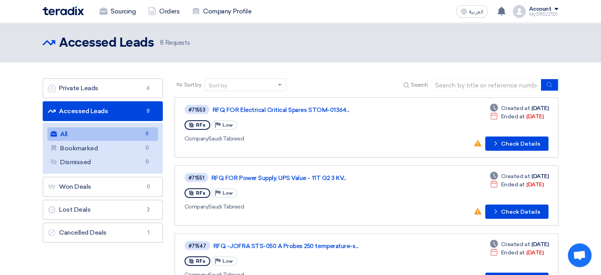
click at [241, 190] on div "RFx Priority Low" at bounding box center [298, 193] width 226 height 13
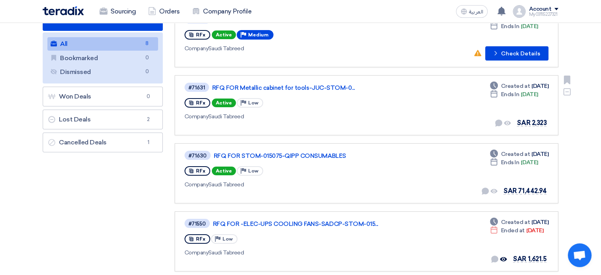
scroll to position [158, 0]
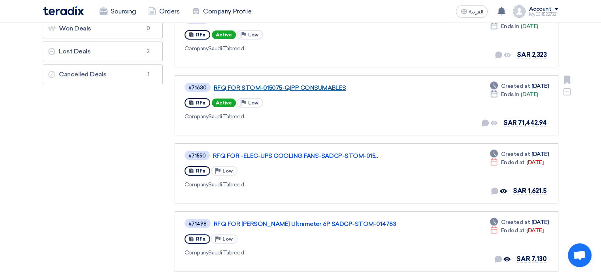
click at [315, 86] on link "RFQ FOR STOM-015075-QIPP CONSUMABLES" at bounding box center [313, 87] width 198 height 7
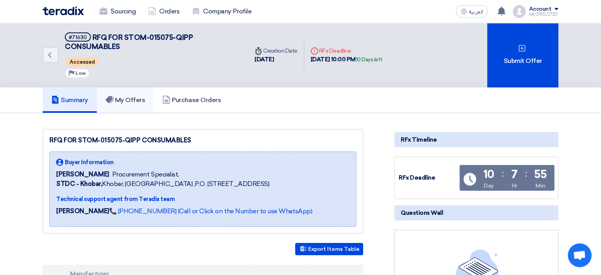
click at [140, 93] on link "My Offers" at bounding box center [125, 99] width 57 height 25
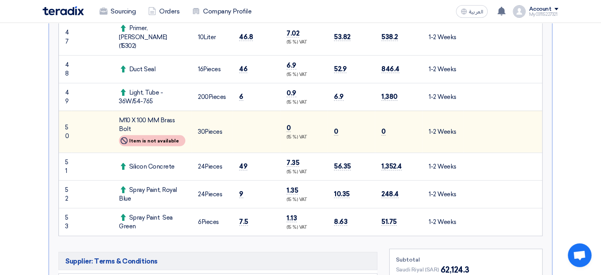
scroll to position [1502, 0]
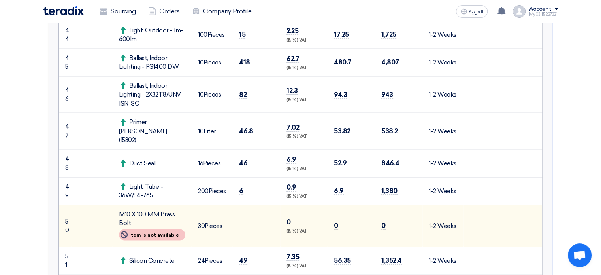
drag, startPoint x: 119, startPoint y: 189, endPoint x: 131, endPoint y: 198, distance: 15.5
click at [131, 210] on div "M10 X 100 MM Brass Bolt" at bounding box center [152, 219] width 66 height 18
copy div "M10 X 100 MM Brass Bolt"
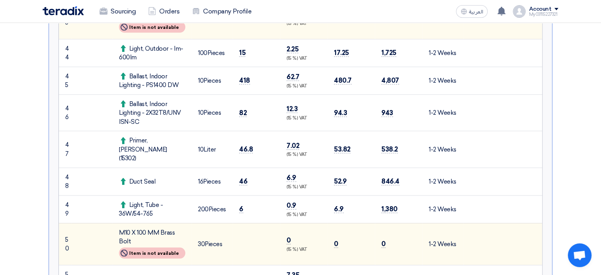
scroll to position [1384, 0]
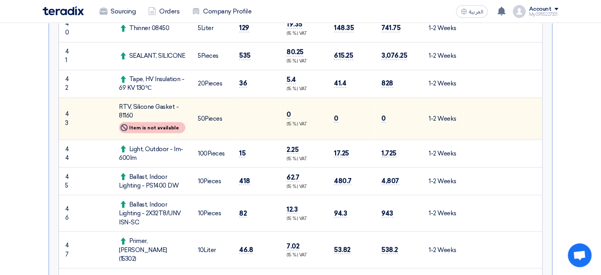
drag, startPoint x: 120, startPoint y: 91, endPoint x: 134, endPoint y: 102, distance: 18.6
click at [134, 102] on div "RTV, Silicone Gasket - 81160" at bounding box center [152, 111] width 66 height 18
copy div "RTV, Silicone Gasket - 81160"
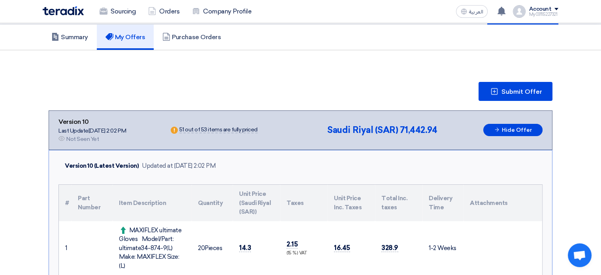
scroll to position [0, 0]
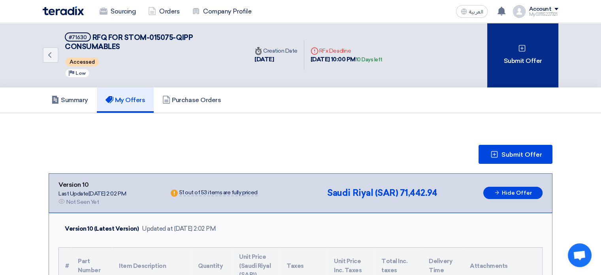
click at [526, 62] on div "Submit Offer" at bounding box center [522, 55] width 71 height 64
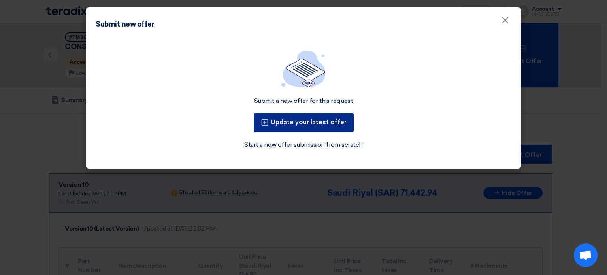
click at [279, 127] on button "Update your latest offer" at bounding box center [304, 122] width 100 height 19
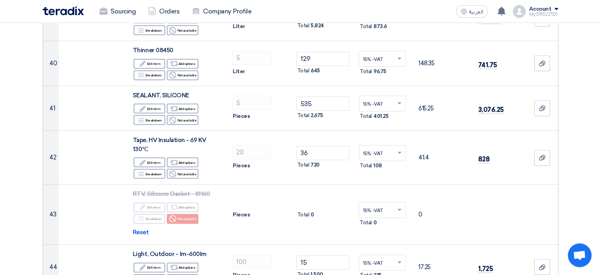
scroll to position [1977, 0]
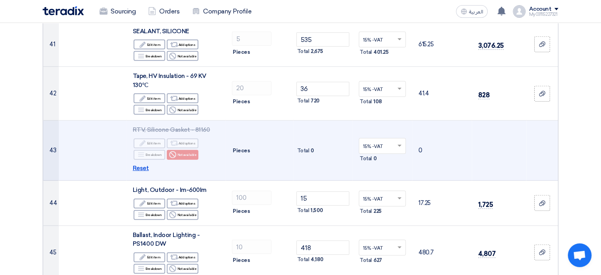
click at [140, 164] on span "Reset" at bounding box center [141, 168] width 16 height 9
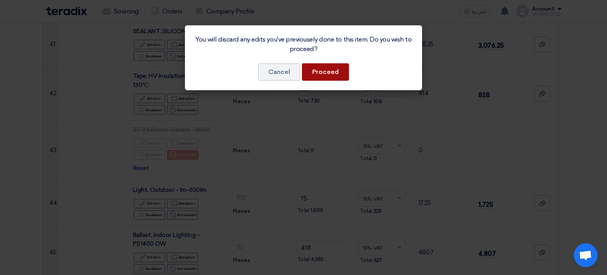
click at [338, 72] on button "Proceed" at bounding box center [325, 71] width 47 height 17
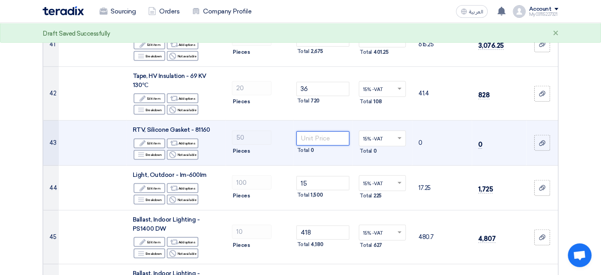
click at [323, 131] on input "number" at bounding box center [323, 138] width 53 height 14
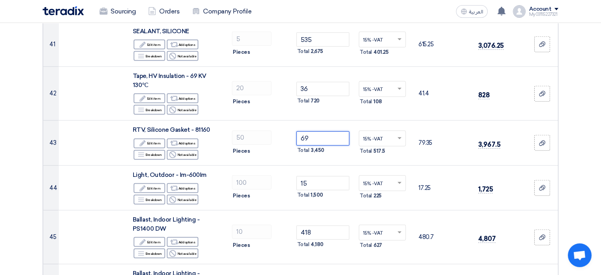
type input "69"
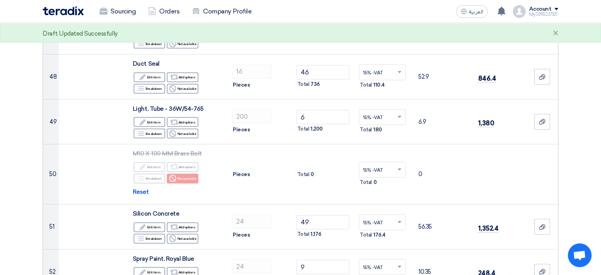
scroll to position [2333, 0]
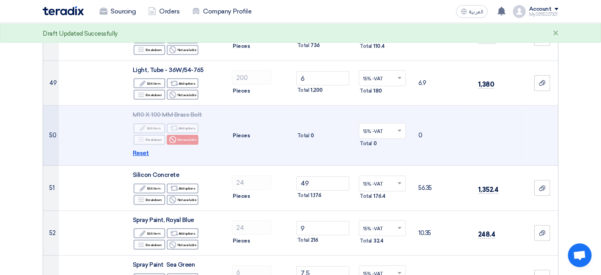
click at [142, 149] on span "Reset" at bounding box center [141, 153] width 16 height 9
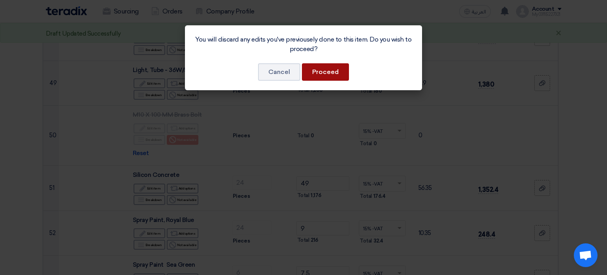
click at [331, 70] on button "Proceed" at bounding box center [325, 71] width 47 height 17
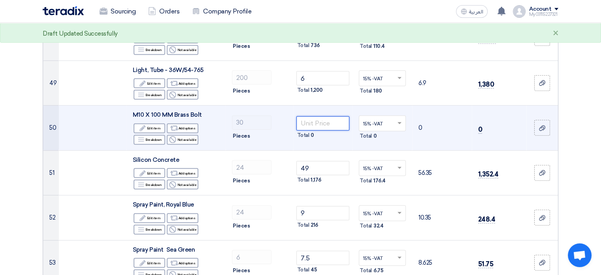
click at [316, 116] on input "number" at bounding box center [323, 123] width 53 height 14
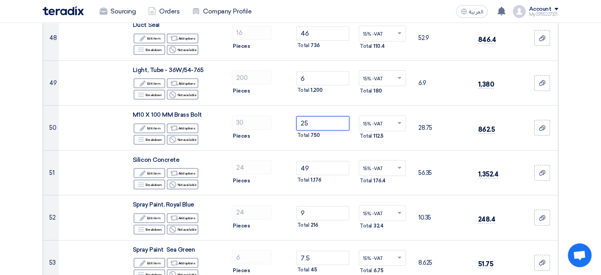
type input "25"
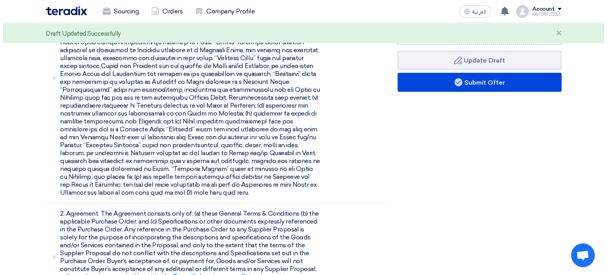
scroll to position [2728, 0]
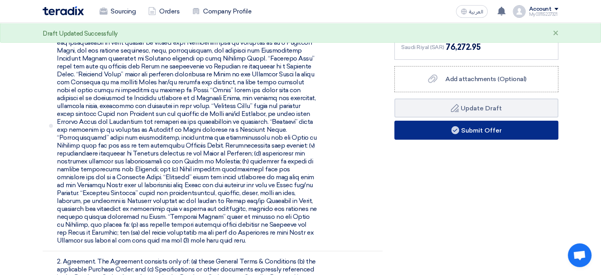
click at [474, 121] on button "Submit Offer" at bounding box center [477, 130] width 164 height 19
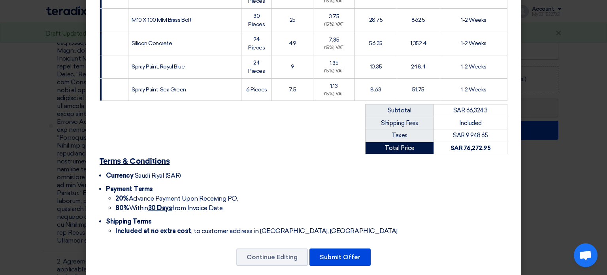
scroll to position [1328, 0]
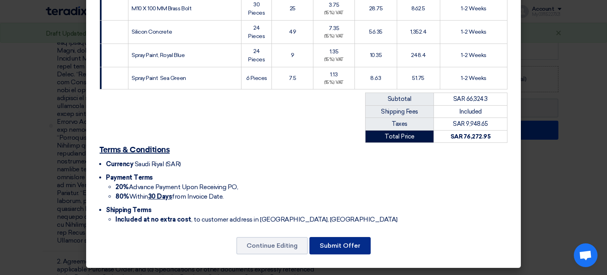
click at [345, 238] on button "Submit Offer" at bounding box center [340, 245] width 61 height 17
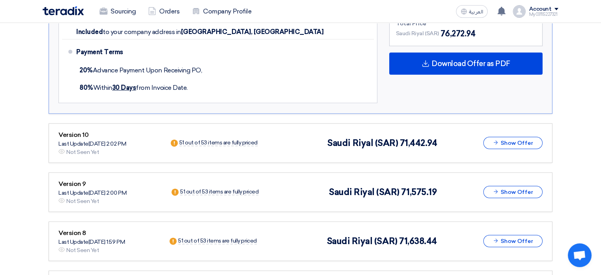
scroll to position [1877, 0]
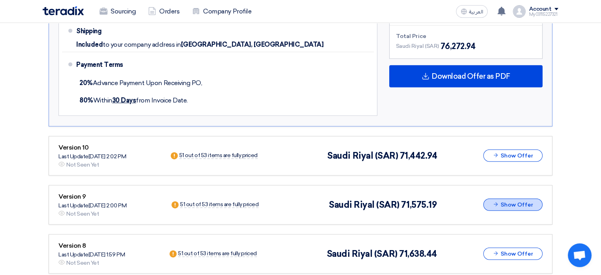
click at [500, 198] on button "Show Offer" at bounding box center [513, 204] width 59 height 12
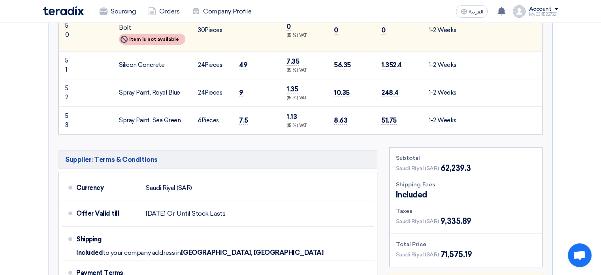
scroll to position [3656, 0]
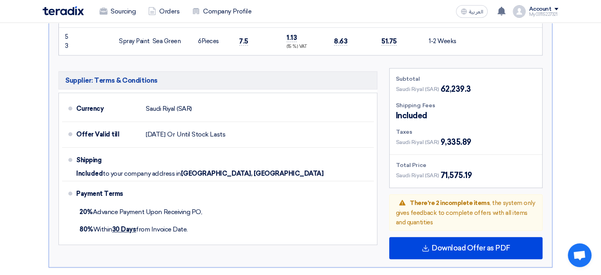
click at [462, 244] on span "Download Offer as PDF" at bounding box center [471, 247] width 79 height 7
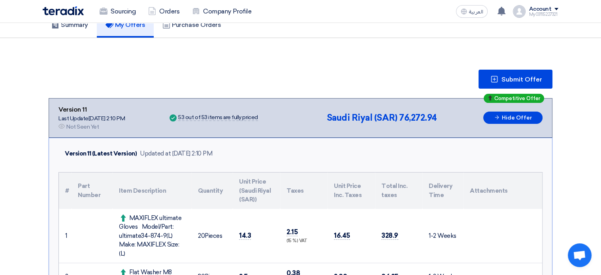
scroll to position [0, 0]
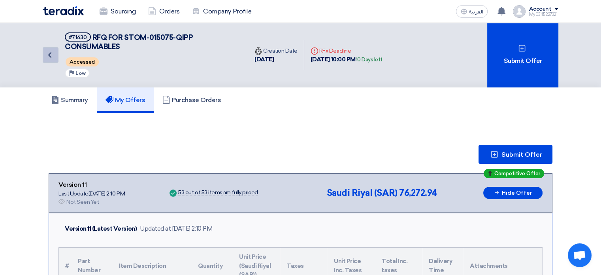
click at [47, 55] on icon "Back" at bounding box center [49, 54] width 9 height 9
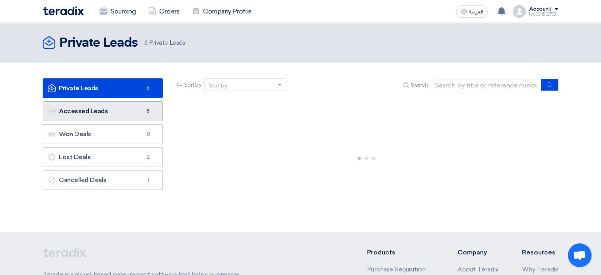
click at [116, 109] on link "Accessed Leads Accessed Leads 8" at bounding box center [103, 111] width 120 height 20
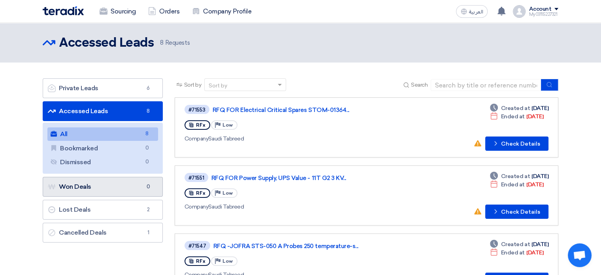
click at [98, 189] on link "Won Deals Won Deals 0" at bounding box center [103, 187] width 120 height 20
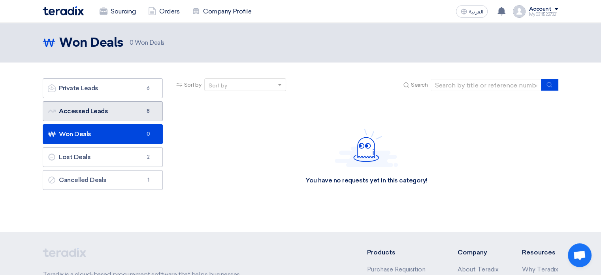
click at [115, 106] on link "Accessed Leads Accessed Leads 8" at bounding box center [103, 111] width 120 height 20
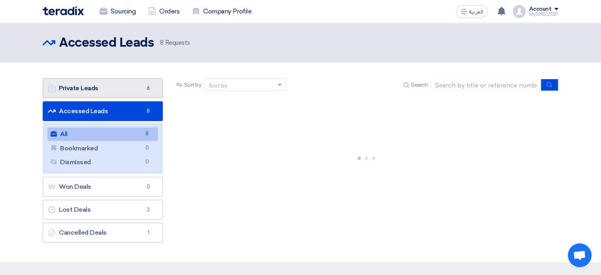
click at [123, 87] on link "Private Leads Private Leads 6" at bounding box center [103, 88] width 120 height 20
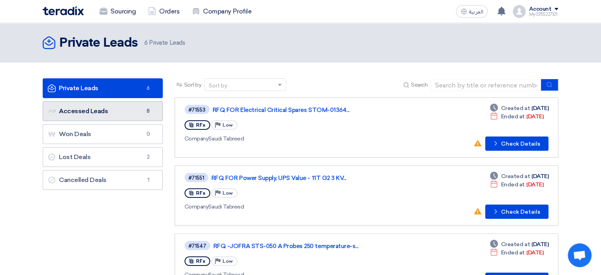
click at [106, 117] on link "Accessed Leads Accessed Leads 8" at bounding box center [103, 111] width 120 height 20
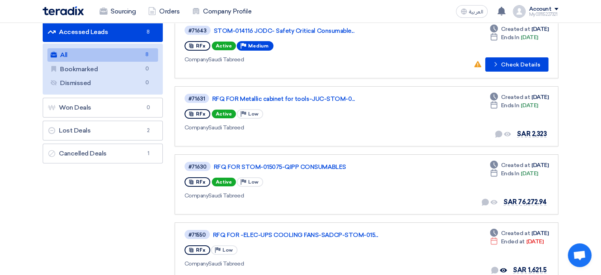
scroll to position [40, 0]
